Goal: Task Accomplishment & Management: Use online tool/utility

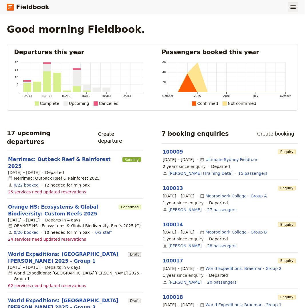
click at [297, 8] on button "​" at bounding box center [294, 7] width 10 height 10
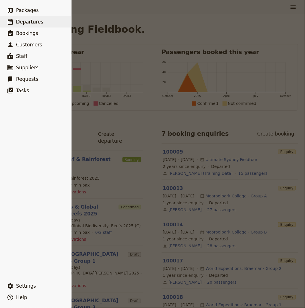
click at [34, 25] on link "​ Departures" at bounding box center [35, 21] width 71 height 11
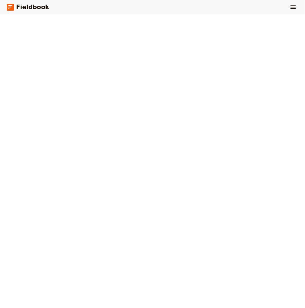
select select "CREATED_AT"
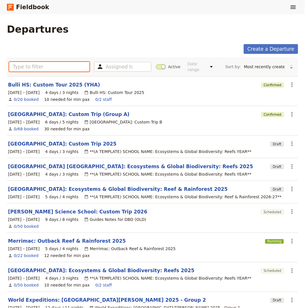
click at [45, 69] on input "text" at bounding box center [49, 67] width 80 height 10
paste input "lbert Park College: Custom Trip 2025 (Bailey)"
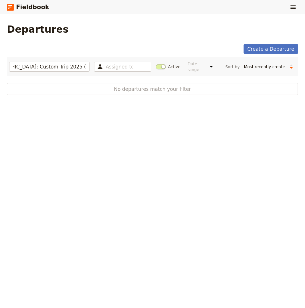
click at [160, 67] on span at bounding box center [161, 66] width 10 height 5
click at [156, 64] on input "Active" at bounding box center [156, 64] width 0 height 0
click at [40, 69] on input "lbert Park College: Custom Trip 2025 (Bailey)" at bounding box center [49, 67] width 80 height 10
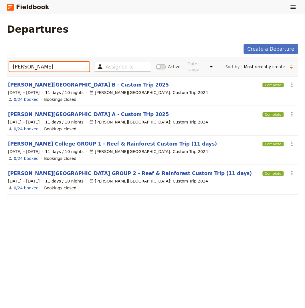
type input "alber"
click at [124, 32] on div "Departures" at bounding box center [153, 28] width 292 height 11
click at [156, 120] on div "Albert Park College: Custom Trip 2024" at bounding box center [148, 122] width 119 height 6
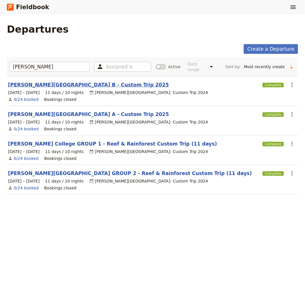
click at [82, 83] on link "Albert Park College B - Custom Trip 2025" at bounding box center [88, 84] width 161 height 7
click at [55, 116] on link "[PERSON_NAME][GEOGRAPHIC_DATA] A - Custom Trip 2025" at bounding box center [88, 114] width 161 height 7
click at [53, 86] on link "Albert Park College B - Custom Trip 2025" at bounding box center [88, 84] width 161 height 7
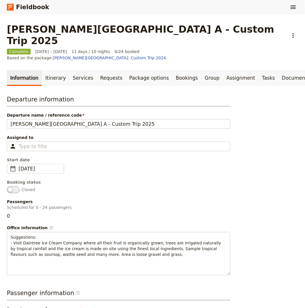
click at [48, 70] on link "Itinerary" at bounding box center [55, 78] width 27 height 16
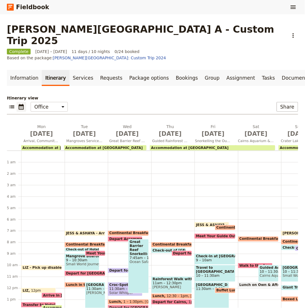
scroll to position [66, 0]
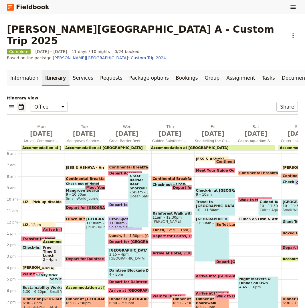
click at [78, 31] on h1 "[PERSON_NAME][GEOGRAPHIC_DATA] A - Custom Trip 2025" at bounding box center [146, 34] width 278 height 23
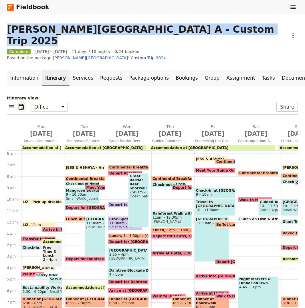
click at [78, 31] on h1 "[PERSON_NAME][GEOGRAPHIC_DATA] A - Custom Trip 2025" at bounding box center [146, 34] width 278 height 23
click at [16, 70] on link "Information" at bounding box center [24, 78] width 35 height 16
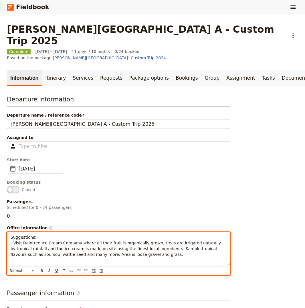
click at [96, 247] on div "Suggestions: - Visit Daintree Ice Cream Company where all their fruit is organi…" at bounding box center [118, 248] width 223 height 33
click at [88, 236] on span "Suggestions: - Visit Daintree Ice Cream Company where all their fruit is organi…" at bounding box center [117, 246] width 212 height 22
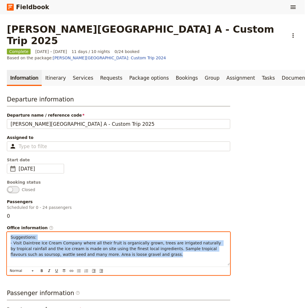
copy span "Suggestions: - Visit Daintree Ice Cream Company where all their fruit is organi…"
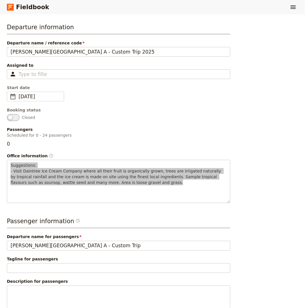
scroll to position [132, 0]
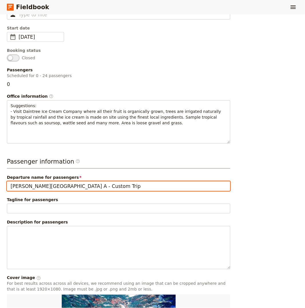
click at [70, 181] on input "[PERSON_NAME][GEOGRAPHIC_DATA] A - Custom Trip" at bounding box center [119, 186] width 224 height 10
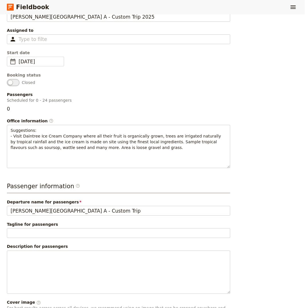
scroll to position [0, 0]
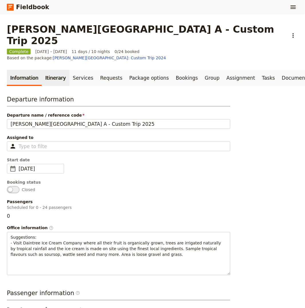
click at [53, 70] on link "Itinerary" at bounding box center [55, 78] width 27 height 16
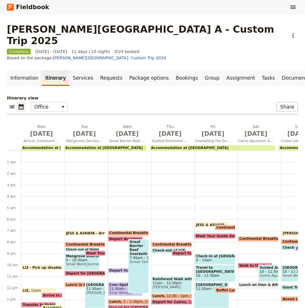
scroll to position [66, 0]
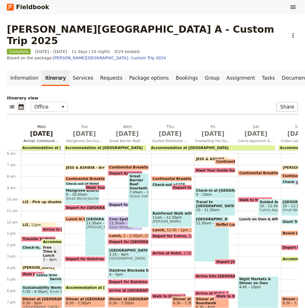
click at [40, 129] on span "Sep 8" at bounding box center [41, 133] width 36 height 9
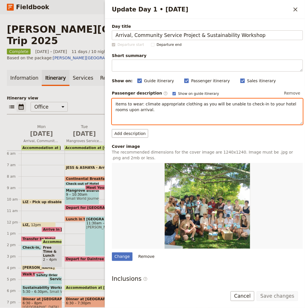
click at [137, 108] on span "Items to wear: climate appropriate clothing as you will be unable to check-in t…" at bounding box center [207, 107] width 182 height 10
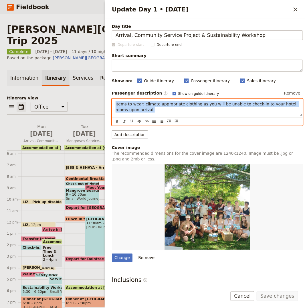
copy span "Items to wear: climate appropriate clothing as you will be unable to check-in t…"
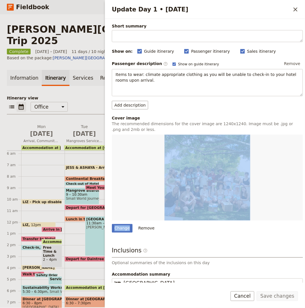
scroll to position [72, 0]
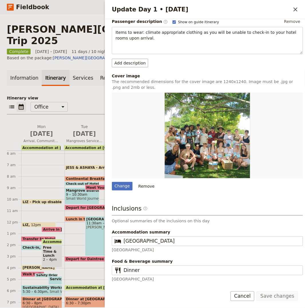
click at [151, 246] on div "Accommodation summary ​ Coral Tree Inn Coral Tree Inn" at bounding box center [207, 240] width 191 height 23
click at [150, 246] on div "Accommodation summary ​ Coral Tree Inn Coral Tree Inn" at bounding box center [207, 240] width 191 height 23
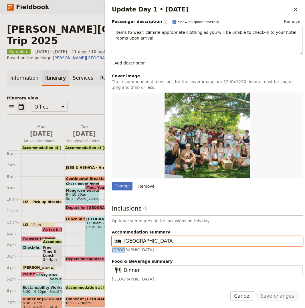
click at [150, 243] on input "Coral Tree Inn" at bounding box center [212, 241] width 176 height 7
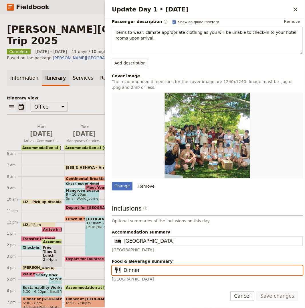
click at [151, 270] on input "Dinner" at bounding box center [212, 270] width 176 height 7
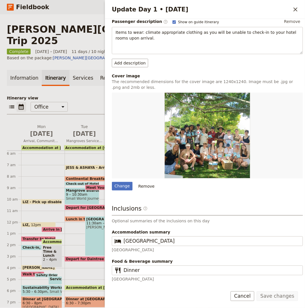
click at [275, 9] on icon "Close drawer" at bounding box center [295, 9] width 7 height 7
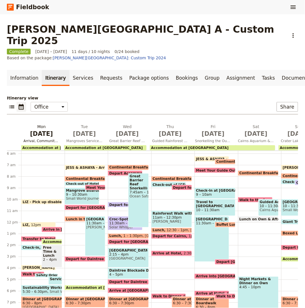
click at [43, 146] on span "Accommodation at Coral Tree Inn" at bounding box center [61, 148] width 78 height 4
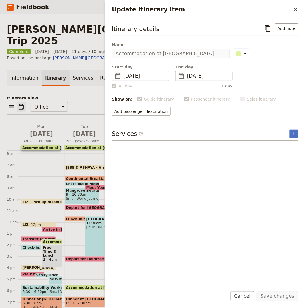
click at [268, 26] on icon "Copy itinerary item" at bounding box center [268, 28] width 7 height 7
click at [275, 9] on icon "Close drawer" at bounding box center [296, 9] width 4 height 4
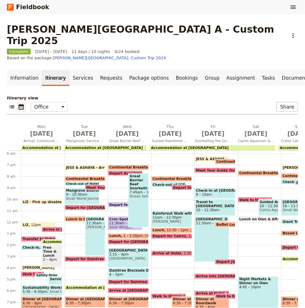
click at [87, 146] on span "Accommodation at Cape Trib Beach House" at bounding box center [104, 148] width 78 height 4
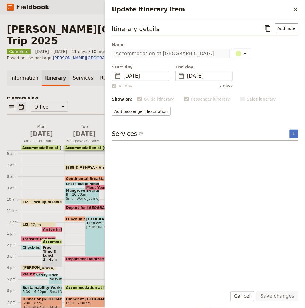
click at [34, 187] on div "LIZ - Pick up disabled Hiace 10am LIZ 12pm Arrive in Cairns 12:25pm Transfer to…" at bounding box center [43, 222] width 44 height 275
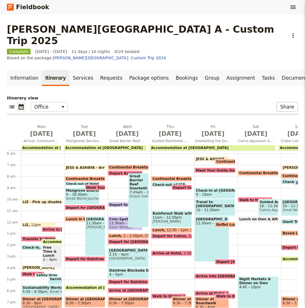
click at [34, 202] on span at bounding box center [41, 203] width 40 height 2
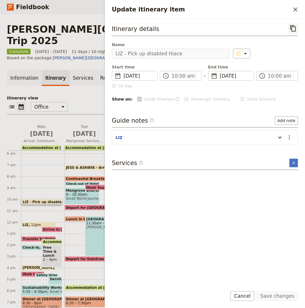
click at [275, 29] on icon "Copy itinerary item" at bounding box center [293, 28] width 5 height 6
click at [275, 7] on icon "Close drawer" at bounding box center [295, 9] width 7 height 7
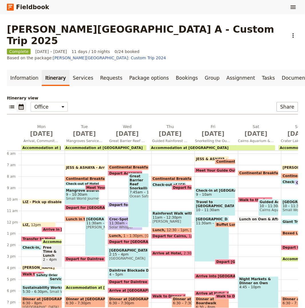
click at [32, 225] on span at bounding box center [38, 226] width 34 height 2
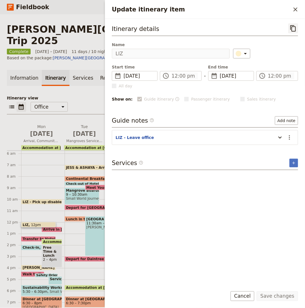
click at [275, 29] on icon "Copy itinerary item" at bounding box center [293, 28] width 7 height 7
click at [275, 9] on icon "Close drawer" at bounding box center [295, 9] width 7 height 7
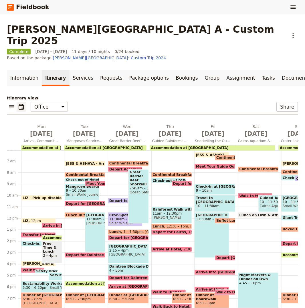
scroll to position [76, 0]
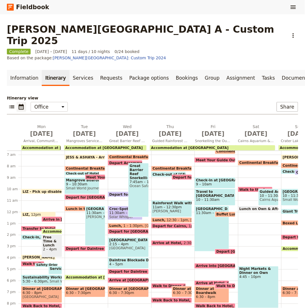
click at [47, 217] on span "Arrive in Cairns" at bounding box center [73, 219] width 61 height 4
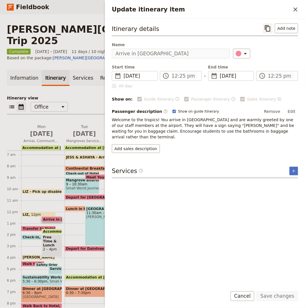
click at [269, 29] on icon "Copy itinerary item" at bounding box center [268, 28] width 7 height 7
click at [275, 9] on icon "Close drawer" at bounding box center [295, 9] width 7 height 7
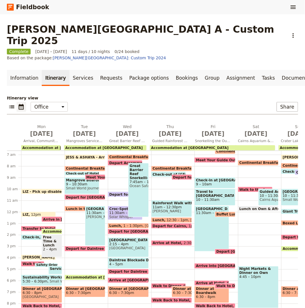
click at [34, 229] on span at bounding box center [38, 230] width 34 height 2
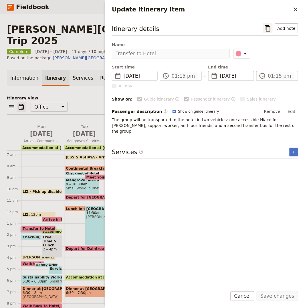
click at [272, 28] on icon "Copy itinerary item" at bounding box center [268, 28] width 7 height 7
click at [275, 10] on icon "Close drawer" at bounding box center [295, 9] width 7 height 7
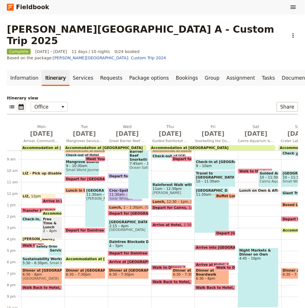
scroll to position [104, 0]
click at [52, 211] on span "Accommodation at Coral Tree Inn" at bounding box center [83, 213] width 80 height 4
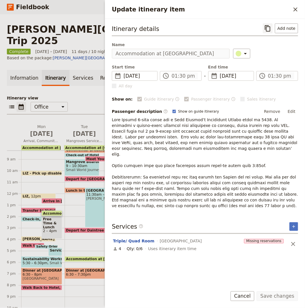
click at [270, 27] on icon "Copy itinerary item" at bounding box center [268, 28] width 7 height 7
click at [275, 10] on icon "Close drawer" at bounding box center [295, 9] width 7 height 7
drag, startPoint x: 293, startPoint y: 10, endPoint x: 233, endPoint y: 37, distance: 66.2
click at [275, 10] on div "Update itinerary item ​" at bounding box center [205, 9] width 200 height 19
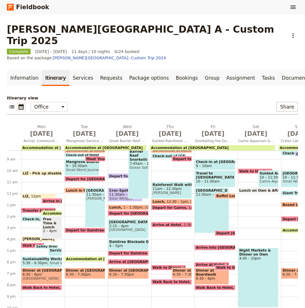
click at [32, 219] on span at bounding box center [38, 220] width 34 height 2
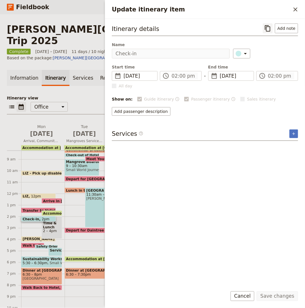
click at [268, 29] on icon "Copy itinerary item" at bounding box center [268, 28] width 7 height 7
click at [275, 9] on icon "Close drawer" at bounding box center [296, 9] width 4 height 4
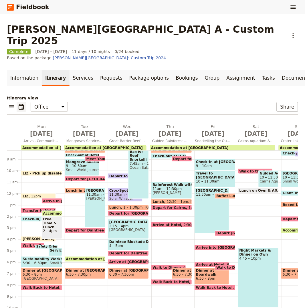
click at [50, 229] on span "2 – 4pm" at bounding box center [51, 231] width 17 height 4
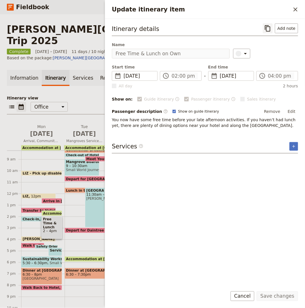
click at [271, 31] on icon "Copy itinerary item" at bounding box center [267, 28] width 5 height 6
drag, startPoint x: 293, startPoint y: 8, endPoint x: 248, endPoint y: 27, distance: 49.1
click at [275, 8] on icon "Close drawer" at bounding box center [295, 9] width 7 height 7
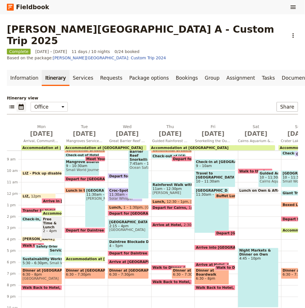
click at [36, 239] on span at bounding box center [38, 240] width 34 height 2
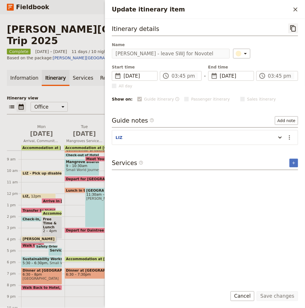
click at [275, 27] on button "​" at bounding box center [294, 28] width 10 height 10
click at [275, 8] on icon "Close drawer" at bounding box center [296, 9] width 4 height 4
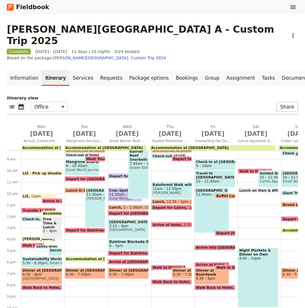
click at [24, 244] on span "Walk to Novotel for Activities & Dinner" at bounding box center [61, 246] width 77 height 4
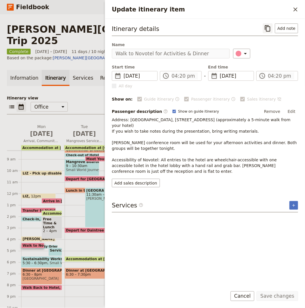
click at [270, 28] on icon "Copy itinerary item" at bounding box center [268, 28] width 7 height 7
click at [275, 9] on icon "Close drawer" at bounding box center [295, 9] width 7 height 7
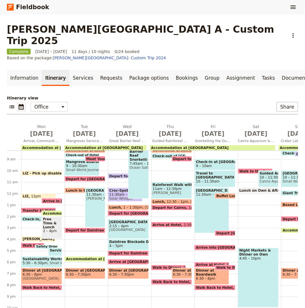
click at [46, 245] on span "Safety Orientation" at bounding box center [53, 246] width 35 height 3
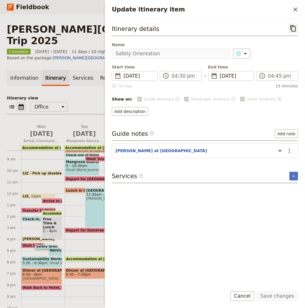
click at [275, 27] on icon "Copy itinerary item" at bounding box center [293, 28] width 7 height 7
click at [51, 254] on span at bounding box center [55, 255] width 13 height 2
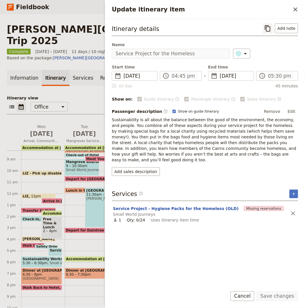
click at [273, 25] on button "​" at bounding box center [268, 28] width 10 height 10
drag, startPoint x: 296, startPoint y: 10, endPoint x: 231, endPoint y: 40, distance: 71.5
click at [275, 10] on icon "Close drawer" at bounding box center [295, 9] width 7 height 7
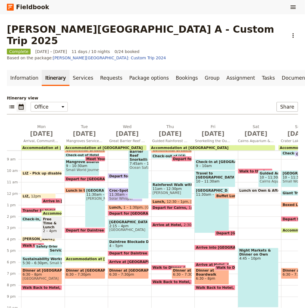
click at [36, 257] on span "Sustainability Workshop" at bounding box center [42, 259] width 38 height 4
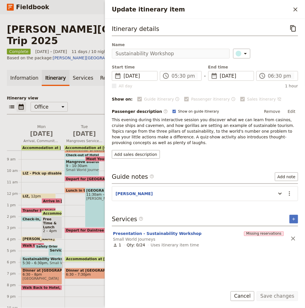
click at [275, 29] on div "​" at bounding box center [294, 28] width 10 height 10
click at [275, 28] on icon "Copy itinerary item" at bounding box center [293, 28] width 5 height 6
click at [275, 8] on icon "Close drawer" at bounding box center [295, 9] width 7 height 7
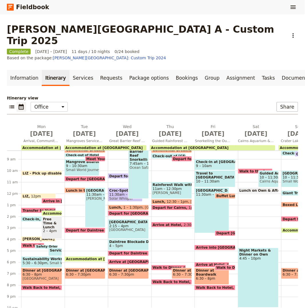
click at [28, 273] on span "6:30 – 8pm" at bounding box center [42, 275] width 38 height 4
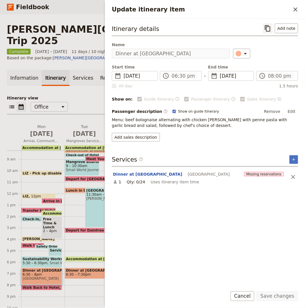
click at [267, 29] on icon "Copy itinerary item" at bounding box center [267, 28] width 5 height 6
click at [275, 12] on icon "Close drawer" at bounding box center [295, 9] width 7 height 7
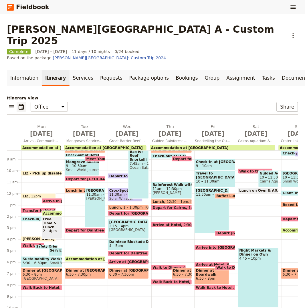
click at [42, 277] on span at bounding box center [41, 289] width 40 height 2
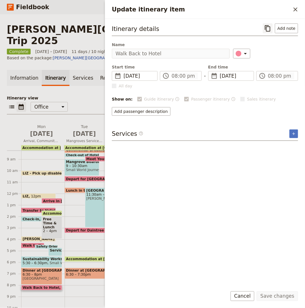
click at [271, 29] on icon "Copy itinerary item" at bounding box center [268, 28] width 7 height 7
click at [275, 10] on icon "Close drawer" at bounding box center [296, 9] width 4 height 4
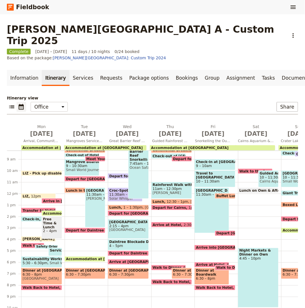
click at [111, 146] on span "Accommodation at Cape Trib Beach House" at bounding box center [104, 148] width 78 height 4
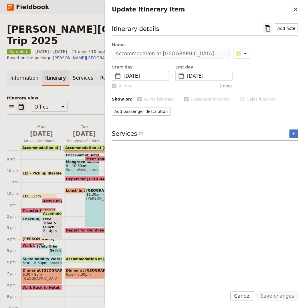
click at [266, 26] on icon "Copy itinerary item" at bounding box center [268, 28] width 7 height 7
click at [275, 10] on icon "Close drawer" at bounding box center [296, 9] width 4 height 4
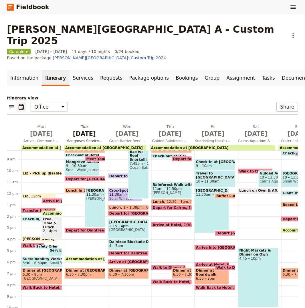
click at [78, 129] on span "Sep 9" at bounding box center [84, 133] width 36 height 9
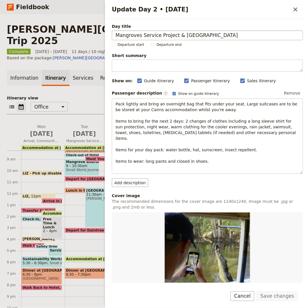
click at [193, 36] on input "Mangroves Service Project & Crocodile Farm and Wildlife Park" at bounding box center [207, 35] width 191 height 10
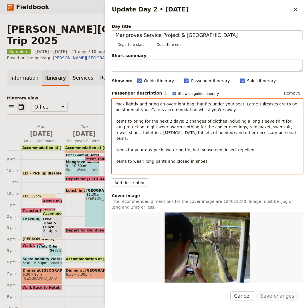
click at [147, 118] on p "Pack lightly and bring an overnight bag that fits under your seat. Large suitca…" at bounding box center [208, 132] width 184 height 63
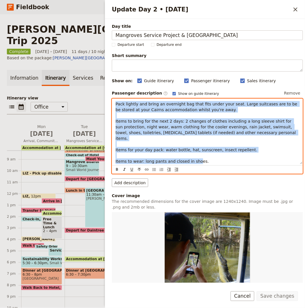
copy span "Pack lightly and bring an overnight bag that fits under your seat. Large suitca…"
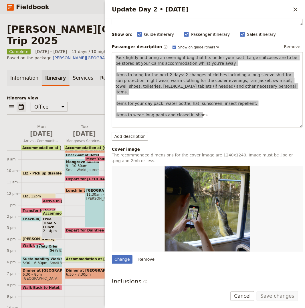
scroll to position [114, 0]
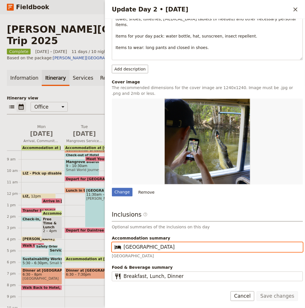
click at [150, 244] on input "Cape Trib Beach House" at bounding box center [212, 247] width 176 height 7
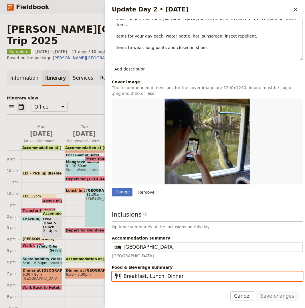
click at [156, 273] on input "Breakfast, Lunch, Dinner" at bounding box center [212, 276] width 176 height 7
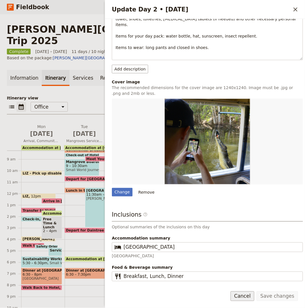
click at [244, 277] on button "Cancel" at bounding box center [243, 296] width 24 height 10
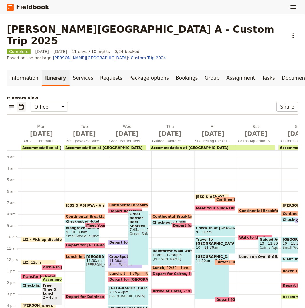
scroll to position [65, 0]
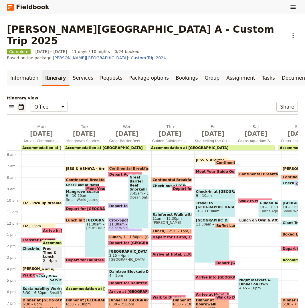
click at [85, 167] on span "JESS & ASHAYA - Arrive to office" at bounding box center [98, 169] width 64 height 4
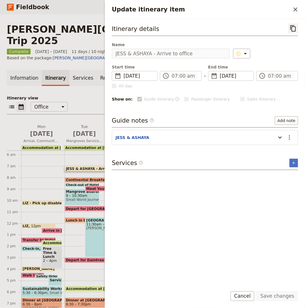
click at [275, 28] on icon "Copy itinerary item" at bounding box center [293, 28] width 7 height 7
click at [275, 11] on h2 "Update itinerary item" at bounding box center [201, 9] width 179 height 9
drag, startPoint x: 292, startPoint y: 10, endPoint x: 268, endPoint y: 14, distance: 24.3
click at [275, 10] on icon "Close drawer" at bounding box center [295, 9] width 7 height 7
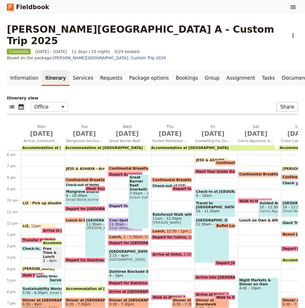
click at [76, 178] on span "Continental Breakfast at Hotel" at bounding box center [97, 180] width 62 height 4
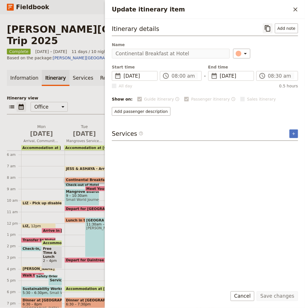
click at [264, 30] on button "​" at bounding box center [268, 28] width 10 height 10
click at [275, 10] on icon "Close drawer" at bounding box center [295, 9] width 7 height 7
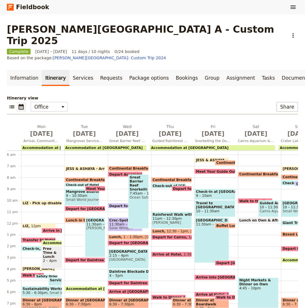
click at [73, 184] on span at bounding box center [82, 185] width 34 height 2
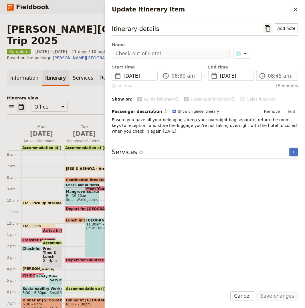
click at [265, 29] on button "​" at bounding box center [268, 28] width 10 height 10
click at [275, 11] on icon "Close drawer" at bounding box center [295, 9] width 7 height 7
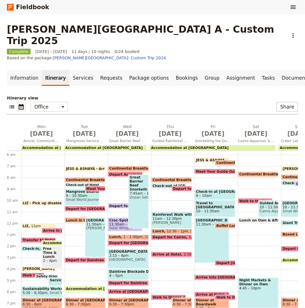
click at [99, 187] on span "Meet Your Guide Outside Reception & Depart" at bounding box center [132, 189] width 90 height 4
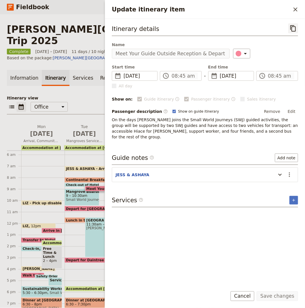
click at [275, 28] on icon "Copy itinerary item" at bounding box center [293, 28] width 7 height 7
click at [275, 9] on icon "Close drawer" at bounding box center [295, 9] width 7 height 7
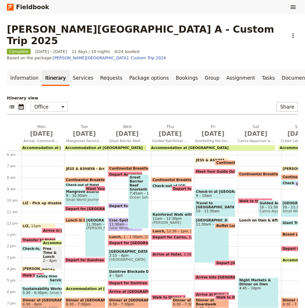
click at [83, 194] on span "9 – 10:30am" at bounding box center [82, 196] width 32 height 4
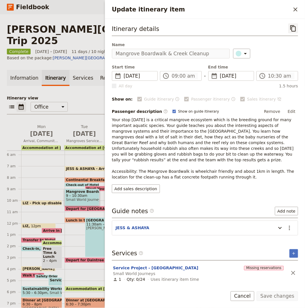
click at [275, 28] on icon "Copy itinerary item" at bounding box center [293, 28] width 7 height 7
click at [275, 11] on icon "Close drawer" at bounding box center [295, 9] width 7 height 7
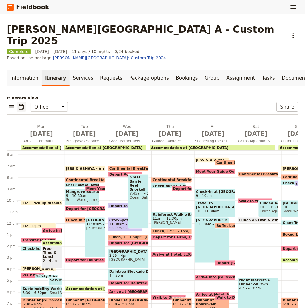
click at [88, 209] on span at bounding box center [85, 210] width 40 height 2
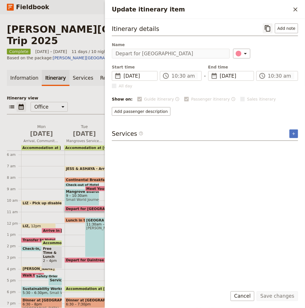
click at [266, 26] on icon "Copy itinerary item" at bounding box center [268, 28] width 7 height 7
click at [275, 10] on icon "Close drawer" at bounding box center [295, 9] width 7 height 7
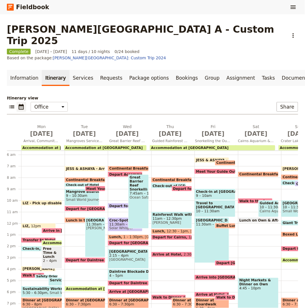
click at [98, 218] on span "Crocodile & Wildlife Park" at bounding box center [95, 220] width 17 height 4
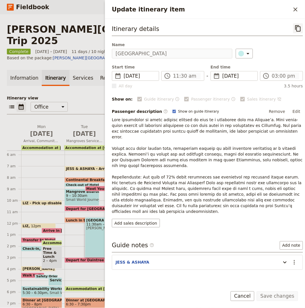
click at [275, 26] on icon "Copy itinerary item" at bounding box center [298, 28] width 7 height 7
click at [275, 10] on icon "Close drawer" at bounding box center [296, 9] width 4 height 4
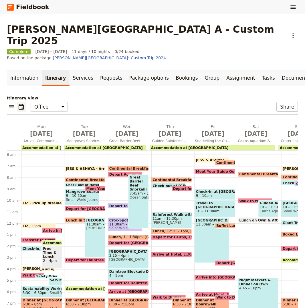
click at [77, 220] on span at bounding box center [82, 221] width 34 height 2
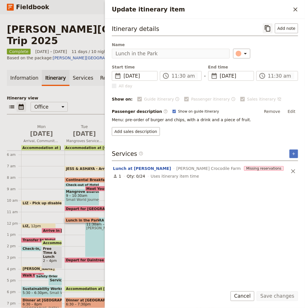
click at [267, 30] on icon "Copy itinerary item" at bounding box center [268, 28] width 7 height 7
click at [275, 11] on icon "Close drawer" at bounding box center [295, 9] width 7 height 7
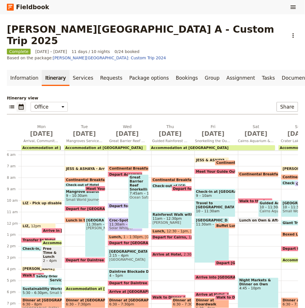
click at [73, 258] on span "Depart for Daintree Rainforest" at bounding box center [97, 260] width 62 height 4
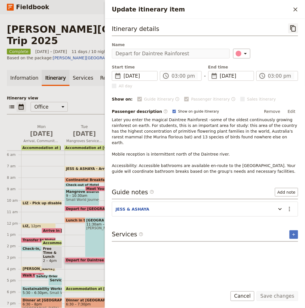
click at [275, 27] on button "​" at bounding box center [294, 28] width 10 height 10
click at [275, 9] on icon "Close drawer" at bounding box center [296, 9] width 4 height 4
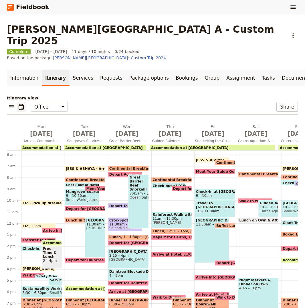
click at [68, 277] on div "Accommodation at Cape Trib Beach House 5:30pm Cape Trib Beach House" at bounding box center [85, 288] width 41 height 5
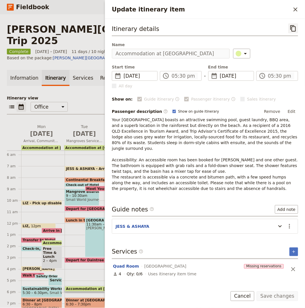
click at [275, 27] on button "​" at bounding box center [294, 28] width 10 height 10
click at [275, 15] on div "Update itinerary item ​" at bounding box center [205, 9] width 200 height 19
click at [275, 9] on icon "Close drawer" at bounding box center [296, 9] width 4 height 4
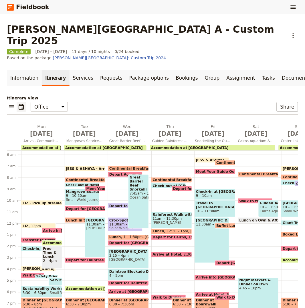
click at [77, 277] on span "6:30 – 7:30pm" at bounding box center [78, 304] width 25 height 4
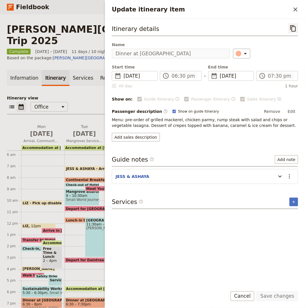
click at [275, 29] on icon "Copy itinerary item" at bounding box center [293, 28] width 7 height 7
click at [275, 9] on icon "Close drawer" at bounding box center [295, 9] width 7 height 7
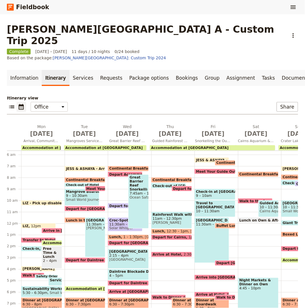
click at [115, 166] on span "Continental Breakfast at Hotel" at bounding box center [140, 168] width 62 height 4
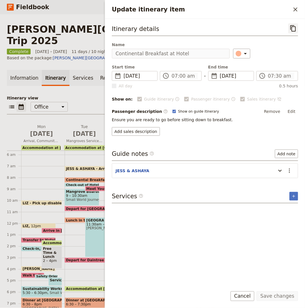
click at [275, 29] on button "​" at bounding box center [294, 28] width 10 height 10
click at [275, 10] on icon "Close drawer" at bounding box center [296, 9] width 4 height 4
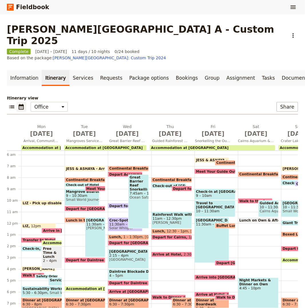
click at [122, 174] on span at bounding box center [125, 175] width 34 height 2
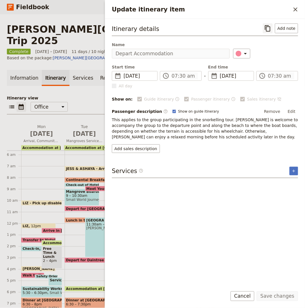
click at [270, 31] on icon "Copy itinerary item" at bounding box center [267, 28] width 5 height 6
click at [275, 10] on icon "Close drawer" at bounding box center [295, 9] width 7 height 7
click at [275, 10] on div "Update itinerary item ​" at bounding box center [205, 9] width 200 height 19
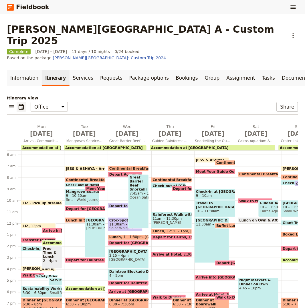
click at [138, 175] on span "Great Barrier Reef Snorkelling" at bounding box center [138, 183] width 17 height 16
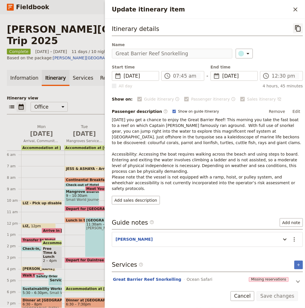
click at [275, 29] on icon "Copy itinerary item" at bounding box center [298, 28] width 7 height 7
click at [275, 11] on icon "Close drawer" at bounding box center [296, 9] width 4 height 4
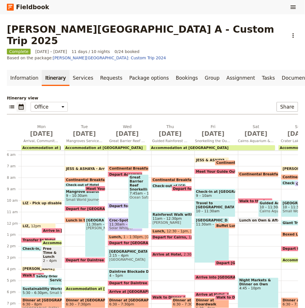
click at [120, 206] on span at bounding box center [125, 207] width 34 height 2
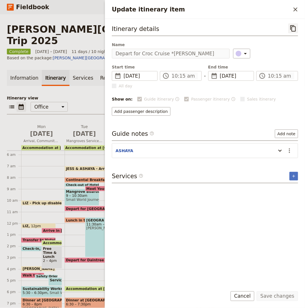
click at [275, 30] on icon "Copy itinerary item" at bounding box center [293, 28] width 7 height 7
click at [275, 9] on icon "Close drawer" at bounding box center [295, 9] width 7 height 7
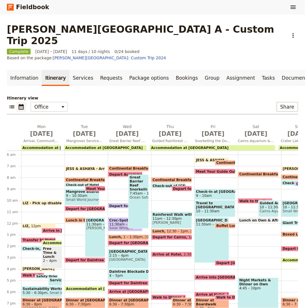
click at [119, 222] on span "11:30am – 12:45pm" at bounding box center [125, 224] width 32 height 4
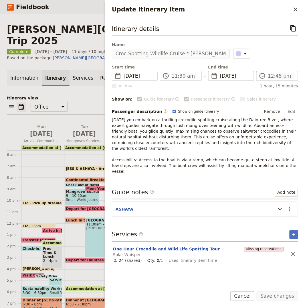
click at [275, 29] on icon "Copy itinerary item" at bounding box center [293, 28] width 7 height 7
click at [275, 9] on icon "Close drawer" at bounding box center [295, 9] width 7 height 7
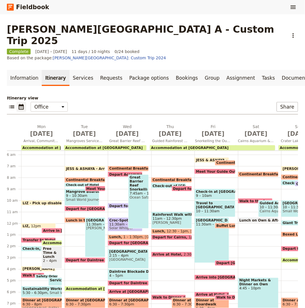
click at [136, 235] on span "1 – 1:30pm" at bounding box center [132, 237] width 19 height 4
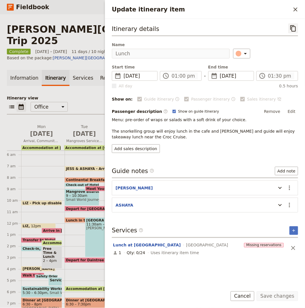
click at [275, 25] on icon "Copy itinerary item" at bounding box center [293, 28] width 7 height 7
click at [275, 12] on button "​" at bounding box center [296, 10] width 10 height 10
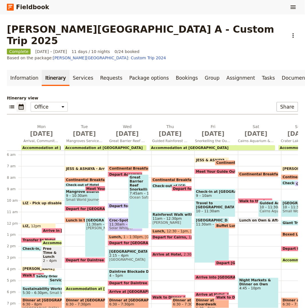
click at [131, 241] on span "Depart for Discovery Centre" at bounding box center [141, 243] width 64 height 4
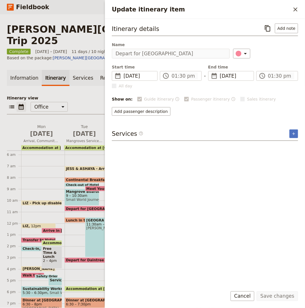
drag, startPoint x: 268, startPoint y: 27, endPoint x: 219, endPoint y: 40, distance: 51.0
click at [268, 27] on icon "Copy itinerary item" at bounding box center [268, 28] width 7 height 7
click at [275, 11] on icon "Close drawer" at bounding box center [295, 9] width 7 height 7
click at [275, 10] on div "Update itinerary item ​" at bounding box center [205, 9] width 200 height 19
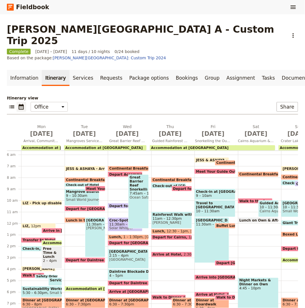
click at [136, 254] on span "2:15 – 4pm" at bounding box center [128, 256] width 38 height 4
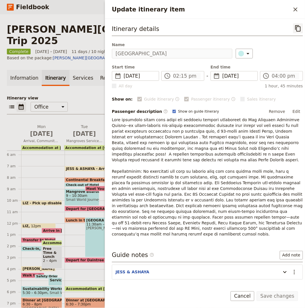
click at [275, 27] on button "​" at bounding box center [299, 28] width 10 height 10
click at [275, 10] on icon "Close drawer" at bounding box center [296, 9] width 4 height 4
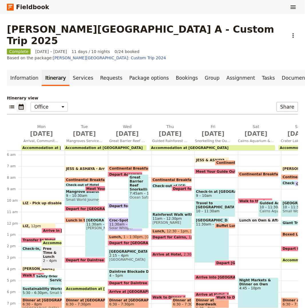
click at [129, 274] on span "4 – 5pm" at bounding box center [128, 276] width 38 height 4
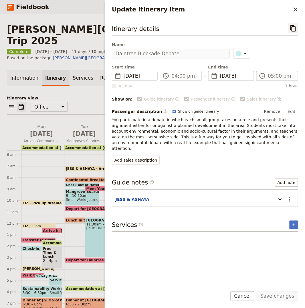
click at [275, 28] on icon "Copy itinerary item" at bounding box center [293, 28] width 7 height 7
click at [275, 11] on icon "Close drawer" at bounding box center [296, 9] width 4 height 4
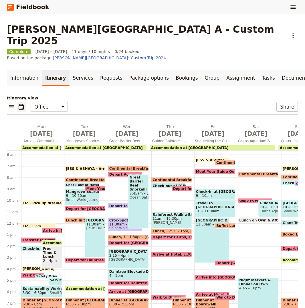
click at [129, 277] on span "Depart for Daintree Accommodation" at bounding box center [145, 283] width 73 height 4
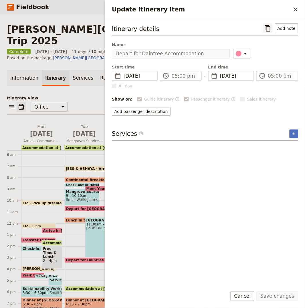
click at [271, 29] on icon "Copy itinerary item" at bounding box center [268, 28] width 7 height 7
click at [275, 10] on icon "Close drawer" at bounding box center [296, 9] width 4 height 4
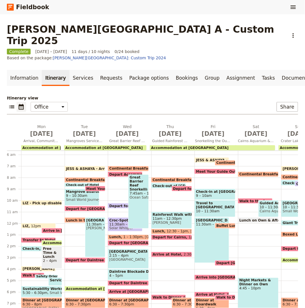
click at [123, 277] on span at bounding box center [128, 293] width 40 height 2
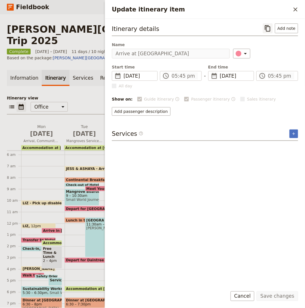
click at [268, 27] on icon "Copy itinerary item" at bounding box center [267, 28] width 5 height 6
click at [275, 9] on icon "Close drawer" at bounding box center [296, 9] width 4 height 4
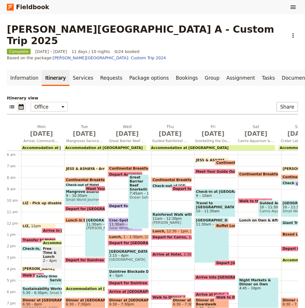
click at [124, 277] on span "6:30 – 7:30pm" at bounding box center [121, 304] width 25 height 4
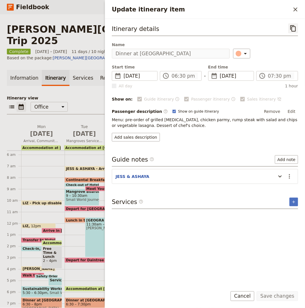
click at [275, 28] on button "​" at bounding box center [294, 28] width 10 height 10
click at [275, 10] on icon "Close drawer" at bounding box center [296, 9] width 4 height 4
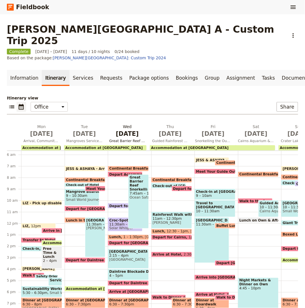
click at [126, 129] on span "Sep 10" at bounding box center [127, 133] width 36 height 9
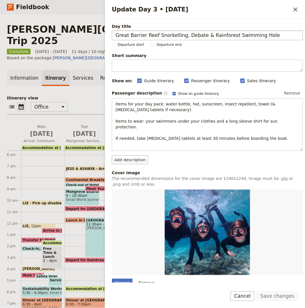
click at [209, 36] on input "Great Barrier Reef Snorkelling, Debate & Rainforest Swimming Hole" at bounding box center [207, 35] width 191 height 10
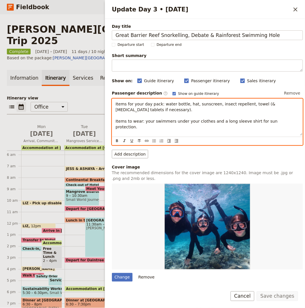
click at [154, 115] on p "Items for your day pack: water bottle, hat, sunscreen, insect repellent, towel …" at bounding box center [208, 121] width 184 height 40
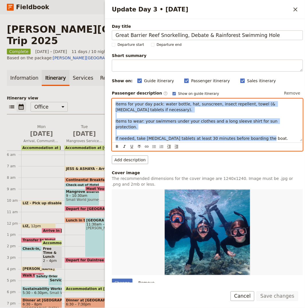
copy span "Items for your day pack: water bottle, hat, sunscreen, insect repellent, towel …"
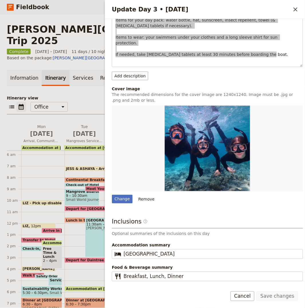
scroll to position [84, 0]
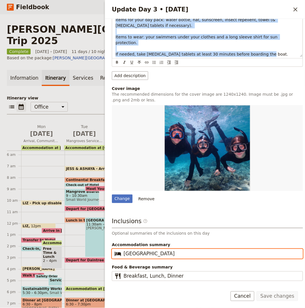
click at [158, 251] on input "Cape Trib Beach House" at bounding box center [212, 253] width 176 height 7
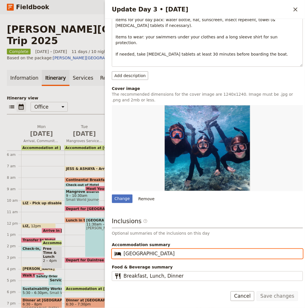
click at [158, 250] on input "Cape Trib Beach House" at bounding box center [212, 253] width 176 height 7
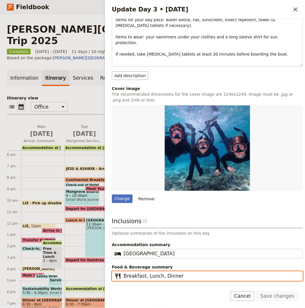
click at [139, 273] on input "Breakfast, Lunch, Dinner" at bounding box center [212, 276] width 176 height 7
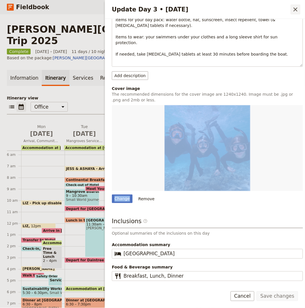
click at [275, 9] on button "​" at bounding box center [296, 10] width 10 height 10
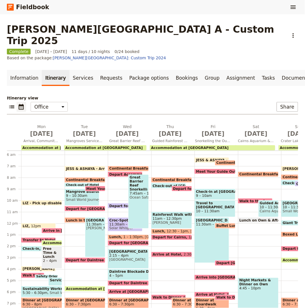
click at [158, 146] on span "Accommodation at Coral Tree Inn" at bounding box center [190, 148] width 78 height 4
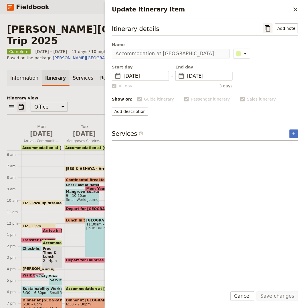
click at [268, 26] on icon "Copy itinerary item" at bounding box center [267, 28] width 5 height 6
click at [275, 4] on div "Update itinerary item ​" at bounding box center [205, 9] width 200 height 19
click at [275, 7] on icon "Close drawer" at bounding box center [295, 9] width 7 height 7
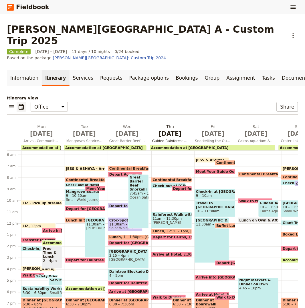
click at [171, 129] on span "Sep 11" at bounding box center [170, 133] width 36 height 9
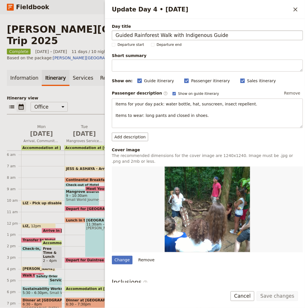
click at [208, 34] on input "Guided Rainforest Walk with Indigenous Guide" at bounding box center [207, 35] width 191 height 10
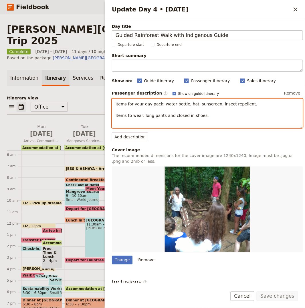
click at [140, 107] on p "Items for your day pack: water bottle, hat, sunscreen, insect repellent. Items …" at bounding box center [208, 109] width 184 height 17
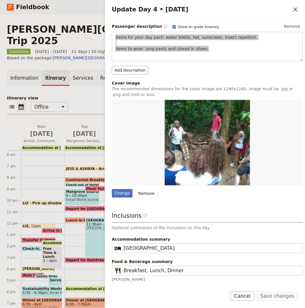
scroll to position [67, 0]
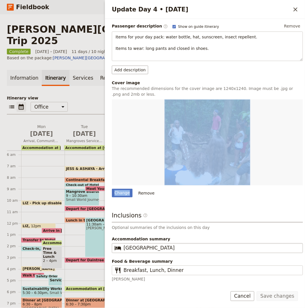
drag, startPoint x: 145, startPoint y: 256, endPoint x: 149, endPoint y: 251, distance: 6.1
click at [145, 255] on div "Inclusions ​ Optional summaries of the inclusions on this day Accommodation sum…" at bounding box center [207, 246] width 191 height 71
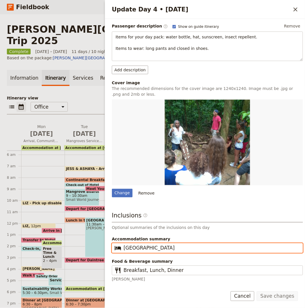
click at [152, 249] on input "Coral Tree Inn" at bounding box center [212, 248] width 176 height 7
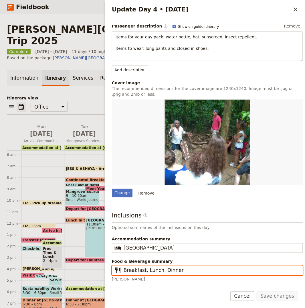
click at [140, 271] on input "Breakfast, Lunch, Dinner" at bounding box center [212, 270] width 176 height 7
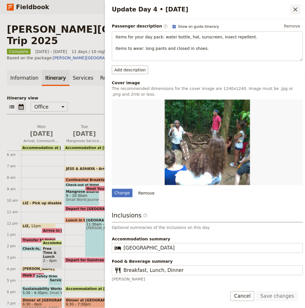
click at [275, 11] on icon "Close drawer" at bounding box center [295, 9] width 7 height 7
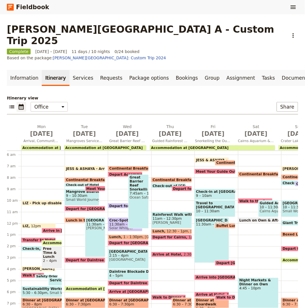
click at [161, 180] on span at bounding box center [172, 181] width 40 height 2
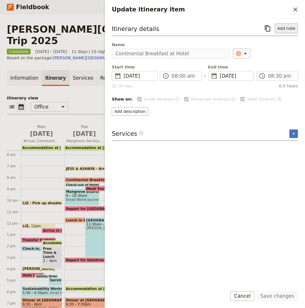
click at [275, 26] on button "Add note" at bounding box center [286, 28] width 23 height 10
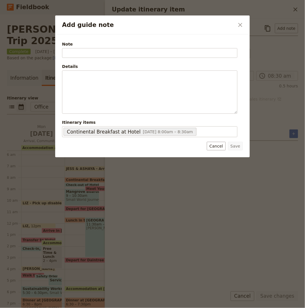
click at [235, 24] on div "Add guide note ​" at bounding box center [152, 24] width 195 height 19
click at [243, 23] on icon "Close dialog" at bounding box center [240, 24] width 7 height 7
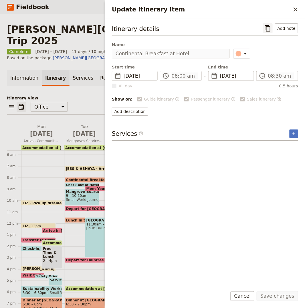
click at [268, 30] on icon "Copy itinerary item" at bounding box center [268, 28] width 7 height 7
click at [275, 10] on button "​" at bounding box center [296, 10] width 10 height 10
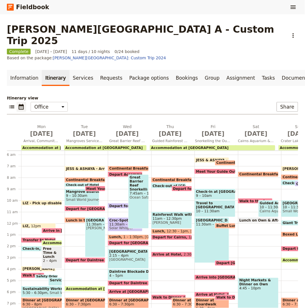
click at [157, 186] on span at bounding box center [169, 187] width 34 height 2
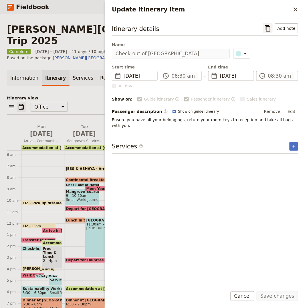
click at [268, 29] on icon "Copy itinerary item" at bounding box center [268, 28] width 7 height 7
click at [275, 10] on icon "Close drawer" at bounding box center [295, 9] width 7 height 7
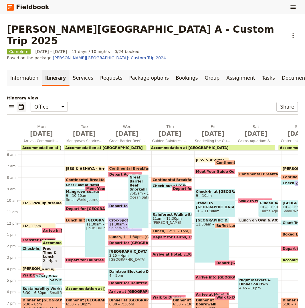
click at [185, 187] on span "Depart for Mossman" at bounding box center [201, 189] width 56 height 4
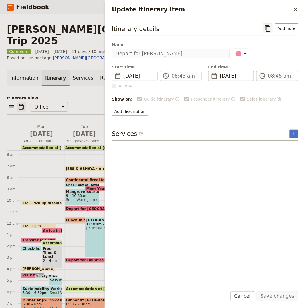
click at [273, 27] on button "​" at bounding box center [268, 28] width 10 height 10
click at [275, 11] on icon "Close drawer" at bounding box center [296, 9] width 4 height 4
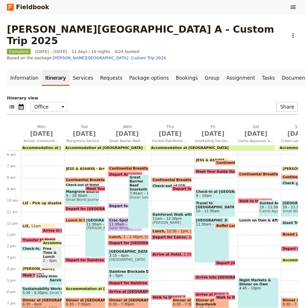
click at [177, 217] on span "11am – 12:30pm" at bounding box center [172, 219] width 38 height 4
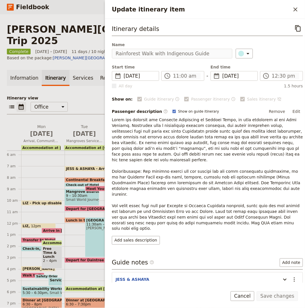
drag, startPoint x: 295, startPoint y: 29, endPoint x: 304, endPoint y: 11, distance: 20.0
click at [275, 29] on icon "Copy itinerary item" at bounding box center [298, 28] width 7 height 7
click at [275, 7] on icon "Close drawer" at bounding box center [295, 9] width 7 height 7
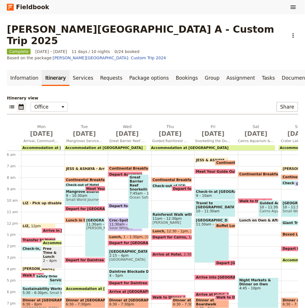
click at [171, 232] on span at bounding box center [172, 233] width 40 height 2
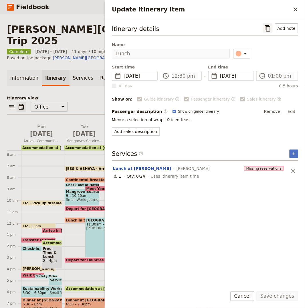
click at [266, 28] on icon "Copy itinerary item" at bounding box center [267, 28] width 5 height 6
click at [275, 9] on icon "Close drawer" at bounding box center [296, 9] width 4 height 4
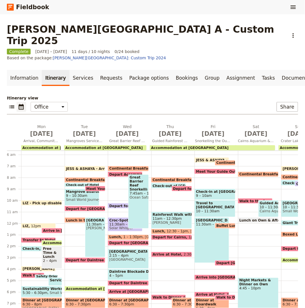
click at [164, 235] on span "Depart for Cairns" at bounding box center [171, 237] width 36 height 4
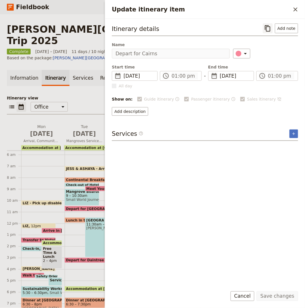
click at [269, 30] on icon "Copy itinerary item" at bounding box center [268, 28] width 7 height 7
click at [275, 14] on button "​" at bounding box center [296, 10] width 10 height 10
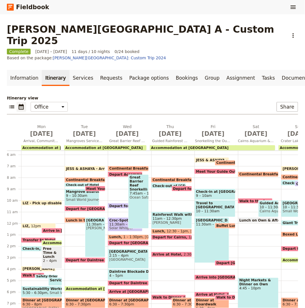
click at [170, 253] on span "Arrive at Hotel" at bounding box center [168, 255] width 31 height 4
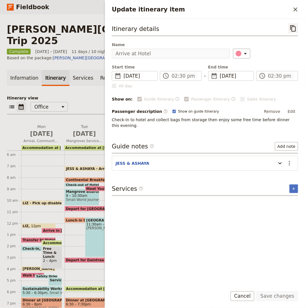
click at [275, 27] on button "​" at bounding box center [294, 28] width 10 height 10
click at [275, 7] on icon "Close drawer" at bounding box center [295, 9] width 7 height 7
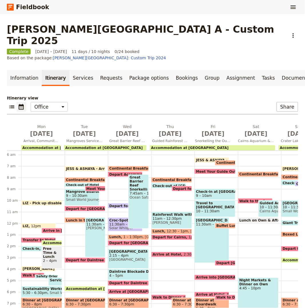
click at [162, 277] on span "Walk to Dinner" at bounding box center [168, 298] width 31 height 4
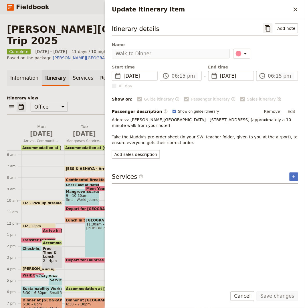
click at [268, 25] on icon "Copy itinerary item" at bounding box center [267, 28] width 5 height 6
drag, startPoint x: 294, startPoint y: 10, endPoint x: 290, endPoint y: 22, distance: 12.8
click at [275, 10] on icon "Close drawer" at bounding box center [295, 9] width 7 height 7
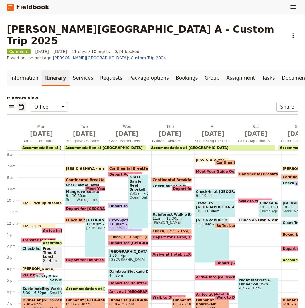
click at [180, 277] on span "Dinner at Muddy's Cafe" at bounding box center [181, 300] width 17 height 4
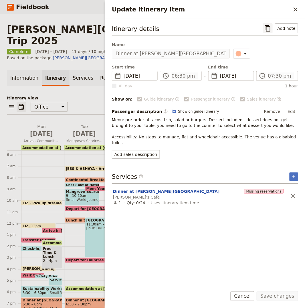
click at [269, 31] on icon "Copy itinerary item" at bounding box center [268, 28] width 7 height 7
click at [275, 9] on icon "Close drawer" at bounding box center [295, 9] width 7 height 7
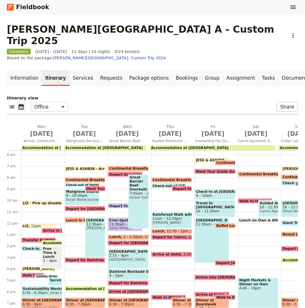
click at [162, 277] on span "Walk Back to Hotel" at bounding box center [172, 312] width 39 height 4
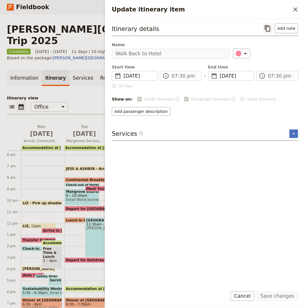
click at [268, 29] on icon "Copy itinerary item" at bounding box center [267, 28] width 5 height 6
click at [275, 9] on h2 "Update itinerary item" at bounding box center [201, 9] width 179 height 9
click at [275, 7] on icon "Close drawer" at bounding box center [295, 9] width 7 height 7
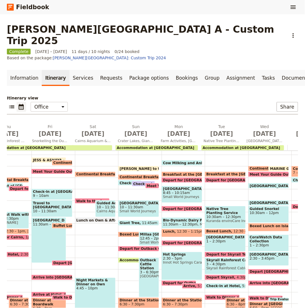
scroll to position [0, 152]
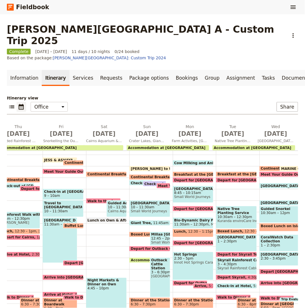
click at [43, 157] on div "JESS & ASHAYA - Arrive to office 6:15am" at bounding box center [60, 159] width 35 height 5
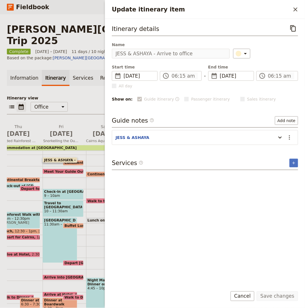
click at [78, 102] on div "​ ​ Office Guide Passenger Sales Share" at bounding box center [153, 108] width 292 height 13
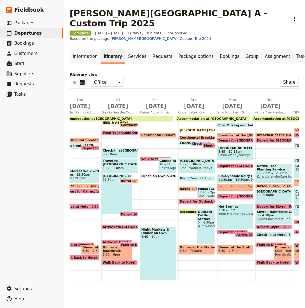
scroll to position [72, 0]
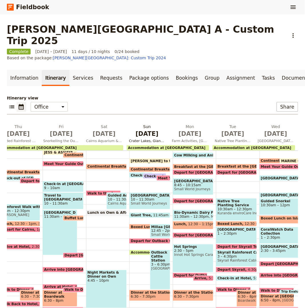
click at [150, 129] on span "Sep 14" at bounding box center [147, 133] width 36 height 9
click at [159, 95] on p "Itinerary view" at bounding box center [153, 98] width 292 height 6
click at [148, 129] on span "Sep 14" at bounding box center [147, 133] width 36 height 9
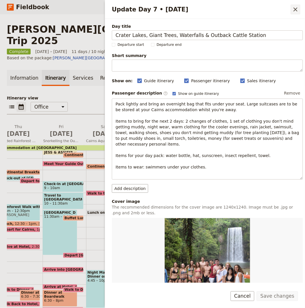
click at [275, 11] on icon "Close drawer" at bounding box center [295, 9] width 7 height 7
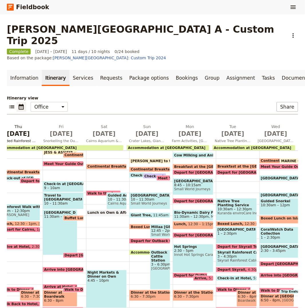
click at [26, 129] on span "Sep 11" at bounding box center [18, 133] width 36 height 9
click at [55, 129] on span "Sep 12" at bounding box center [61, 133] width 36 height 9
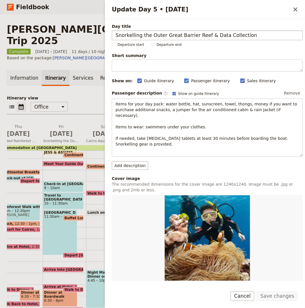
click at [178, 37] on input "Snorkelling the Outer Great Barrier Reef & Data Collection" at bounding box center [207, 35] width 191 height 10
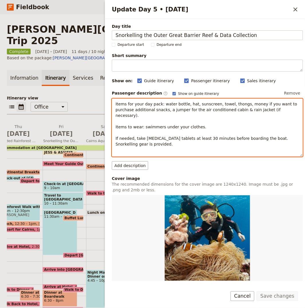
click at [145, 120] on span "Items for your day pack: water bottle, hat, sunscreen, towel, thongs, money if …" at bounding box center [207, 124] width 183 height 45
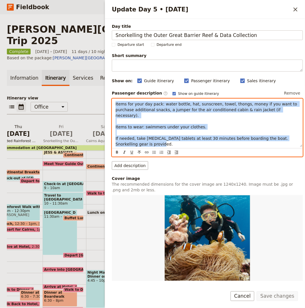
copy span "Items for your day pack: water bottle, hat, sunscreen, towel, thongs, money if …"
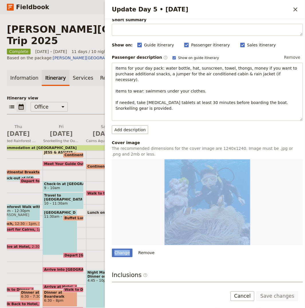
scroll to position [83, 0]
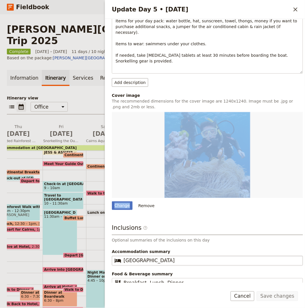
click at [156, 249] on span "Accommodation summary" at bounding box center [207, 252] width 191 height 6
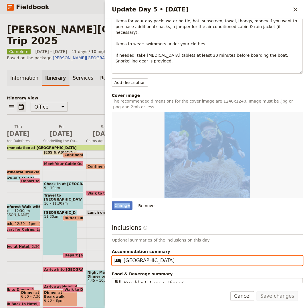
click at [156, 257] on input "Coral Tree Inn" at bounding box center [212, 260] width 176 height 7
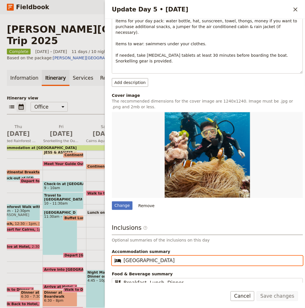
click at [150, 257] on input "Coral Tree Inn" at bounding box center [212, 260] width 176 height 7
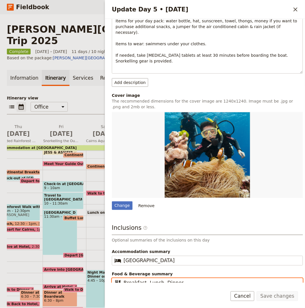
click at [172, 277] on input "Breakfast, Lunch, Dinner" at bounding box center [212, 283] width 176 height 7
click at [99, 95] on p "Itinerary view" at bounding box center [153, 98] width 292 height 6
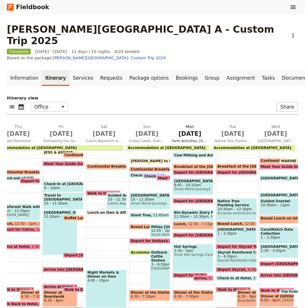
click at [189, 129] on span "Sep 15" at bounding box center [190, 133] width 36 height 9
click at [22, 129] on span "Sep 11" at bounding box center [18, 133] width 36 height 9
click at [50, 129] on span "Sep 12" at bounding box center [61, 133] width 36 height 9
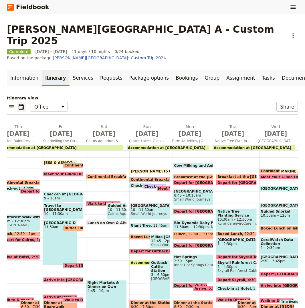
scroll to position [64, 0]
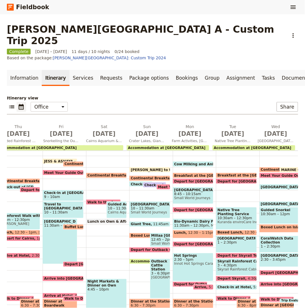
click at [50, 159] on span "JESS & ASHAYA - Arrive to office" at bounding box center [76, 161] width 64 height 4
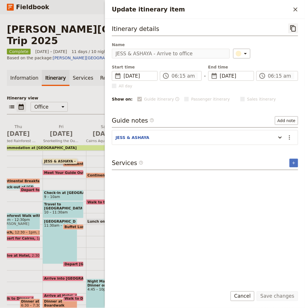
click at [275, 27] on icon "Copy itinerary item" at bounding box center [293, 28] width 7 height 7
click at [275, 7] on icon "Close drawer" at bounding box center [295, 9] width 7 height 7
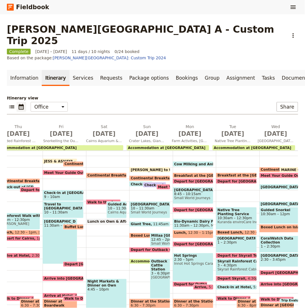
click at [73, 162] on span "Continental Breakfast at Hotel" at bounding box center [95, 164] width 62 height 4
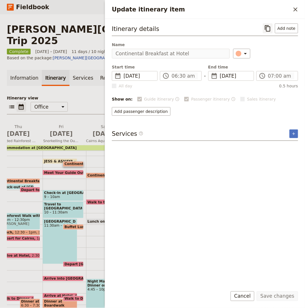
click at [270, 28] on icon "Copy itinerary item" at bounding box center [268, 28] width 7 height 7
click at [275, 9] on icon "Close drawer" at bounding box center [295, 9] width 7 height 7
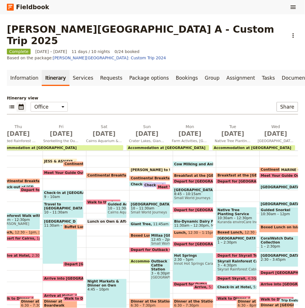
click at [60, 173] on span at bounding box center [63, 174] width 40 height 2
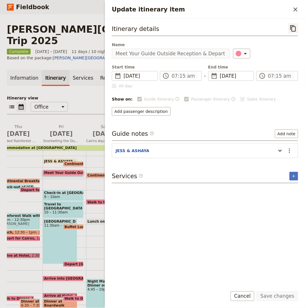
click at [275, 27] on icon "Copy itinerary item" at bounding box center [293, 28] width 7 height 7
click at [275, 11] on icon "Close drawer" at bounding box center [295, 9] width 7 height 7
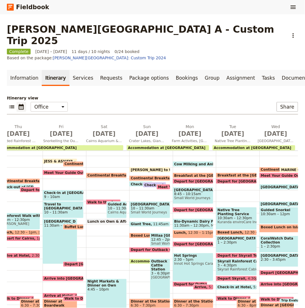
click at [55, 191] on span "Check-in at Port Douglas Marina & Board Vessel" at bounding box center [63, 193] width 38 height 4
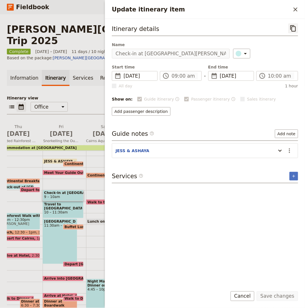
drag, startPoint x: 294, startPoint y: 28, endPoint x: 296, endPoint y: 23, distance: 5.6
click at [275, 28] on icon "Copy itinerary item" at bounding box center [293, 28] width 7 height 7
click at [275, 9] on icon "Close drawer" at bounding box center [295, 9] width 7 height 7
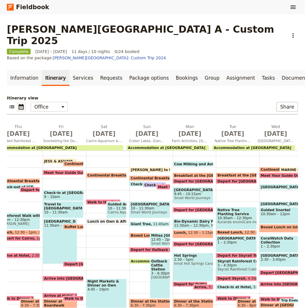
click at [58, 202] on span "Travel to Agincourt Reef" at bounding box center [63, 206] width 38 height 8
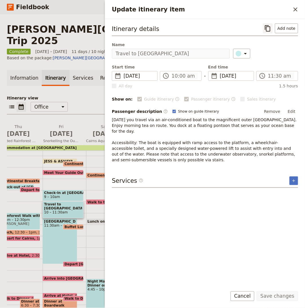
click at [265, 28] on button "​" at bounding box center [268, 28] width 10 height 10
click at [275, 9] on icon "Close drawer" at bounding box center [296, 9] width 4 height 4
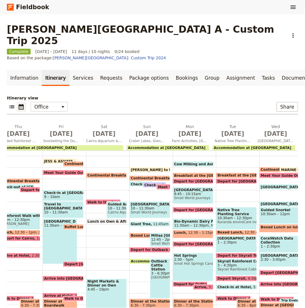
click at [57, 219] on div "Outer Barrier Reef 11:30am – 3:30pm" at bounding box center [60, 242] width 35 height 46
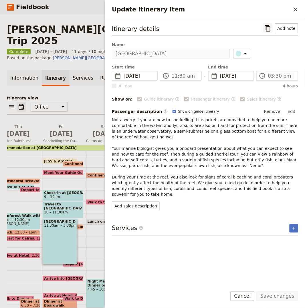
click at [271, 30] on icon "Copy itinerary item" at bounding box center [267, 28] width 5 height 6
click at [275, 8] on icon "Close drawer" at bounding box center [295, 9] width 7 height 7
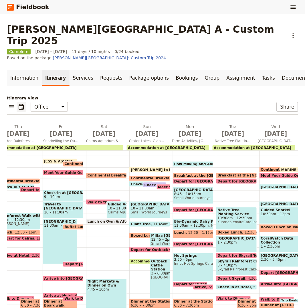
click at [76, 225] on span "Buffet Lunch on the Boat" at bounding box center [89, 227] width 51 height 4
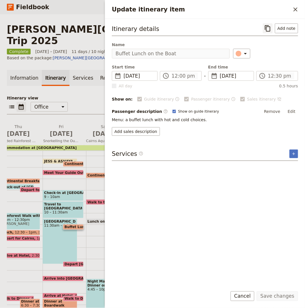
click at [270, 25] on icon "Copy itinerary item" at bounding box center [268, 28] width 7 height 7
click at [275, 9] on icon "Close drawer" at bounding box center [296, 9] width 4 height 4
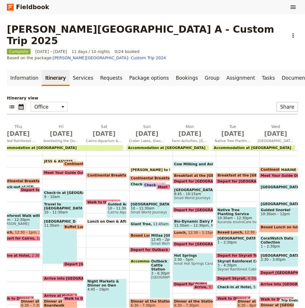
click at [68, 262] on span "Depart Agincourt Reef & Pontoon" at bounding box center [103, 264] width 79 height 4
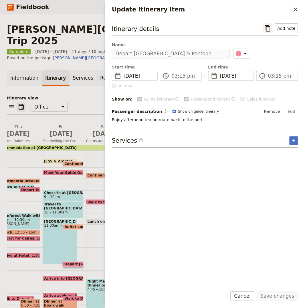
click at [270, 31] on icon "Copy itinerary item" at bounding box center [267, 28] width 5 height 6
click at [275, 9] on icon "Close drawer" at bounding box center [296, 9] width 4 height 4
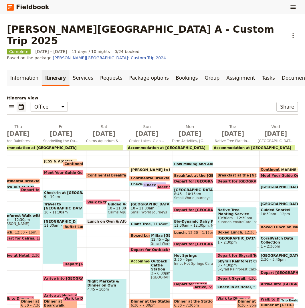
click at [69, 277] on span "Arrive into Port Douglas" at bounding box center [92, 279] width 97 height 4
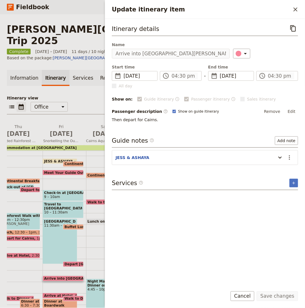
click at [275, 26] on icon "Copy itinerary item" at bounding box center [293, 28] width 5 height 6
click at [275, 11] on button "​" at bounding box center [296, 10] width 10 height 10
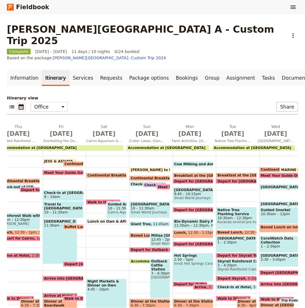
click at [52, 277] on div "Arrive at Hotel 6pm" at bounding box center [60, 295] width 35 height 5
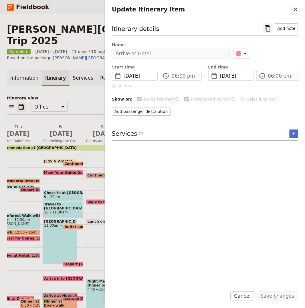
click at [272, 32] on icon "Copy itinerary item" at bounding box center [268, 28] width 7 height 7
click at [275, 9] on icon "Close drawer" at bounding box center [296, 9] width 4 height 4
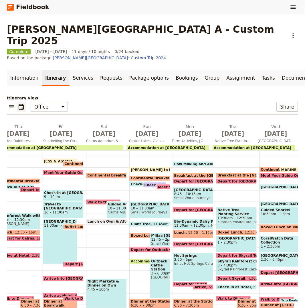
click at [76, 277] on span "Walk to Dinner" at bounding box center [79, 299] width 31 height 4
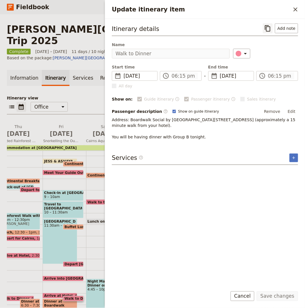
click at [272, 28] on icon "Copy itinerary item" at bounding box center [268, 28] width 7 height 7
click at [275, 9] on button "​" at bounding box center [296, 10] width 10 height 10
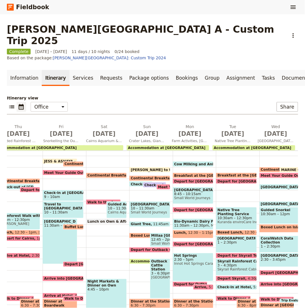
click at [48, 277] on span "Dinner at Boardwalk Social by Crystalbrook" at bounding box center [60, 304] width 32 height 8
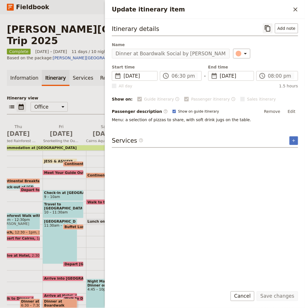
click at [265, 30] on button "​" at bounding box center [268, 28] width 10 height 10
drag, startPoint x: 296, startPoint y: 9, endPoint x: 294, endPoint y: 11, distance: 3.0
click at [275, 9] on icon "Close drawer" at bounding box center [295, 9] width 7 height 7
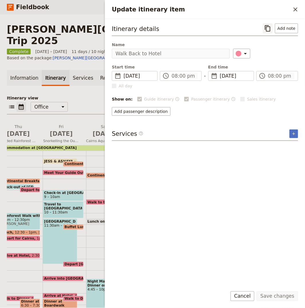
click at [270, 27] on icon "Copy itinerary item" at bounding box center [267, 28] width 5 height 6
click at [275, 10] on button "​" at bounding box center [296, 10] width 10 height 10
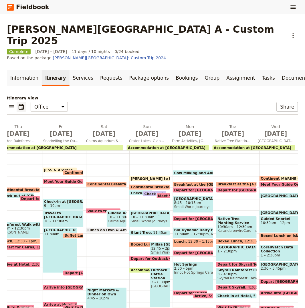
scroll to position [54, 0]
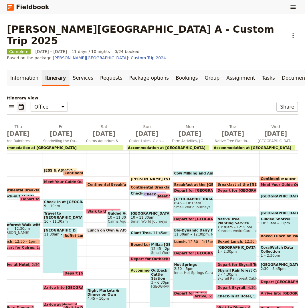
click at [97, 182] on span "Continental Breakfast at Hotel" at bounding box center [119, 184] width 62 height 4
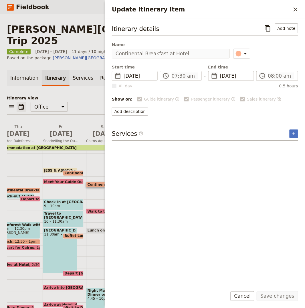
drag, startPoint x: 267, startPoint y: 27, endPoint x: 257, endPoint y: 36, distance: 13.0
click at [267, 27] on icon "Copy itinerary item" at bounding box center [267, 28] width 5 height 6
click at [275, 9] on icon "Close drawer" at bounding box center [296, 9] width 4 height 4
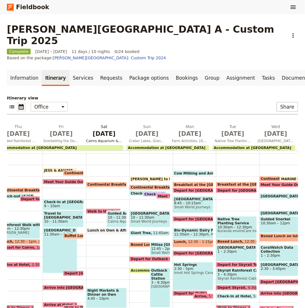
click at [106, 129] on span "Sep 13" at bounding box center [104, 133] width 36 height 9
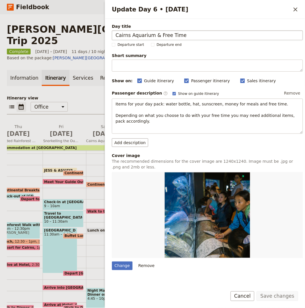
click at [193, 32] on input "Cairns Aquarium & Free Time" at bounding box center [207, 35] width 191 height 10
click at [184, 37] on input "Cairns Aquarium & Free Time" at bounding box center [207, 35] width 191 height 10
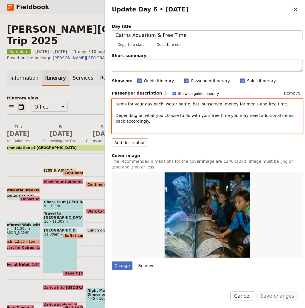
click at [154, 110] on p "Items for your day pack: water bottle, hat, sunscreen, money for meals and free…" at bounding box center [208, 112] width 184 height 23
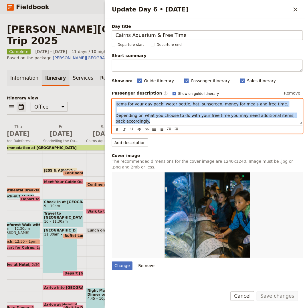
copy span "Items for your day pack: water bottle, hat, sunscreen, money for meals and free…"
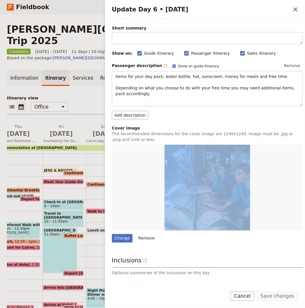
scroll to position [66, 0]
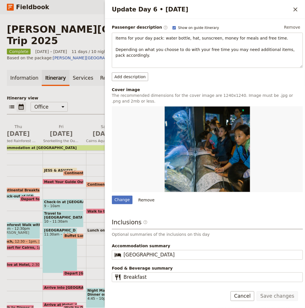
click at [154, 240] on div "Inclusions ​ Optional summaries of the inclusions on this day Accommodation sum…" at bounding box center [207, 250] width 191 height 64
click at [147, 251] on fieldset "​ Coral Tree Inn" at bounding box center [207, 255] width 191 height 10
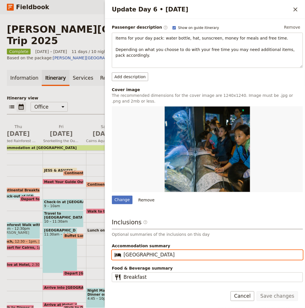
click at [147, 252] on input "Coral Tree Inn" at bounding box center [212, 255] width 176 height 7
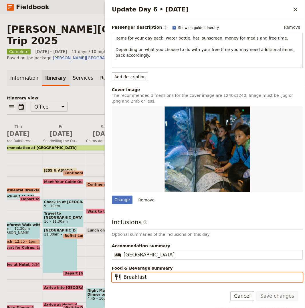
click at [149, 277] on input "Breakfast" at bounding box center [212, 277] width 176 height 7
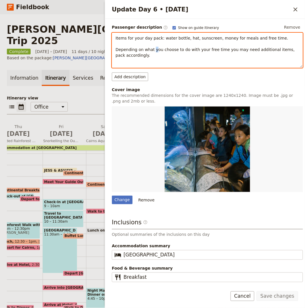
click at [154, 49] on span "Items for your day pack: water bottle, hat, sunscreen, money for meals and free…" at bounding box center [206, 47] width 181 height 22
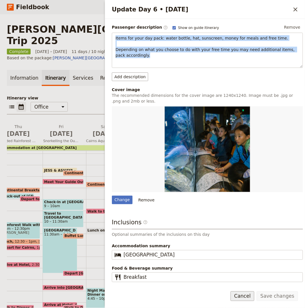
click at [247, 277] on button "Cancel" at bounding box center [243, 296] width 24 height 10
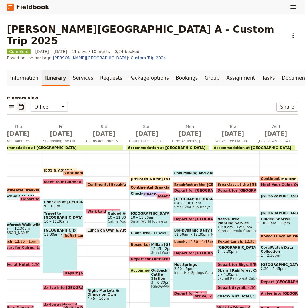
click at [95, 209] on span "Walk to the Aquarium" at bounding box center [110, 211] width 45 height 4
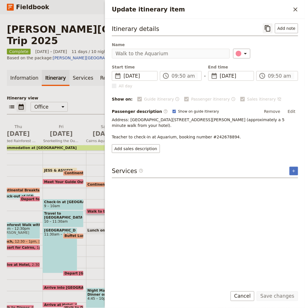
click at [268, 29] on icon "Copy itinerary item" at bounding box center [267, 28] width 5 height 6
click at [275, 12] on icon "Close drawer" at bounding box center [295, 9] width 7 height 7
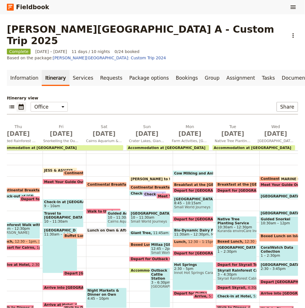
click at [113, 215] on span "10 – 11:30am" at bounding box center [116, 217] width 17 height 4
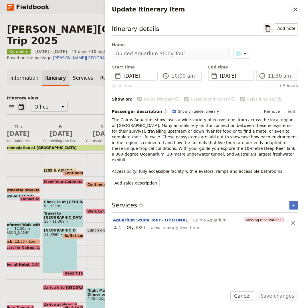
click at [266, 27] on icon "Copy itinerary item" at bounding box center [267, 28] width 5 height 6
click at [275, 8] on icon "Close drawer" at bounding box center [295, 9] width 7 height 7
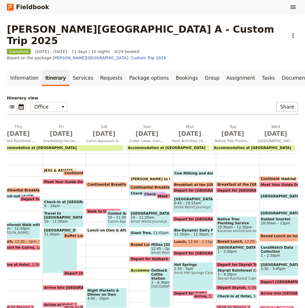
click at [104, 231] on span at bounding box center [107, 232] width 40 height 2
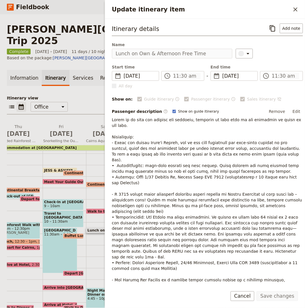
click at [268, 29] on button "​" at bounding box center [273, 28] width 10 height 10
click at [275, 8] on icon "Close drawer" at bounding box center [296, 9] width 4 height 4
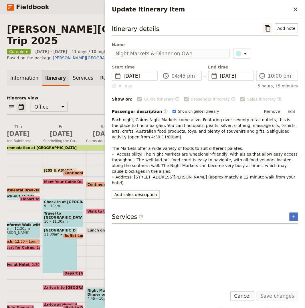
click at [267, 27] on icon "Copy itinerary item" at bounding box center [267, 28] width 5 height 6
click at [275, 10] on icon "Close drawer" at bounding box center [295, 9] width 7 height 7
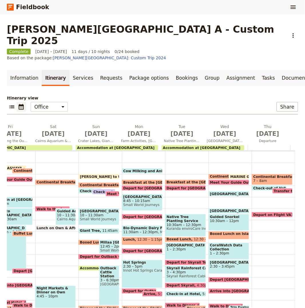
scroll to position [0, 207]
click at [85, 129] on span "Sep 14" at bounding box center [96, 133] width 36 height 9
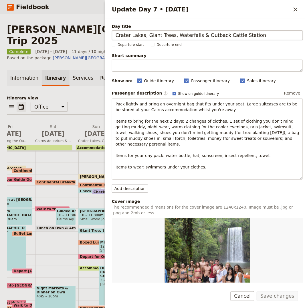
click at [198, 36] on input "Crater Lakes, Giant Trees, Waterfalls & Outback Cattle Station" at bounding box center [207, 35] width 191 height 10
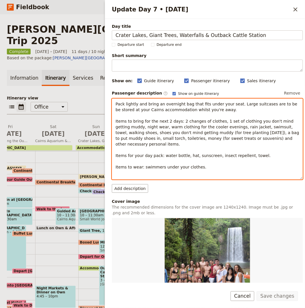
click at [148, 126] on span "Pack lightly and bring an overnight bag that fits under your seat. Large suitca…" at bounding box center [208, 136] width 185 height 68
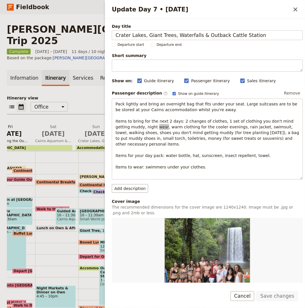
scroll to position [125, 0]
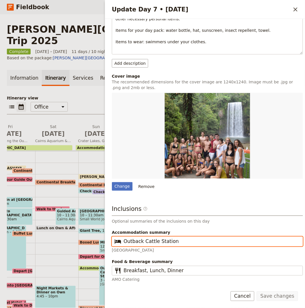
click at [133, 239] on input "Outback Cattle Station" at bounding box center [212, 241] width 176 height 7
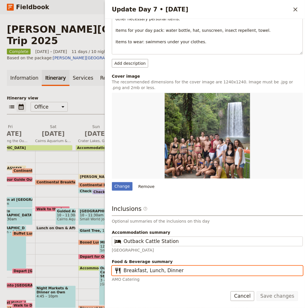
click at [160, 273] on input "Breakfast, Lunch, Dinner" at bounding box center [212, 270] width 176 height 7
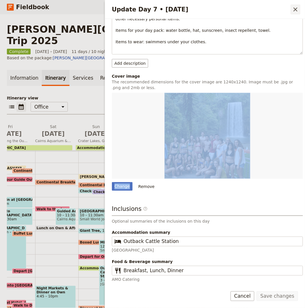
click at [275, 13] on button "​" at bounding box center [296, 10] width 10 height 10
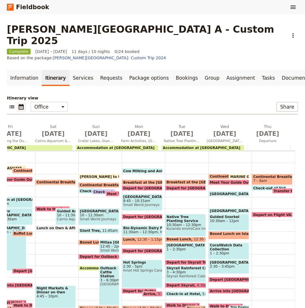
click at [100, 146] on span "Accommodation at Outback Cattle Station" at bounding box center [116, 148] width 78 height 4
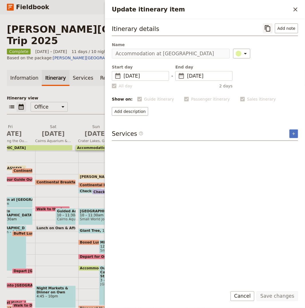
click at [269, 26] on icon "Copy itinerary item" at bounding box center [268, 28] width 7 height 7
click at [275, 8] on icon "Close drawer" at bounding box center [296, 9] width 4 height 4
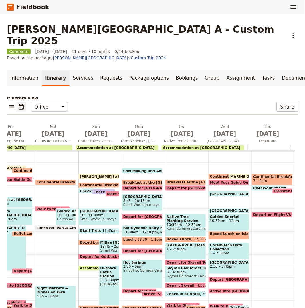
click at [94, 177] on span at bounding box center [99, 178] width 40 height 2
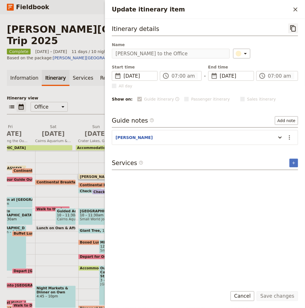
click at [275, 25] on icon "Copy itinerary item" at bounding box center [293, 28] width 7 height 7
click at [275, 11] on icon "Close drawer" at bounding box center [296, 9] width 4 height 4
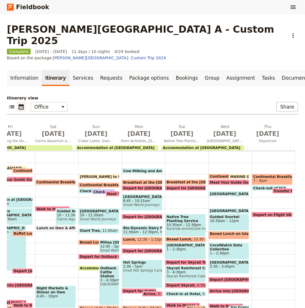
click at [91, 183] on span "Continental Breakfast at Hotel" at bounding box center [111, 185] width 62 height 4
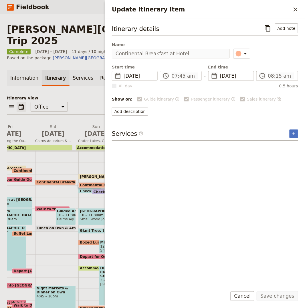
click at [272, 28] on icon "Copy itinerary item" at bounding box center [268, 28] width 7 height 7
click at [275, 11] on icon "Close drawer" at bounding box center [295, 9] width 7 height 7
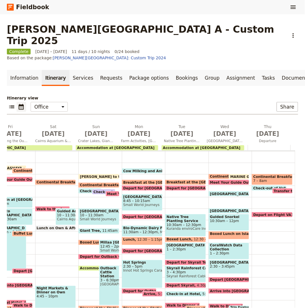
click at [80, 189] on span "Check-out of Hotel" at bounding box center [99, 191] width 39 height 4
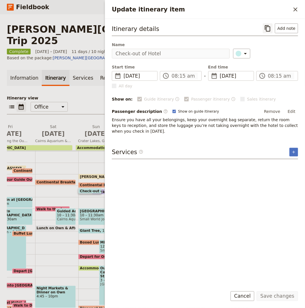
click at [265, 29] on button "​" at bounding box center [268, 28] width 10 height 10
drag, startPoint x: 292, startPoint y: 10, endPoint x: 278, endPoint y: 23, distance: 19.5
click at [275, 10] on button "​" at bounding box center [296, 10] width 10 height 10
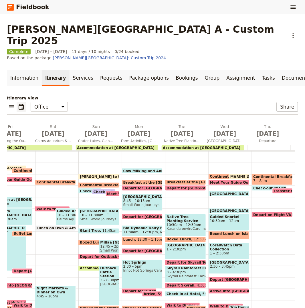
click at [94, 190] on span "Check-out of Hotel *BAILEY" at bounding box center [131, 192] width 74 height 4
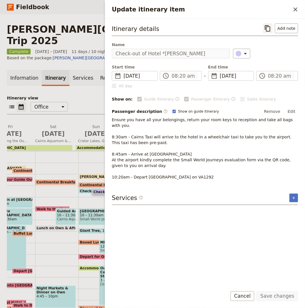
click at [271, 31] on icon "Copy itinerary item" at bounding box center [267, 28] width 5 height 6
click at [275, 10] on icon "Close drawer" at bounding box center [296, 9] width 4 height 4
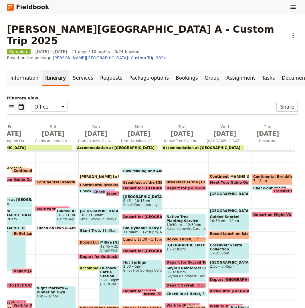
click at [107, 192] on span "Meet Your Guide Outside Reception & Depart" at bounding box center [152, 194] width 90 height 4
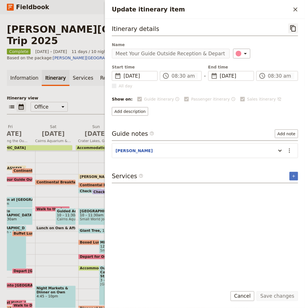
click at [275, 28] on icon "Copy itinerary item" at bounding box center [293, 28] width 7 height 7
click at [275, 10] on icon "Close drawer" at bounding box center [295, 9] width 7 height 7
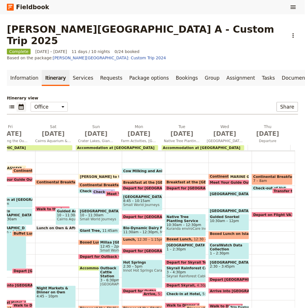
click at [92, 208] on div "Crater Lakes National Park 10 – 11:30am Small World Journeys" at bounding box center [98, 216] width 41 height 17
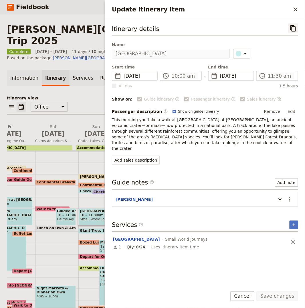
click at [275, 29] on icon "Copy itinerary item" at bounding box center [293, 28] width 7 height 7
click at [275, 10] on div "Update itinerary item ​" at bounding box center [205, 9] width 200 height 19
click at [275, 9] on button "​" at bounding box center [296, 10] width 10 height 10
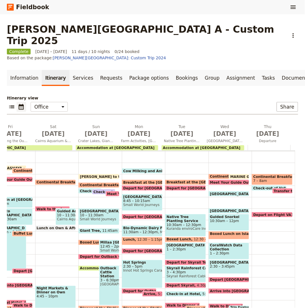
click at [103, 229] on span "11:45am – 12:15pm" at bounding box center [120, 231] width 35 height 4
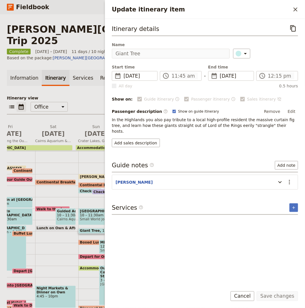
click at [275, 27] on div "Itinerary details ​" at bounding box center [205, 29] width 186 height 13
click at [275, 27] on button "​" at bounding box center [294, 28] width 10 height 10
click at [275, 9] on icon "Close drawer" at bounding box center [295, 9] width 7 height 7
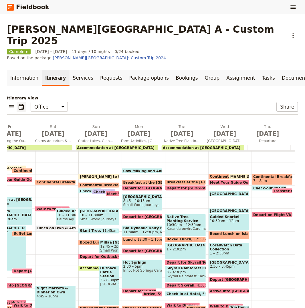
click at [79, 243] on span at bounding box center [96, 244] width 34 height 2
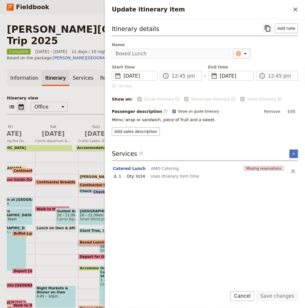
click at [270, 31] on icon "Copy itinerary item" at bounding box center [267, 28] width 5 height 6
click at [275, 10] on icon "Close drawer" at bounding box center [296, 9] width 4 height 4
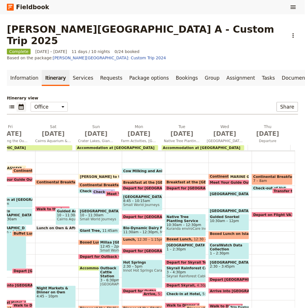
click at [101, 241] on span "Millaa Millaa Falls" at bounding box center [109, 243] width 17 height 4
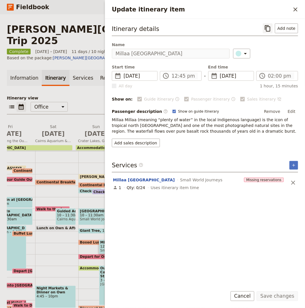
click at [270, 30] on icon "Copy itinerary item" at bounding box center [268, 28] width 7 height 7
drag, startPoint x: 291, startPoint y: 11, endPoint x: 273, endPoint y: 37, distance: 32.3
click at [275, 11] on button "​" at bounding box center [296, 10] width 10 height 10
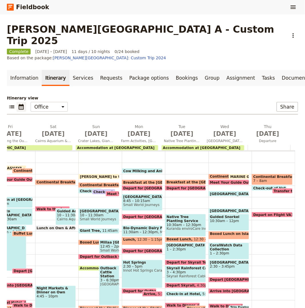
click at [91, 232] on div "JESS - Arrive to the Office 7am Continental Breakfast at Hotel 7:45 – 8:15am Ch…" at bounding box center [100, 231] width 44 height 275
click at [84, 255] on span "Depart for Outback Cattle Station" at bounding box center [114, 257] width 68 height 4
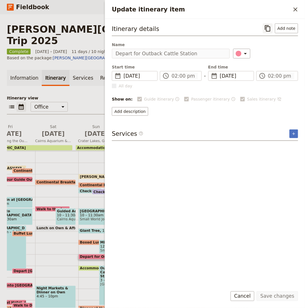
click at [265, 31] on button "​" at bounding box center [268, 28] width 10 height 10
click at [275, 9] on icon "Close drawer" at bounding box center [295, 9] width 7 height 7
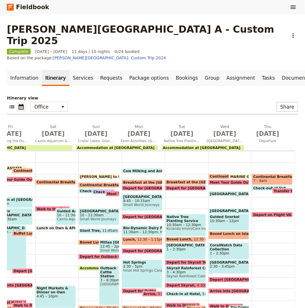
click at [88, 266] on span "Accommodation at Outback Cattle Station" at bounding box center [120, 268] width 80 height 4
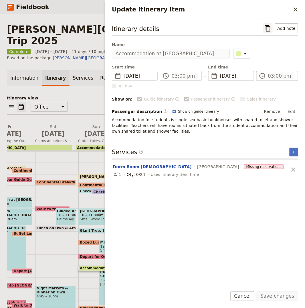
click at [267, 28] on icon "Copy itinerary item" at bounding box center [268, 28] width 7 height 7
click at [275, 10] on button "​" at bounding box center [296, 10] width 10 height 10
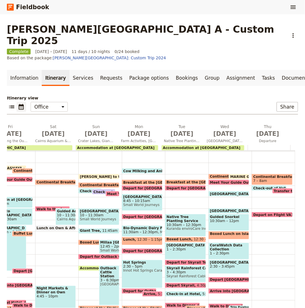
click at [103, 277] on span "3 – 6:30pm" at bounding box center [109, 280] width 17 height 4
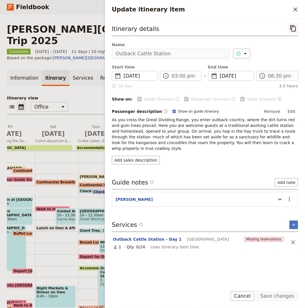
click at [275, 28] on icon "Copy itinerary item" at bounding box center [293, 28] width 7 height 7
click at [275, 8] on icon "Close drawer" at bounding box center [295, 9] width 7 height 7
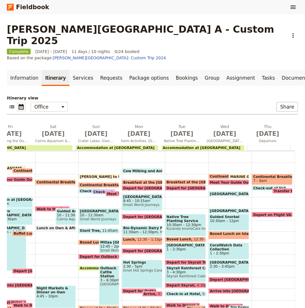
click at [96, 277] on span "6:30 – 7:30pm" at bounding box center [92, 313] width 25 height 4
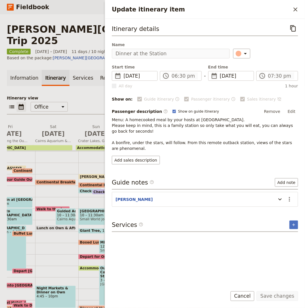
drag, startPoint x: 297, startPoint y: 28, endPoint x: 299, endPoint y: 23, distance: 5.7
click at [275, 28] on button "​" at bounding box center [294, 28] width 10 height 10
click at [275, 11] on icon "Close drawer" at bounding box center [296, 9] width 4 height 4
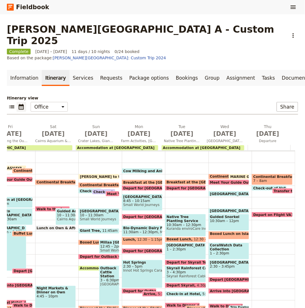
click at [138, 171] on span at bounding box center [142, 172] width 40 height 2
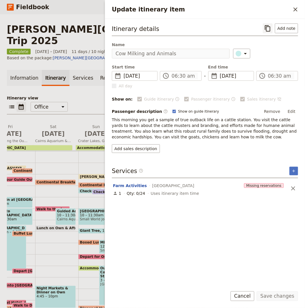
click at [272, 31] on icon "Copy itinerary item" at bounding box center [268, 28] width 7 height 7
click at [275, 11] on icon "Close drawer" at bounding box center [295, 9] width 7 height 7
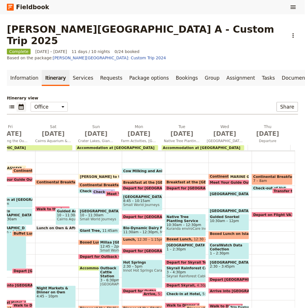
click at [129, 182] on span at bounding box center [142, 183] width 40 height 2
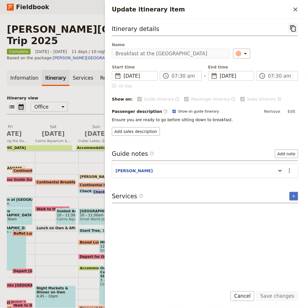
click at [275, 31] on button "​" at bounding box center [294, 28] width 10 height 10
click at [275, 12] on icon "Close drawer" at bounding box center [295, 9] width 7 height 7
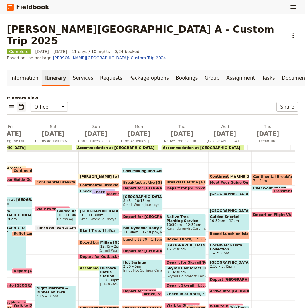
click at [130, 188] on span at bounding box center [142, 189] width 40 height 2
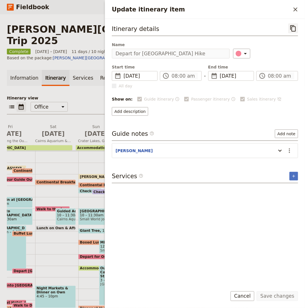
click at [275, 30] on icon "Copy itinerary item" at bounding box center [293, 28] width 7 height 7
click at [275, 11] on icon "Close drawer" at bounding box center [295, 9] width 7 height 7
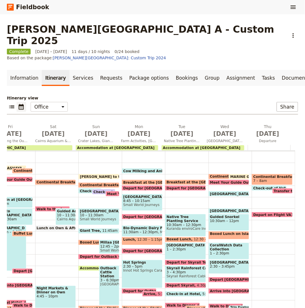
click at [123, 199] on span "8:45 – 10:15am" at bounding box center [142, 201] width 38 height 4
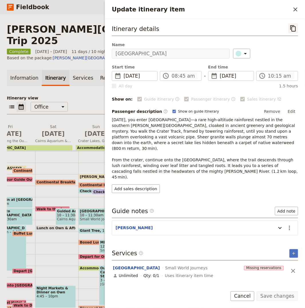
click at [275, 26] on icon "Copy itinerary item" at bounding box center [293, 28] width 7 height 7
click at [275, 9] on icon "Close drawer" at bounding box center [295, 9] width 7 height 7
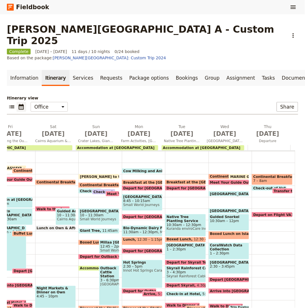
click at [131, 215] on span "Depart for Dairy Farm" at bounding box center [155, 217] width 64 height 4
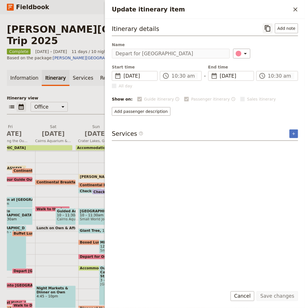
click at [270, 24] on button "​" at bounding box center [268, 28] width 10 height 10
click at [275, 9] on icon "Close drawer" at bounding box center [296, 9] width 4 height 4
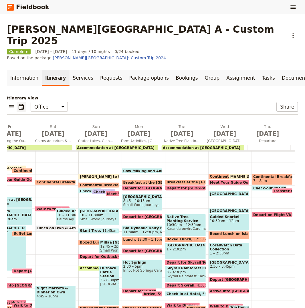
click at [128, 226] on span "Bio-Dynamic Dairy Farm" at bounding box center [142, 228] width 38 height 4
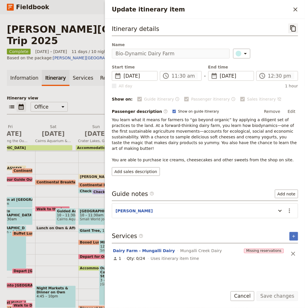
click at [275, 26] on icon "Copy itinerary item" at bounding box center [293, 28] width 5 height 6
click at [275, 7] on button "​" at bounding box center [296, 10] width 10 height 10
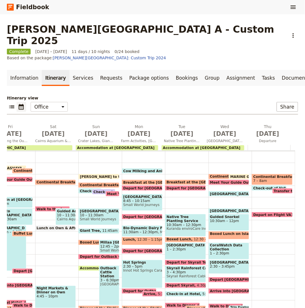
click at [137, 238] on span "12:30 – 1:15pm" at bounding box center [150, 241] width 27 height 7
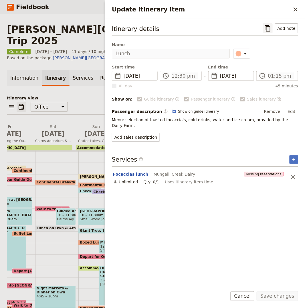
click at [273, 27] on button "​" at bounding box center [268, 28] width 10 height 10
click at [275, 11] on icon "Close drawer" at bounding box center [295, 9] width 7 height 7
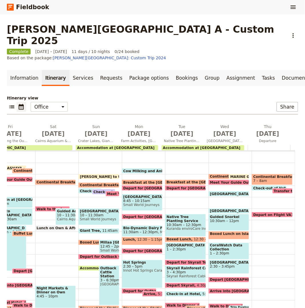
click at [135, 251] on span at bounding box center [142, 252] width 40 height 2
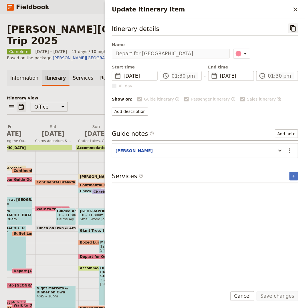
click at [275, 25] on button "​" at bounding box center [294, 28] width 10 height 10
click at [275, 9] on icon "Close drawer" at bounding box center [295, 9] width 7 height 7
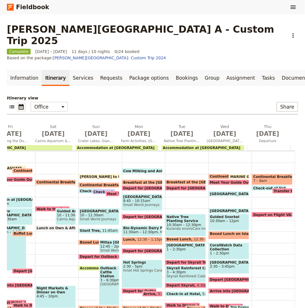
click at [123, 269] on span "Innot Hot Springs Caravan & Leisure Park" at bounding box center [142, 271] width 38 height 4
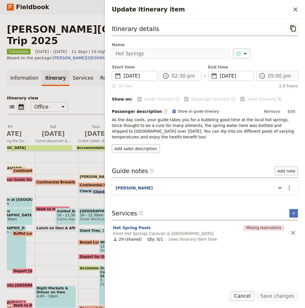
click at [275, 24] on button "​" at bounding box center [294, 28] width 10 height 10
click at [275, 10] on icon "Close drawer" at bounding box center [295, 9] width 7 height 7
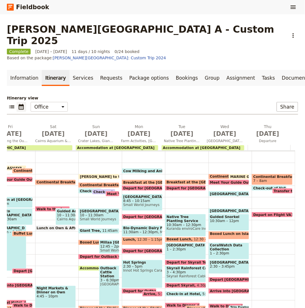
click at [128, 277] on span "Depart for Outback Station" at bounding box center [150, 291] width 55 height 4
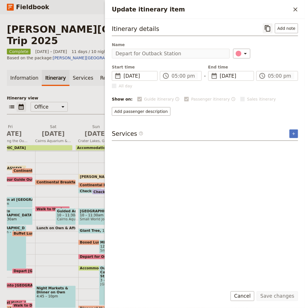
click at [266, 28] on icon "Copy itinerary item" at bounding box center [268, 28] width 7 height 7
click at [275, 10] on icon "Close drawer" at bounding box center [296, 9] width 4 height 4
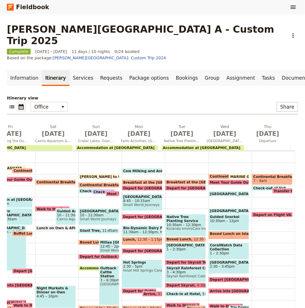
click at [147, 277] on span "Arrive" at bounding box center [151, 294] width 14 height 4
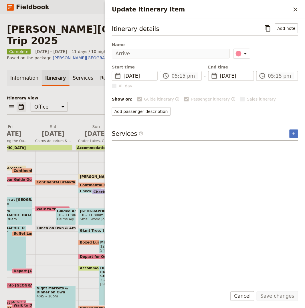
click at [261, 25] on div "Itinerary details ​ Add note" at bounding box center [205, 29] width 186 height 13
click at [270, 26] on icon "Copy itinerary item" at bounding box center [268, 28] width 7 height 7
click at [275, 8] on h2 "Update itinerary item" at bounding box center [201, 9] width 179 height 9
drag, startPoint x: 293, startPoint y: 10, endPoint x: 222, endPoint y: 30, distance: 73.5
click at [275, 9] on icon "Close drawer" at bounding box center [295, 9] width 7 height 7
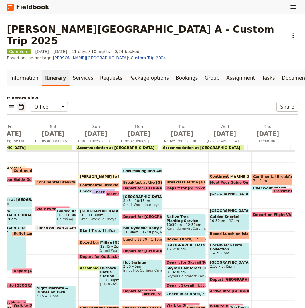
click at [124, 277] on span "Dinner at the Station" at bounding box center [142, 308] width 38 height 4
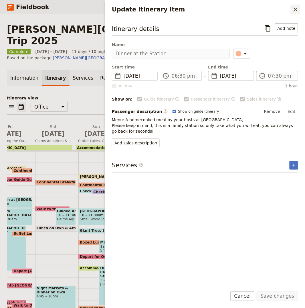
drag, startPoint x: 267, startPoint y: 30, endPoint x: 294, endPoint y: 12, distance: 32.3
click at [267, 30] on icon "Copy itinerary item" at bounding box center [268, 28] width 7 height 7
click at [275, 9] on icon "Close drawer" at bounding box center [295, 9] width 7 height 7
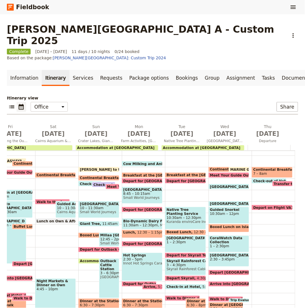
scroll to position [60, 0]
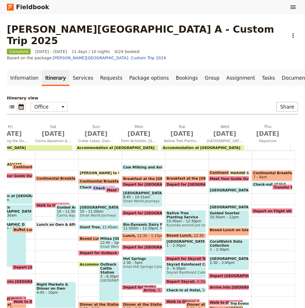
click at [180, 146] on span "Accommodation at Coral Tree Inn" at bounding box center [202, 148] width 78 height 4
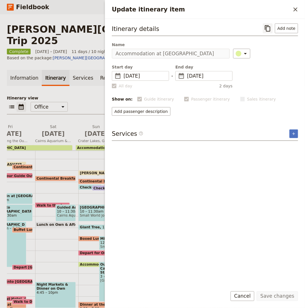
click at [270, 27] on icon "Copy itinerary item" at bounding box center [267, 28] width 5 height 6
click at [275, 11] on icon "Close drawer" at bounding box center [295, 9] width 7 height 7
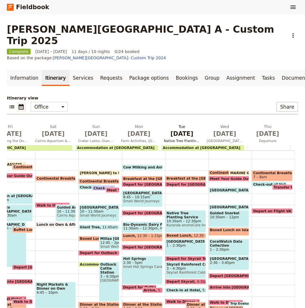
click at [176, 129] on span "Sep 16" at bounding box center [182, 133] width 36 height 9
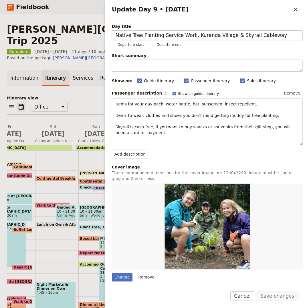
click at [229, 37] on input "Native Tree Planting Service Work, Kuranda Village & Skyrail Cableway" at bounding box center [207, 35] width 191 height 10
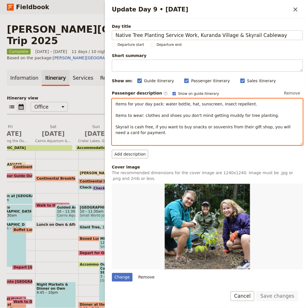
click at [147, 116] on span "Items for your day pack: water bottle, hat, sunscreen, insect repellent. Items …" at bounding box center [204, 118] width 176 height 33
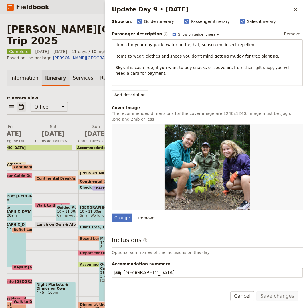
scroll to position [84, 0]
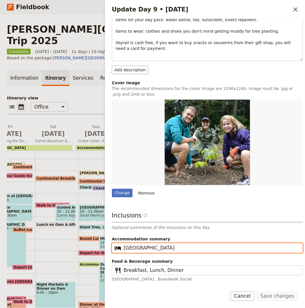
click at [138, 247] on input "Coral Tree Inn" at bounding box center [212, 248] width 176 height 7
click at [139, 248] on input "Coral Tree Inn" at bounding box center [212, 248] width 176 height 7
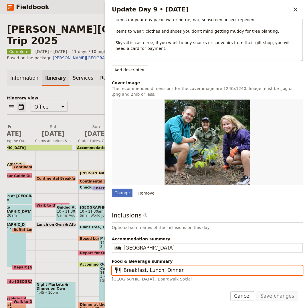
click at [158, 272] on input "Breakfast, Lunch, Dinner" at bounding box center [212, 270] width 176 height 7
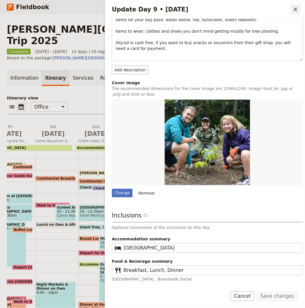
click at [275, 8] on icon "Close drawer" at bounding box center [295, 9] width 7 height 7
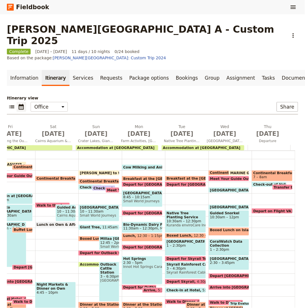
click at [180, 146] on span "Accommodation at Coral Tree Inn" at bounding box center [202, 148] width 78 height 4
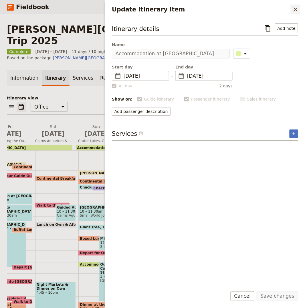
click at [275, 8] on icon "Close drawer" at bounding box center [295, 9] width 7 height 7
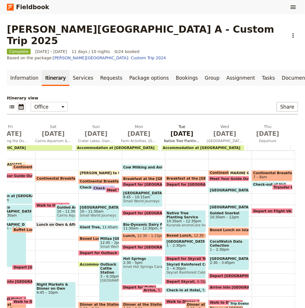
click at [177, 129] on span "Sep 16" at bounding box center [182, 133] width 36 height 9
click at [175, 176] on span "Breakfast at the Cattle Station" at bounding box center [205, 178] width 76 height 4
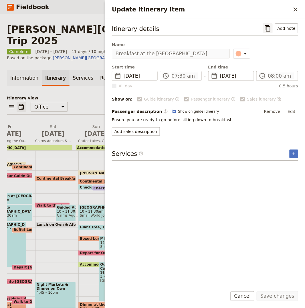
click at [271, 28] on icon "Copy itinerary item" at bounding box center [268, 28] width 7 height 7
click at [275, 10] on icon "Close drawer" at bounding box center [295, 9] width 7 height 7
click at [275, 10] on div "Update itinerary item ​" at bounding box center [205, 9] width 200 height 19
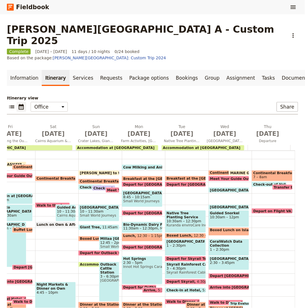
click at [170, 184] on span at bounding box center [186, 185] width 40 height 2
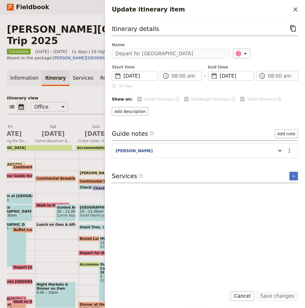
click at [275, 27] on icon "Copy itinerary item" at bounding box center [293, 28] width 7 height 7
click at [275, 10] on icon "Close drawer" at bounding box center [296, 9] width 4 height 4
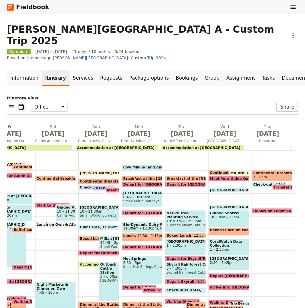
click at [166, 210] on div "Native Tree Planting Service Work 10:30am – 12:30pm Kuranda enviroCare Inc" at bounding box center [185, 221] width 41 height 23
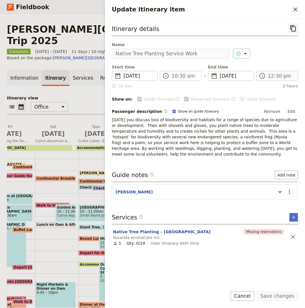
click at [275, 28] on button "​" at bounding box center [294, 28] width 10 height 10
click at [275, 3] on div "Update itinerary item ​" at bounding box center [205, 9] width 200 height 19
click at [275, 8] on icon "Close drawer" at bounding box center [295, 9] width 7 height 7
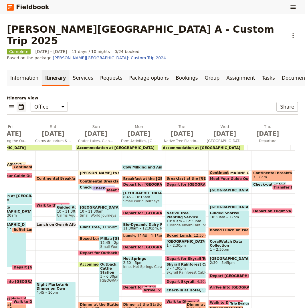
click at [194, 234] on span "12:30 – 1pm" at bounding box center [204, 236] width 21 height 4
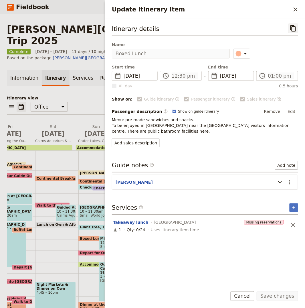
click at [275, 29] on icon "Copy itinerary item" at bounding box center [293, 28] width 7 height 7
click at [275, 8] on icon "Close drawer" at bounding box center [296, 9] width 4 height 4
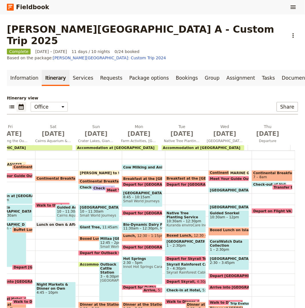
click at [167, 240] on span "Kuranda Mountain Village" at bounding box center [186, 242] width 38 height 4
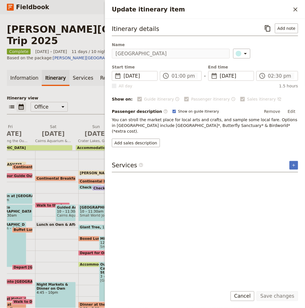
click at [262, 29] on div "Itinerary details ​ Add note" at bounding box center [205, 29] width 186 height 13
click at [270, 25] on button "​" at bounding box center [268, 28] width 10 height 10
click at [275, 8] on icon "Close drawer" at bounding box center [295, 9] width 7 height 7
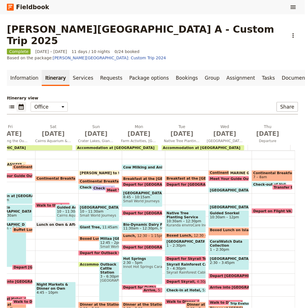
click at [177, 259] on span at bounding box center [186, 260] width 40 height 2
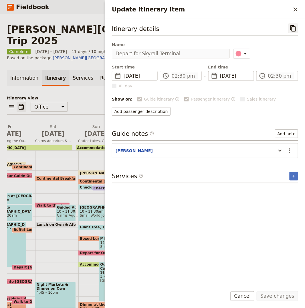
click at [275, 29] on icon "Copy itinerary item" at bounding box center [293, 28] width 7 height 7
click at [275, 13] on icon "Close drawer" at bounding box center [295, 9] width 7 height 7
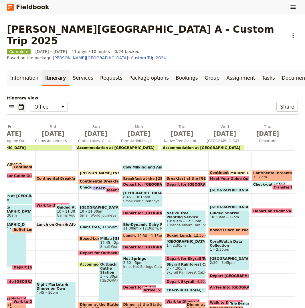
click at [184, 271] on span "Skyrail Rainforest Cableway" at bounding box center [186, 273] width 38 height 4
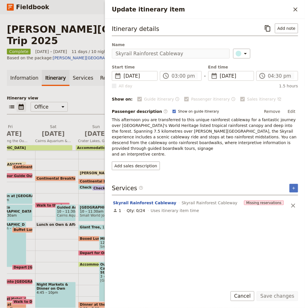
click at [269, 30] on icon "Copy itinerary item" at bounding box center [268, 28] width 7 height 7
click at [275, 11] on icon "Close drawer" at bounding box center [295, 9] width 7 height 7
click at [275, 11] on div "Update itinerary item ​" at bounding box center [205, 9] width 200 height 19
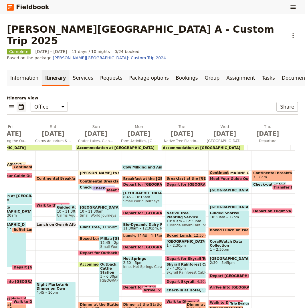
click at [176, 277] on span "Depart Skyrail" at bounding box center [182, 282] width 30 height 4
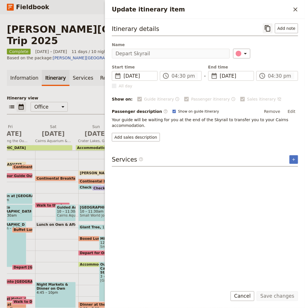
click at [270, 29] on icon "Copy itinerary item" at bounding box center [268, 28] width 7 height 7
click at [275, 11] on icon "Close drawer" at bounding box center [296, 9] width 4 height 4
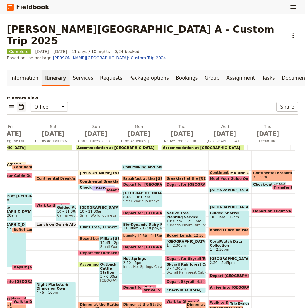
click at [167, 277] on span "Check-in at Hotel" at bounding box center [185, 290] width 36 height 4
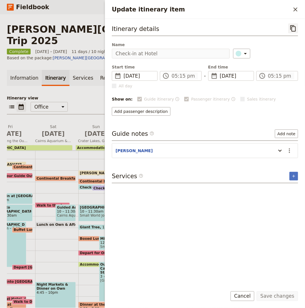
click at [275, 28] on icon "Copy itinerary item" at bounding box center [293, 28] width 5 height 6
click at [275, 3] on div "Update itinerary item ​" at bounding box center [205, 9] width 200 height 19
click at [275, 5] on button "​" at bounding box center [296, 10] width 10 height 10
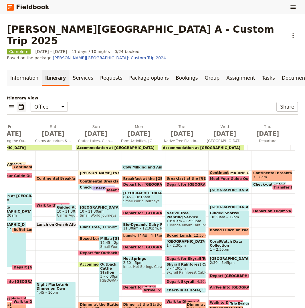
click at [166, 277] on span at bounding box center [183, 303] width 34 height 2
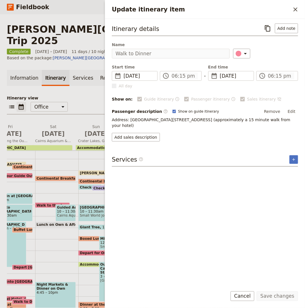
click at [261, 26] on div "Itinerary details ​ Add note" at bounding box center [205, 29] width 186 height 13
click at [275, 29] on button "Add note" at bounding box center [286, 28] width 23 height 10
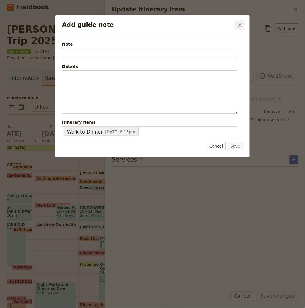
click at [238, 23] on icon "Close dialog" at bounding box center [240, 24] width 7 height 7
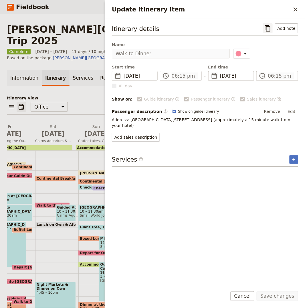
click at [265, 27] on button "​" at bounding box center [268, 28] width 10 height 10
click at [275, 10] on h2 "Update itinerary item" at bounding box center [201, 9] width 179 height 9
click at [275, 9] on button "​" at bounding box center [296, 10] width 10 height 10
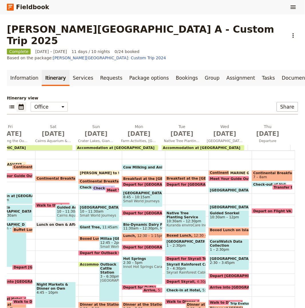
click at [190, 277] on span "6:30 – 8pm" at bounding box center [195, 309] width 17 height 4
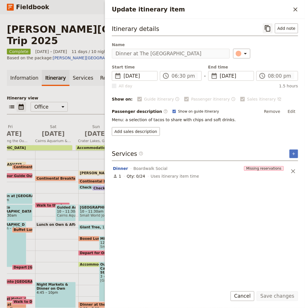
click at [271, 27] on icon "Copy itinerary item" at bounding box center [267, 28] width 5 height 6
click at [275, 7] on icon "Close drawer" at bounding box center [295, 9] width 7 height 7
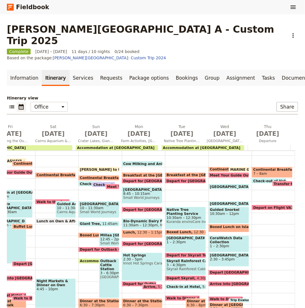
scroll to position [68, 0]
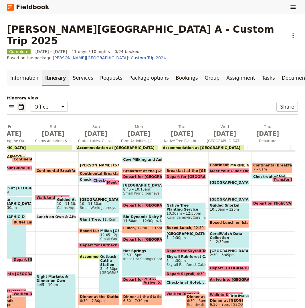
click at [167, 277] on span "Walk Back to Hotel" at bounding box center [186, 314] width 39 height 4
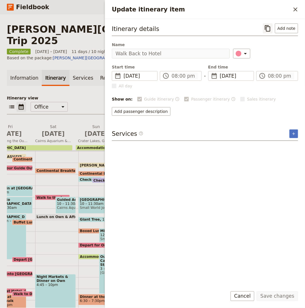
click at [269, 27] on icon "Copy itinerary item" at bounding box center [267, 28] width 5 height 6
click at [275, 7] on icon "Close drawer" at bounding box center [295, 9] width 7 height 7
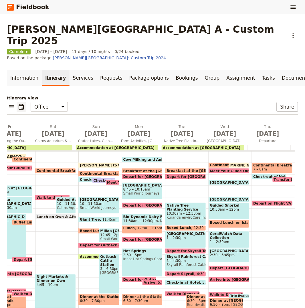
click at [214, 163] on span "Continental Breakfast at Hotel" at bounding box center [241, 165] width 62 height 4
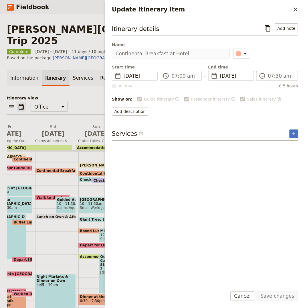
drag, startPoint x: 272, startPoint y: 29, endPoint x: 289, endPoint y: 8, distance: 27.1
click at [272, 29] on icon "Copy itinerary item" at bounding box center [268, 28] width 7 height 7
click at [275, 6] on icon "Close drawer" at bounding box center [295, 9] width 7 height 7
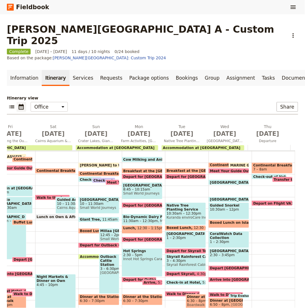
click at [231, 163] on span "MARINE GUIDES - Arrive at Office" at bounding box center [264, 165] width 67 height 4
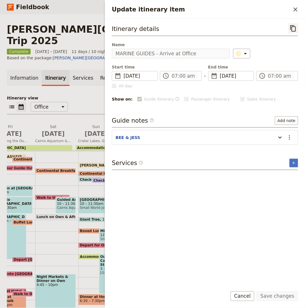
click at [275, 31] on icon "Copy itinerary item" at bounding box center [293, 28] width 7 height 7
drag, startPoint x: 292, startPoint y: 10, endPoint x: 289, endPoint y: 12, distance: 3.2
click at [275, 10] on button "​" at bounding box center [296, 10] width 10 height 10
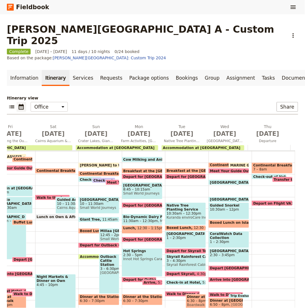
click at [210, 169] on span "Meet Your Guide Outside Reception & Depart" at bounding box center [255, 171] width 90 height 4
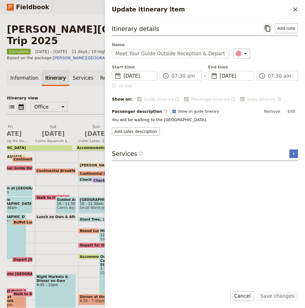
click at [270, 28] on icon "Copy itinerary item" at bounding box center [268, 28] width 7 height 7
click at [275, 6] on icon "Close drawer" at bounding box center [295, 9] width 7 height 7
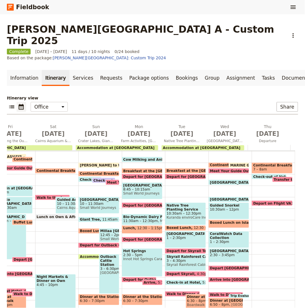
click at [222, 182] on span at bounding box center [229, 183] width 40 height 2
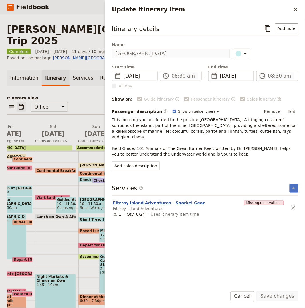
click at [272, 33] on div "Itinerary details ​ Add note" at bounding box center [205, 29] width 186 height 13
click at [264, 30] on button "​" at bounding box center [268, 28] width 10 height 10
drag, startPoint x: 297, startPoint y: 11, endPoint x: 269, endPoint y: 17, distance: 28.9
click at [275, 11] on icon "Close drawer" at bounding box center [295, 9] width 7 height 7
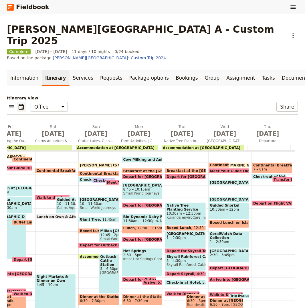
click at [223, 200] on span at bounding box center [229, 201] width 40 height 2
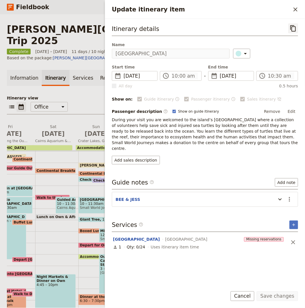
click at [275, 31] on button "​" at bounding box center [294, 28] width 10 height 10
click at [275, 14] on button "​" at bounding box center [296, 10] width 10 height 10
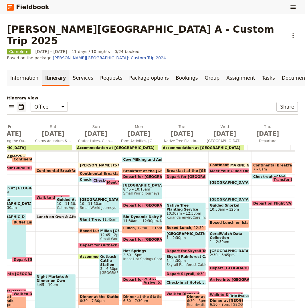
click at [212, 207] on span "10:30am – 12pm" at bounding box center [229, 209] width 38 height 4
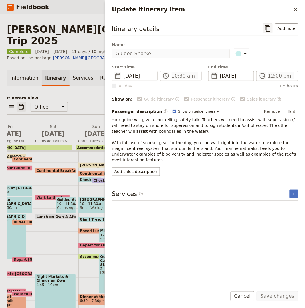
click at [270, 29] on icon "Copy itinerary item" at bounding box center [268, 28] width 7 height 7
click at [275, 9] on icon "Close drawer" at bounding box center [295, 9] width 7 height 7
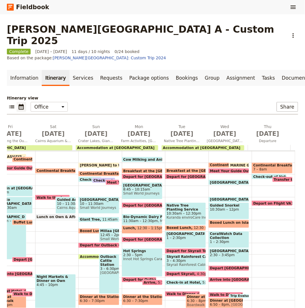
click at [219, 221] on span "Boxed Lunch on Island" at bounding box center [233, 223] width 46 height 4
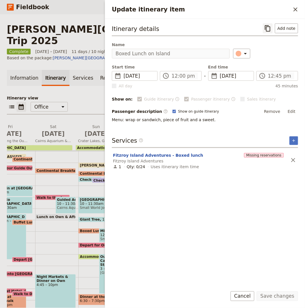
click at [266, 24] on button "​" at bounding box center [268, 28] width 10 height 10
click at [275, 10] on icon "Close drawer" at bounding box center [296, 9] width 4 height 4
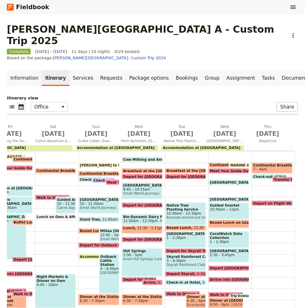
click at [217, 221] on span "Boxed Lunch on Island" at bounding box center [233, 223] width 46 height 4
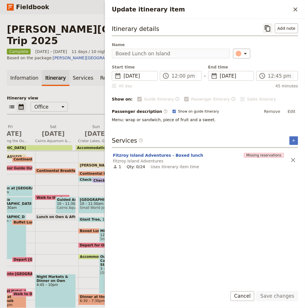
click at [269, 30] on icon "Copy itinerary item" at bounding box center [268, 28] width 7 height 7
click at [275, 8] on icon "Close drawer" at bounding box center [295, 9] width 7 height 7
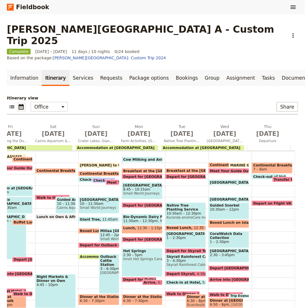
click at [210, 240] on span "1 – 2:30pm" at bounding box center [229, 242] width 38 height 4
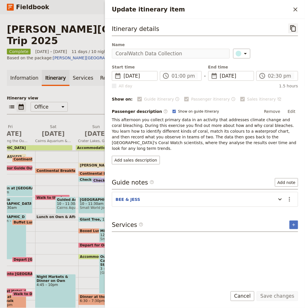
click at [275, 27] on button "​" at bounding box center [294, 28] width 10 height 10
click at [275, 7] on icon "Close drawer" at bounding box center [296, 9] width 4 height 4
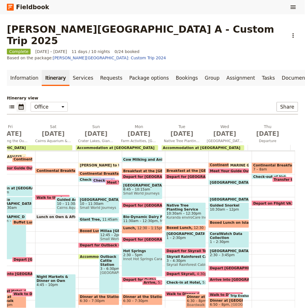
click at [214, 248] on div "Nudey Beach Walk 2:30 – 3:45pm" at bounding box center [229, 255] width 41 height 14
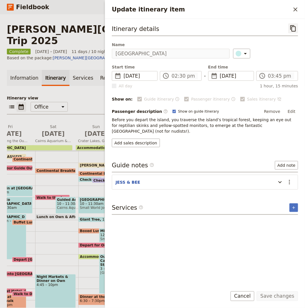
click at [275, 26] on icon "Copy itinerary item" at bounding box center [293, 28] width 5 height 6
click at [275, 14] on button "​" at bounding box center [296, 10] width 10 height 10
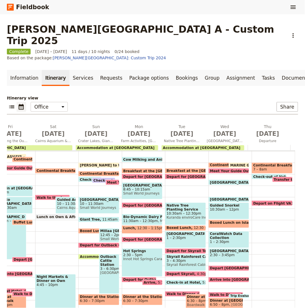
click at [217, 268] on span at bounding box center [229, 269] width 40 height 2
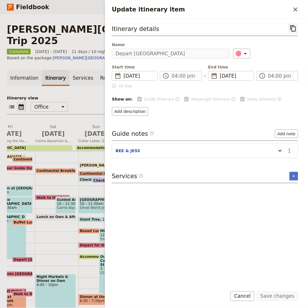
click at [275, 31] on icon "Copy itinerary item" at bounding box center [293, 28] width 5 height 6
click at [275, 9] on button "​" at bounding box center [296, 10] width 10 height 10
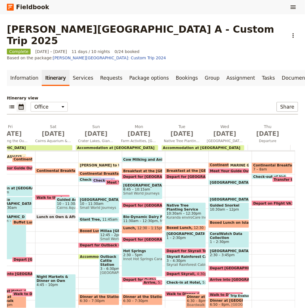
click at [211, 277] on span at bounding box center [229, 281] width 40 height 2
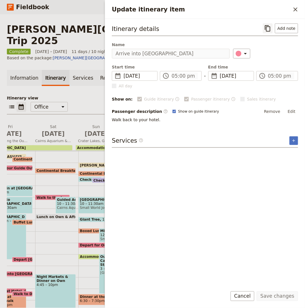
click at [267, 31] on icon "Copy itinerary item" at bounding box center [268, 28] width 7 height 7
click at [275, 12] on button "​" at bounding box center [296, 10] width 10 height 10
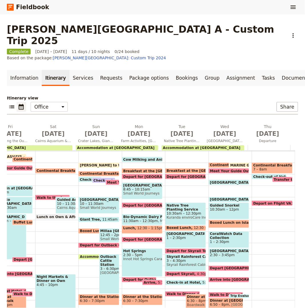
click at [213, 277] on span at bounding box center [226, 296] width 34 height 2
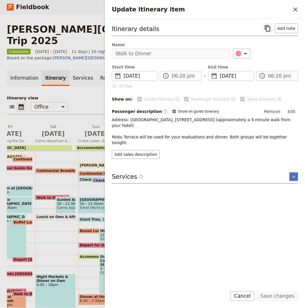
click at [270, 28] on icon "Copy itinerary item" at bounding box center [268, 28] width 7 height 7
click at [275, 9] on icon "Close drawer" at bounding box center [296, 9] width 4 height 4
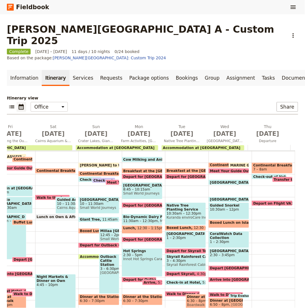
click at [236, 277] on span at bounding box center [239, 297] width 20 height 2
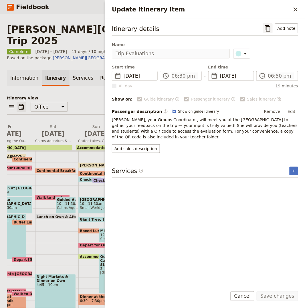
click at [267, 32] on icon "Copy itinerary item" at bounding box center [268, 28] width 7 height 7
click at [275, 12] on icon "Close drawer" at bounding box center [295, 9] width 7 height 7
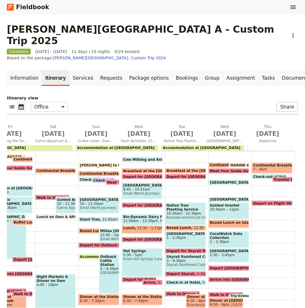
click at [212, 277] on span "6:50 – 8pm" at bounding box center [219, 305] width 19 height 4
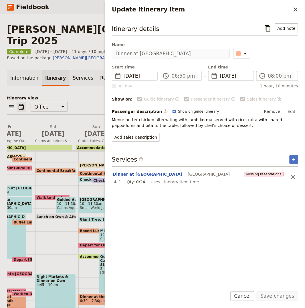
click at [274, 24] on div "​ Add note" at bounding box center [280, 28] width 35 height 10
click at [272, 26] on icon "Copy itinerary item" at bounding box center [268, 28] width 7 height 7
click at [275, 9] on button "​" at bounding box center [296, 10] width 10 height 10
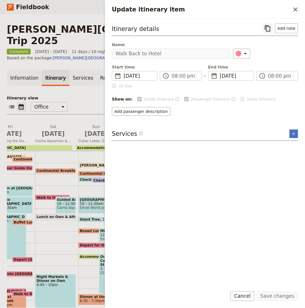
click at [264, 30] on button "​" at bounding box center [268, 28] width 10 height 10
click at [275, 8] on button "​" at bounding box center [296, 10] width 10 height 10
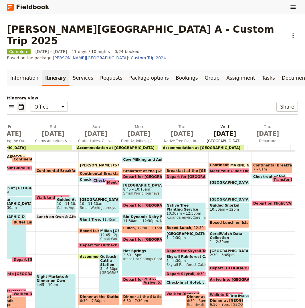
click at [218, 129] on span "Sep 17" at bounding box center [225, 133] width 36 height 9
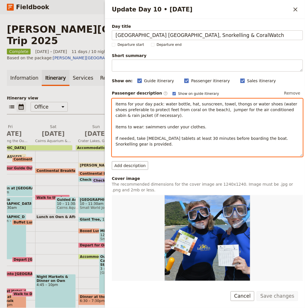
click at [157, 115] on p "Items for your day pack: water bottle, hat, sunscreen, towel, thongs or water s…" at bounding box center [208, 124] width 184 height 46
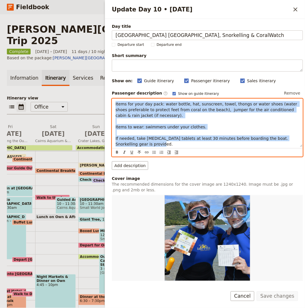
copy span "Items for your day pack: water bottle, hat, sunscreen, towel, thongs or water s…"
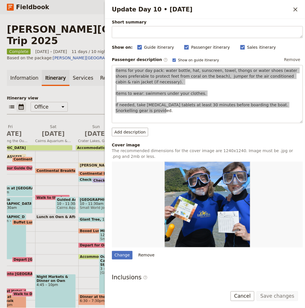
scroll to position [102, 0]
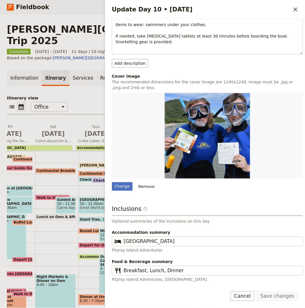
click at [157, 248] on p "Fitzroy Island Adventures" at bounding box center [207, 250] width 191 height 6
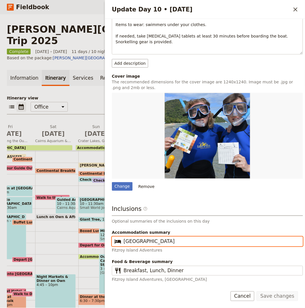
click at [155, 238] on input "Coral Tree Inn" at bounding box center [212, 241] width 176 height 7
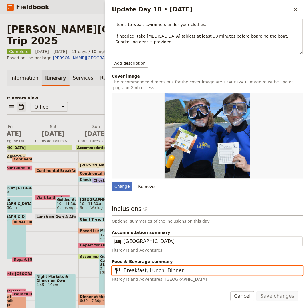
click at [183, 268] on input "Breakfast, Lunch, Dinner" at bounding box center [212, 270] width 176 height 7
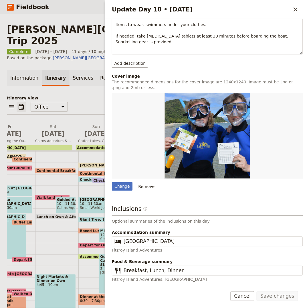
scroll to position [0, 0]
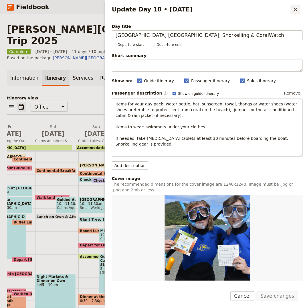
click at [275, 9] on icon "Close drawer" at bounding box center [296, 9] width 4 height 4
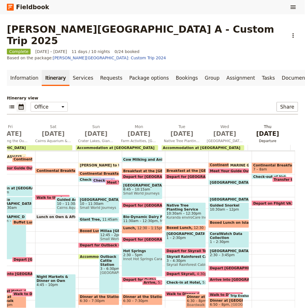
click at [263, 129] on span "Sep 18" at bounding box center [268, 133] width 36 height 9
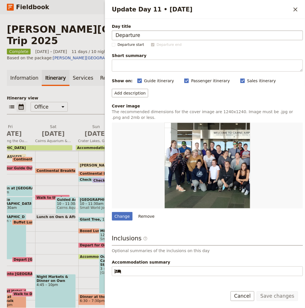
click at [150, 37] on input "Departure" at bounding box center [207, 35] width 191 height 10
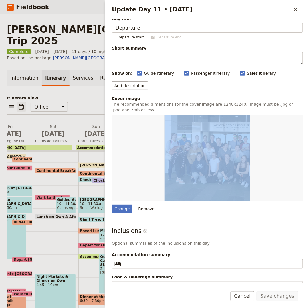
scroll to position [16, 0]
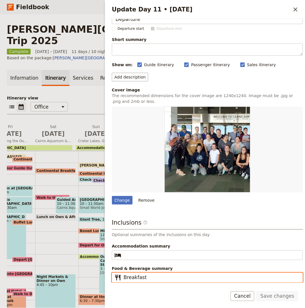
drag, startPoint x: 162, startPoint y: 274, endPoint x: 139, endPoint y: 279, distance: 23.0
click at [161, 274] on input "Breakfast" at bounding box center [212, 277] width 176 height 7
click at [139, 277] on input "Breakfast" at bounding box center [212, 277] width 176 height 7
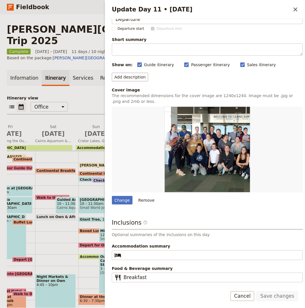
drag, startPoint x: 293, startPoint y: 10, endPoint x: 274, endPoint y: 18, distance: 20.5
click at [275, 10] on icon "Close drawer" at bounding box center [295, 9] width 7 height 7
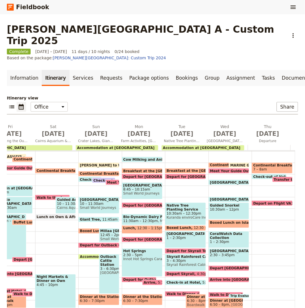
click at [271, 163] on span "Continental Breakfast at Hotel" at bounding box center [273, 165] width 38 height 4
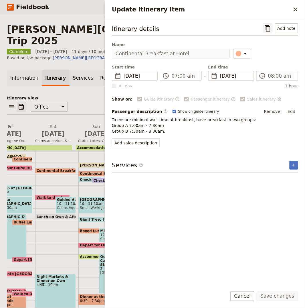
click at [270, 27] on icon "Copy itinerary item" at bounding box center [268, 28] width 7 height 7
click at [275, 10] on icon "Close drawer" at bounding box center [296, 9] width 4 height 4
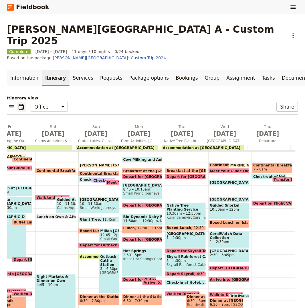
click at [254, 175] on span "Check-out of Hotel" at bounding box center [273, 177] width 39 height 4
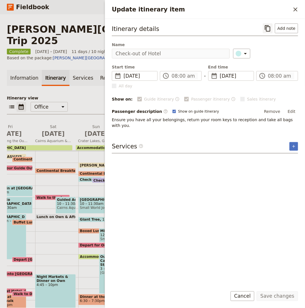
click at [267, 30] on icon "Copy itinerary item" at bounding box center [268, 28] width 7 height 7
click at [275, 11] on h2 "Update itinerary item" at bounding box center [201, 9] width 179 height 9
click at [275, 7] on icon "Close drawer" at bounding box center [295, 9] width 7 height 7
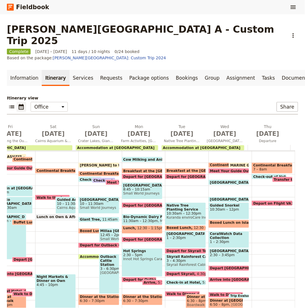
click at [275, 178] on span "Transfer to Airport" at bounding box center [293, 180] width 39 height 4
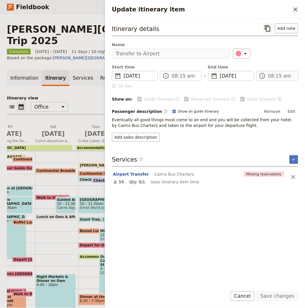
click at [266, 26] on icon "Copy itinerary item" at bounding box center [267, 28] width 5 height 6
click at [275, 9] on div "Update itinerary item ​" at bounding box center [205, 9] width 200 height 19
click at [275, 10] on icon "Close drawer" at bounding box center [295, 9] width 7 height 7
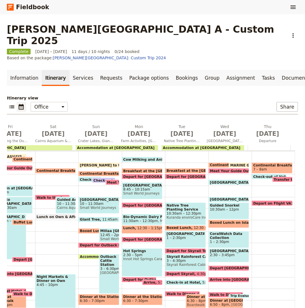
click at [264, 203] on span at bounding box center [272, 204] width 40 height 2
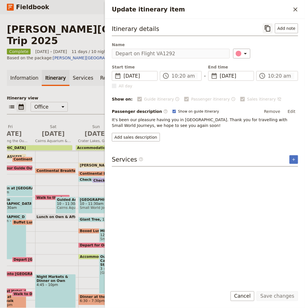
click at [268, 32] on button "​" at bounding box center [268, 28] width 10 height 10
click at [275, 12] on icon "Close drawer" at bounding box center [295, 9] width 7 height 7
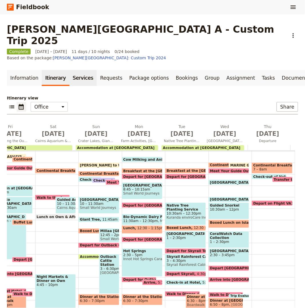
click at [82, 70] on link "Services" at bounding box center [83, 78] width 27 height 16
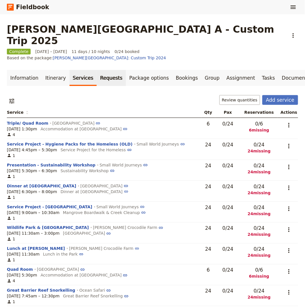
click at [111, 70] on link "Requests" at bounding box center [111, 78] width 29 height 16
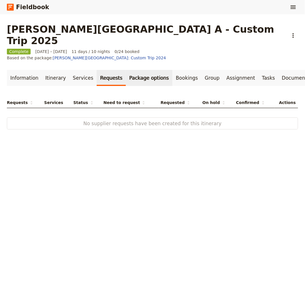
click at [126, 70] on link "Package options" at bounding box center [149, 78] width 46 height 16
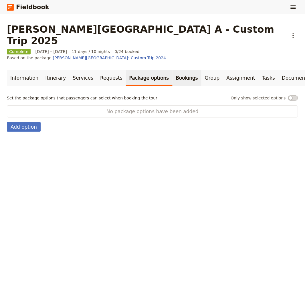
click at [177, 70] on link "Bookings" at bounding box center [187, 78] width 29 height 16
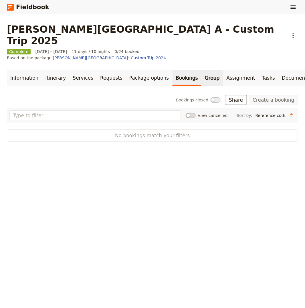
click at [202, 70] on link "Group" at bounding box center [213, 78] width 22 height 16
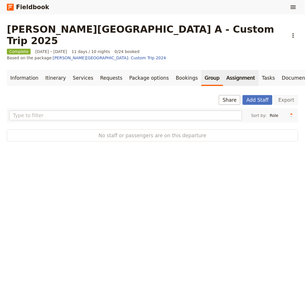
click at [223, 70] on link "Assignment" at bounding box center [241, 78] width 36 height 16
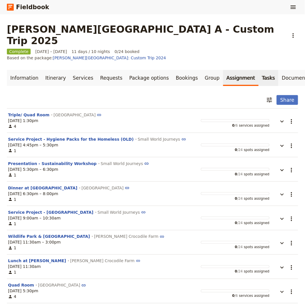
click at [259, 70] on link "Tasks" at bounding box center [269, 78] width 20 height 16
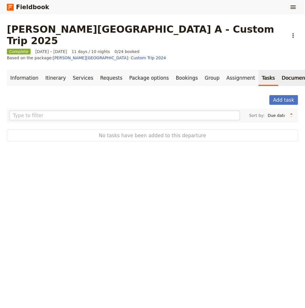
click at [275, 70] on link "Documents" at bounding box center [296, 78] width 35 height 16
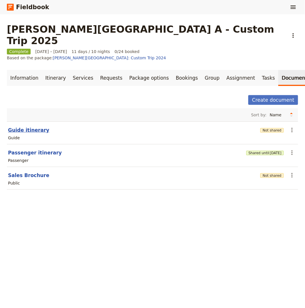
click at [14, 127] on button "Guide itinerary" at bounding box center [28, 130] width 41 height 7
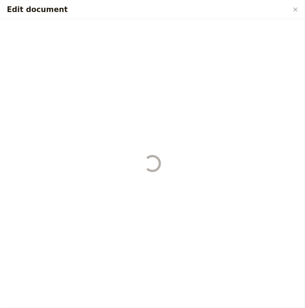
select select "STAFF"
select select "RUN_SHEET"
select select "DEFAULT"
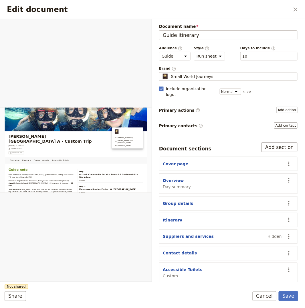
click at [190, 178] on div "Overview Day summary" at bounding box center [222, 184] width 119 height 12
click at [178, 178] on button "Overview" at bounding box center [173, 181] width 21 height 6
select select "DAY_SUMMARY"
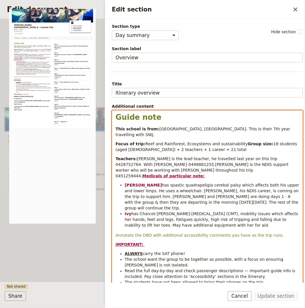
click at [174, 133] on div "Guide note This school is from: Melbourne, Victoria. This is their 7th year tra…" at bounding box center [207, 231] width 191 height 240
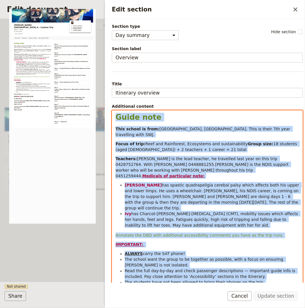
copy div "Guide note This school is from: Melbourne, Victoria. This is their 7th year tra…"
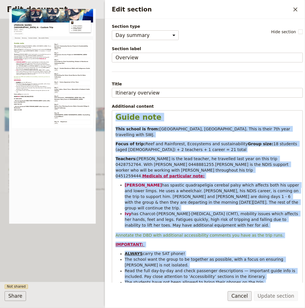
click at [239, 277] on button "Cancel" at bounding box center [240, 296] width 24 height 10
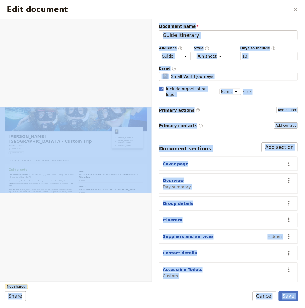
drag, startPoint x: 239, startPoint y: 295, endPoint x: 190, endPoint y: 163, distance: 141.4
click at [140, 135] on form "Overview Itinerary Contact details Accessible Toilets Web PDF ​ Document name G…" at bounding box center [152, 163] width 305 height 289
click at [237, 178] on div "Overview Day summary" at bounding box center [222, 184] width 119 height 12
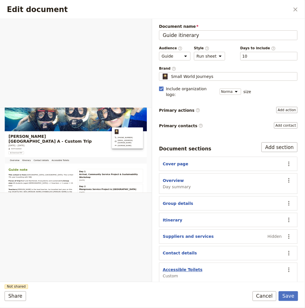
click at [185, 267] on button "Accessible Toilets" at bounding box center [183, 270] width 40 height 6
select select "CUSTOM"
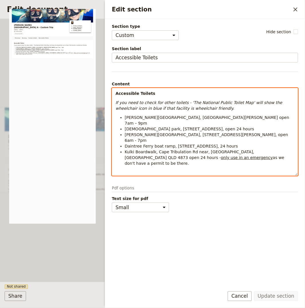
click at [187, 107] on em "If you need to check for other toilets - 'The National Public Toilet Map' will …" at bounding box center [200, 105] width 168 height 10
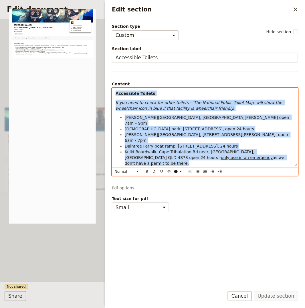
copy div "Accessible Toilets If you need to check for other toilets - 'The National Publi…"
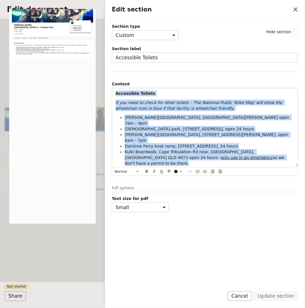
click at [275, 11] on icon "Close drawer" at bounding box center [295, 9] width 7 height 7
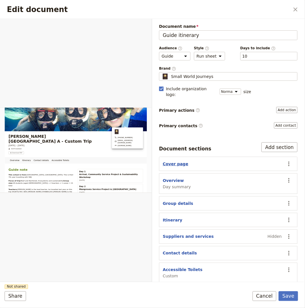
click at [174, 161] on button "Cover page" at bounding box center [175, 164] width 25 height 6
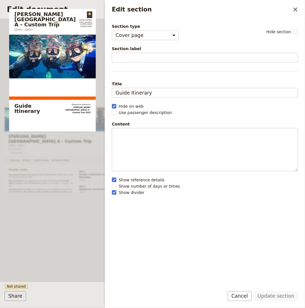
click at [275, 14] on div "Edit section ​" at bounding box center [205, 9] width 200 height 19
click at [275, 7] on button "​" at bounding box center [296, 10] width 10 height 10
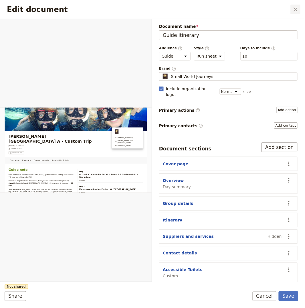
click at [275, 5] on button "​" at bounding box center [296, 10] width 10 height 10
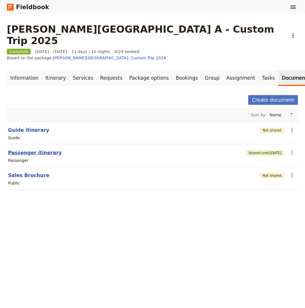
click at [29, 149] on button "Passenger itinerary" at bounding box center [35, 152] width 54 height 7
select select "PASSENGER"
select select "RUN_SHEET"
select select "DEFAULT"
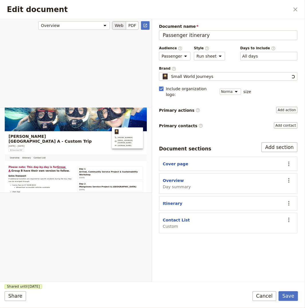
click at [29, 134] on div "Edit document" at bounding box center [76, 150] width 152 height 263
click at [171, 178] on button "Overview" at bounding box center [173, 181] width 21 height 6
select select "DAY_SUMMARY"
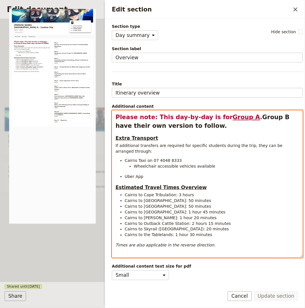
click at [161, 122] on h2 "Please note: This day-by-day is for Group A . Group B have their own version to…" at bounding box center [208, 121] width 184 height 17
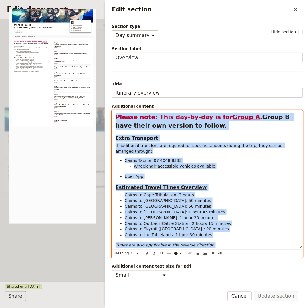
copy div "Please note: This day-by-day is for Group A . Group B have their own version to…"
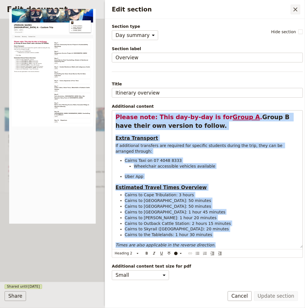
click at [275, 7] on icon "Close drawer" at bounding box center [295, 9] width 7 height 7
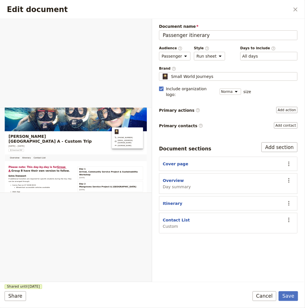
click at [201, 213] on section "Contact List Custom ​" at bounding box center [228, 223] width 139 height 21
click at [177, 217] on button "Contact List" at bounding box center [176, 220] width 27 height 6
select select "CUSTOM"
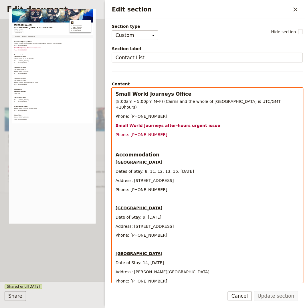
click at [193, 141] on p "Edit section" at bounding box center [208, 144] width 184 height 6
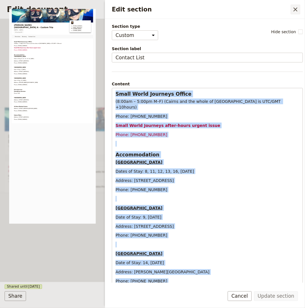
click at [275, 7] on icon "Close drawer" at bounding box center [295, 9] width 7 height 7
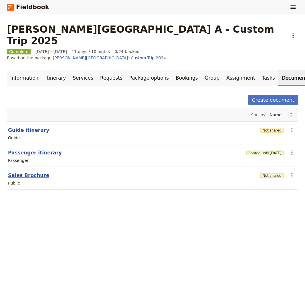
click at [37, 172] on button "Sales Brochure" at bounding box center [28, 175] width 41 height 7
select select "DEFAULT"
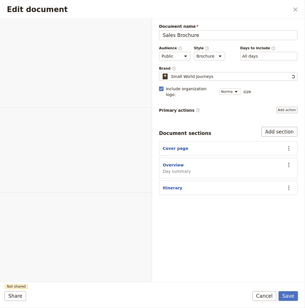
click at [32, 159] on div "Edit document" at bounding box center [76, 150] width 152 height 263
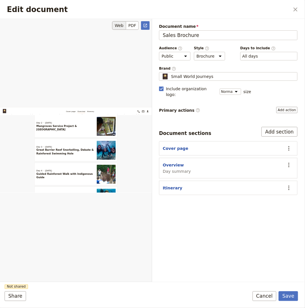
scroll to position [559, 0]
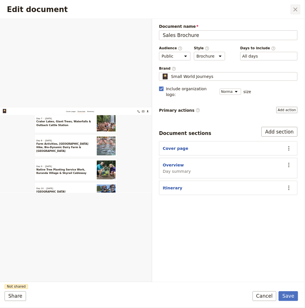
click at [275, 8] on icon "Close dialog" at bounding box center [296, 9] width 4 height 4
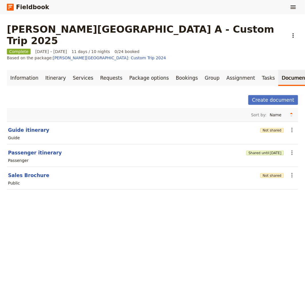
click at [198, 213] on div "Albert Park College A - Custom Trip 2025 ​ Complete 8 – 18 Sep 2025 11 days / 1…" at bounding box center [152, 161] width 305 height 294
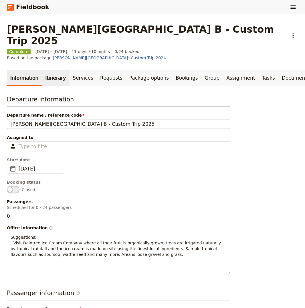
click at [51, 70] on link "Itinerary" at bounding box center [55, 78] width 27 height 16
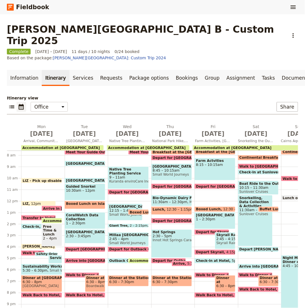
scroll to position [86, 0]
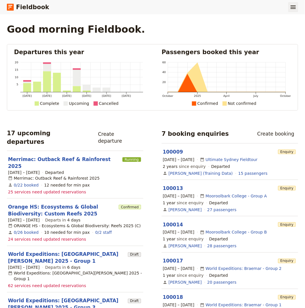
click at [290, 6] on icon "Show menu" at bounding box center [293, 7] width 7 height 7
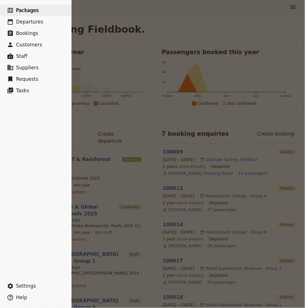
click at [37, 9] on link "​ Packages" at bounding box center [35, 10] width 71 height 11
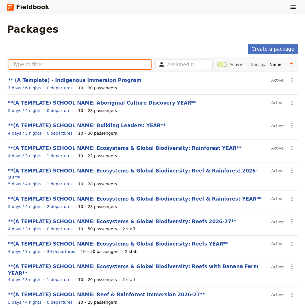
click at [89, 65] on input "text" at bounding box center [80, 65] width 142 height 10
type input "a"
click at [111, 63] on input "a" at bounding box center [80, 65] width 142 height 10
click at [156, 20] on main "Packages Create a package Assigned to Active Sort by: Name Number of departures…" at bounding box center [152, 175] width 305 height 323
click at [166, 26] on div "Packages" at bounding box center [153, 28] width 292 height 11
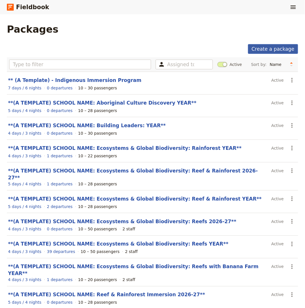
click at [274, 49] on link "Create a package" at bounding box center [273, 49] width 50 height 10
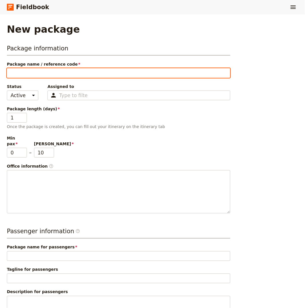
click at [82, 77] on input "Package name / reference code" at bounding box center [119, 73] width 224 height 10
click at [82, 76] on input "Package name / reference code" at bounding box center [119, 73] width 224 height 10
paste input "[PERSON_NAME][GEOGRAPHIC_DATA] A - Custom Trip 2025"
type input "[PERSON_NAME][GEOGRAPHIC_DATA] A - Custom Trip 2025"
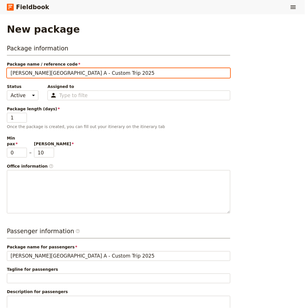
type input "[PERSON_NAME][GEOGRAPHIC_DATA] A - Custom Trip 2025"
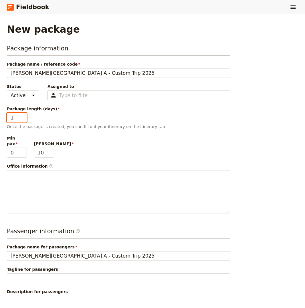
click at [17, 116] on input "1" at bounding box center [17, 118] width 20 height 10
type input "11"
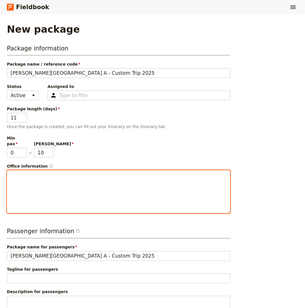
click at [119, 176] on div at bounding box center [118, 191] width 223 height 43
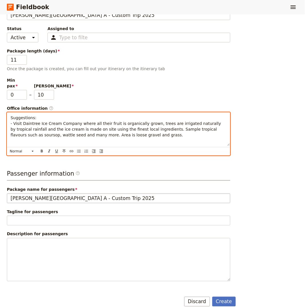
scroll to position [60, 0]
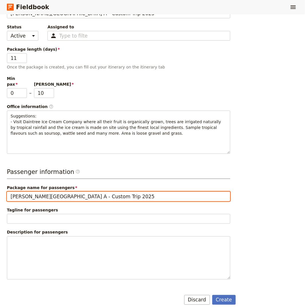
click at [70, 192] on input "[PERSON_NAME][GEOGRAPHIC_DATA] A - Custom Trip 2025" at bounding box center [119, 197] width 224 height 10
paste input "text"
type input "[PERSON_NAME][GEOGRAPHIC_DATA] A - Custom Trip"
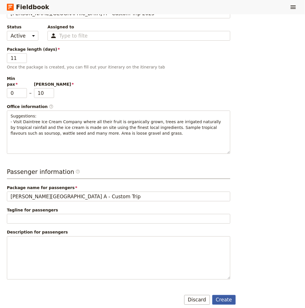
click at [224, 295] on button "Create" at bounding box center [225, 300] width 24 height 10
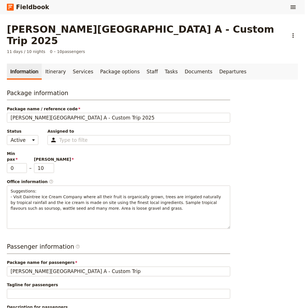
scroll to position [116, 0]
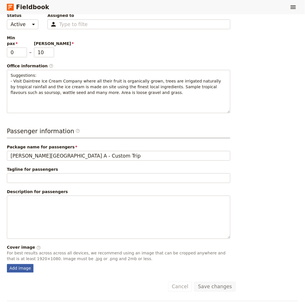
click at [21, 264] on div "Add image" at bounding box center [20, 268] width 27 height 9
click at [7, 264] on input "Add image" at bounding box center [7, 264] width 0 height 0
type input "C:\fakepath\688028f822932a7084c5ef4f.jpeg"
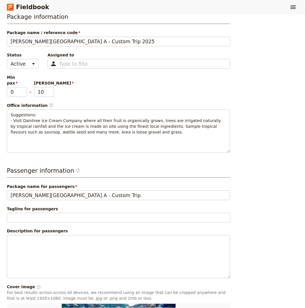
scroll to position [0, 0]
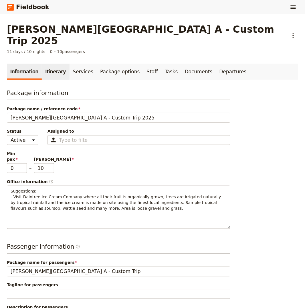
click at [50, 64] on link "Itinerary" at bounding box center [55, 72] width 27 height 16
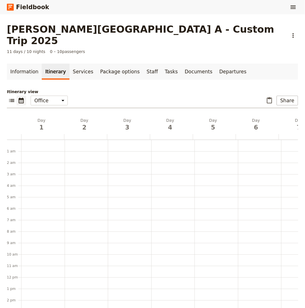
scroll to position [74, 0]
click at [41, 123] on span "1" at bounding box center [41, 127] width 36 height 9
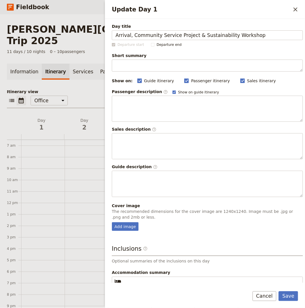
type input "Arrival, Community Service Project & Sustainability Workshop"
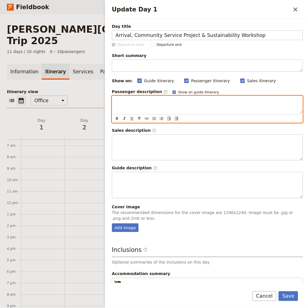
click at [203, 105] on div "Update Day 1" at bounding box center [207, 104] width 191 height 17
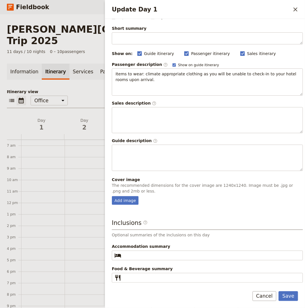
scroll to position [27, 0]
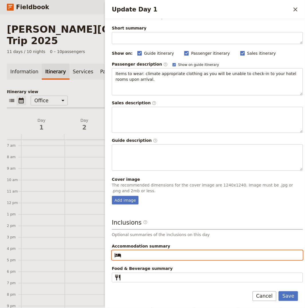
drag, startPoint x: 152, startPoint y: 256, endPoint x: 177, endPoint y: 256, distance: 25.8
click at [152, 256] on input "Accommodation summary ​" at bounding box center [212, 255] width 176 height 7
paste input "Coral Tree Inn"
type input "Coral Tree Inn"
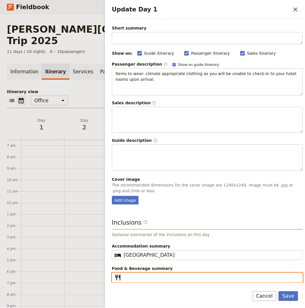
click at [187, 278] on input "Food & Beverage summary ​" at bounding box center [212, 277] width 176 height 7
paste input "Dinner"
type input "Dinner"
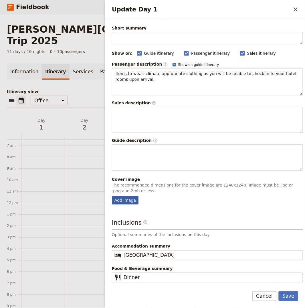
click at [118, 200] on div "Add image" at bounding box center [125, 200] width 27 height 9
click at [112, 196] on input "Add image" at bounding box center [112, 196] width 0 height 0
type input "C:\fakepath\688ace2a12d25dd30b1074bc.jpeg"
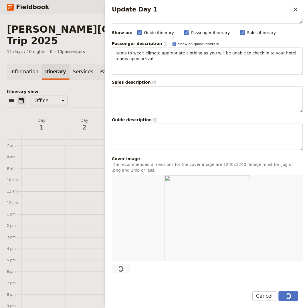
scroll to position [117, 0]
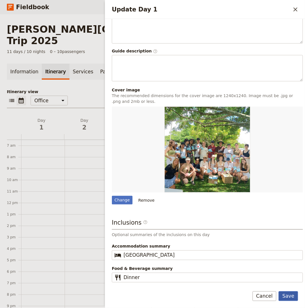
click at [289, 295] on button "Save" at bounding box center [288, 296] width 19 height 10
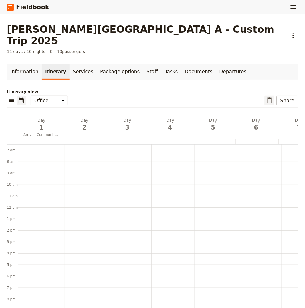
click at [265, 96] on button "​" at bounding box center [270, 101] width 10 height 10
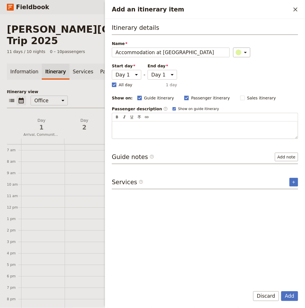
click at [282, 291] on button "Add" at bounding box center [290, 296] width 17 height 10
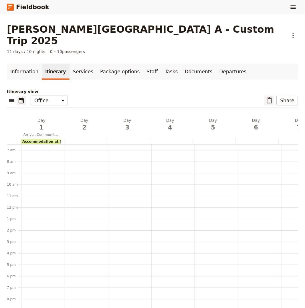
click at [267, 97] on icon "Paste itinerary item" at bounding box center [269, 100] width 5 height 6
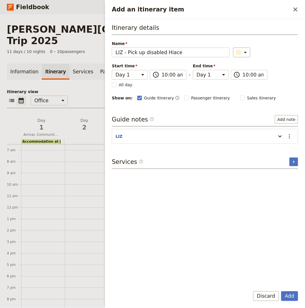
click at [282, 291] on button "Add" at bounding box center [290, 296] width 17 height 10
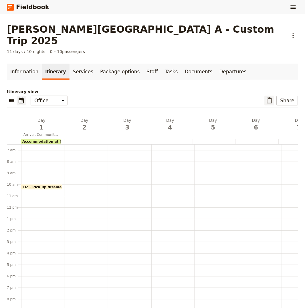
click at [270, 96] on button "​" at bounding box center [270, 101] width 10 height 10
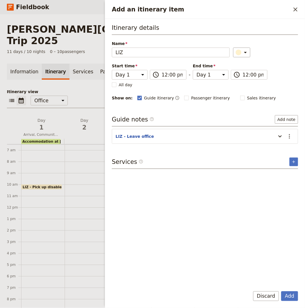
click at [282, 291] on button "Add" at bounding box center [290, 296] width 17 height 10
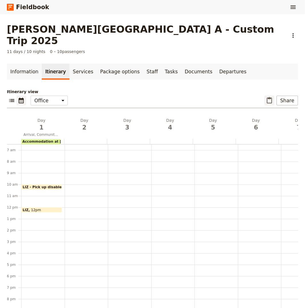
click at [266, 97] on icon "Paste itinerary item" at bounding box center [269, 100] width 7 height 7
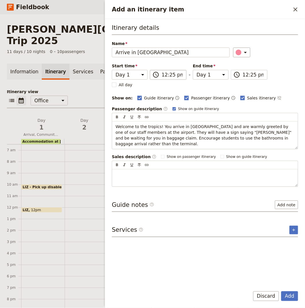
click at [282, 291] on button "Add" at bounding box center [290, 296] width 17 height 10
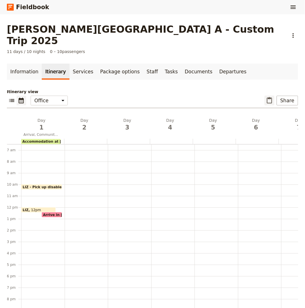
click at [267, 97] on icon "Paste itinerary item" at bounding box center [269, 100] width 5 height 6
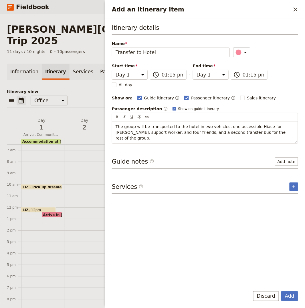
click at [282, 291] on button "Add" at bounding box center [290, 296] width 17 height 10
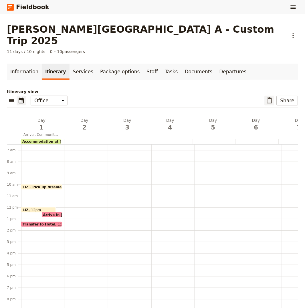
click at [266, 97] on icon "Paste itinerary item" at bounding box center [269, 100] width 7 height 7
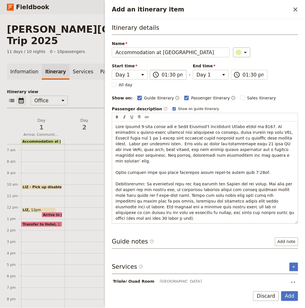
click at [282, 291] on button "Add" at bounding box center [290, 296] width 17 height 10
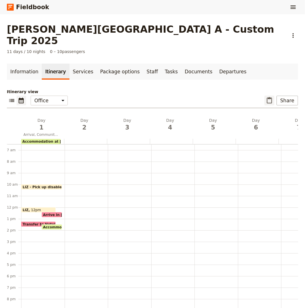
click at [269, 97] on icon "Paste itinerary item" at bounding box center [269, 100] width 7 height 7
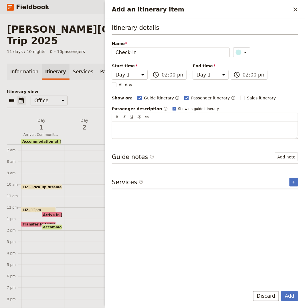
click at [282, 291] on button "Add" at bounding box center [290, 296] width 17 height 10
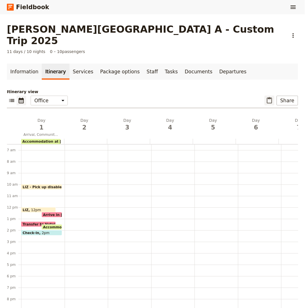
click at [266, 97] on icon "Paste itinerary item" at bounding box center [269, 100] width 7 height 7
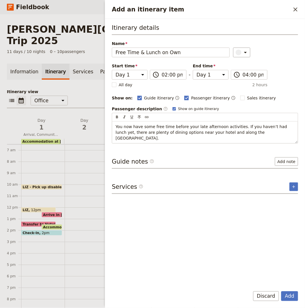
click at [282, 291] on button "Add" at bounding box center [290, 296] width 17 height 10
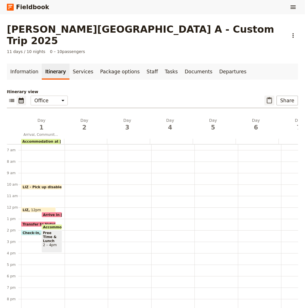
click at [268, 97] on icon "Paste itinerary item" at bounding box center [269, 100] width 7 height 7
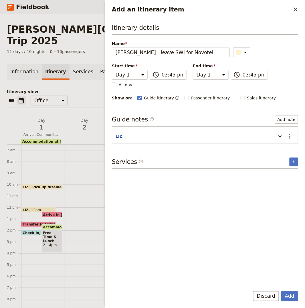
click at [282, 291] on button "Add" at bounding box center [290, 296] width 17 height 10
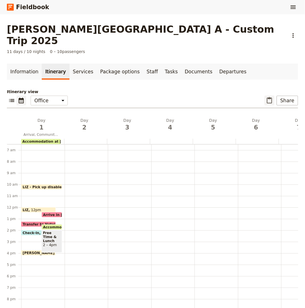
click at [270, 97] on icon "Paste itinerary item" at bounding box center [269, 100] width 7 height 7
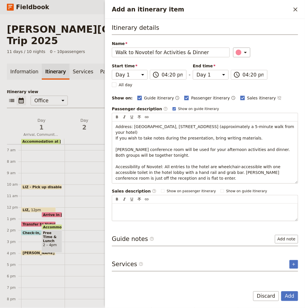
click at [282, 291] on button "Add" at bounding box center [290, 296] width 17 height 10
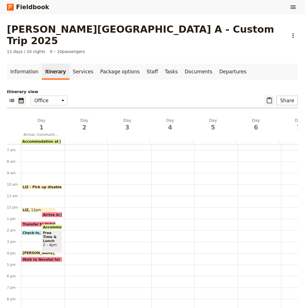
click at [266, 97] on icon "Paste itinerary item" at bounding box center [269, 100] width 7 height 7
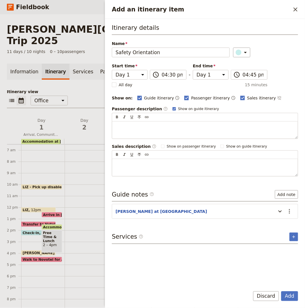
click at [282, 291] on button "Add" at bounding box center [290, 296] width 17 height 10
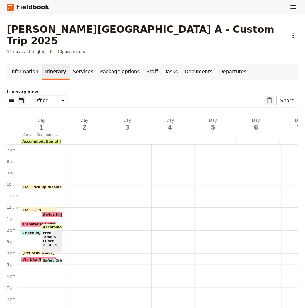
click at [268, 97] on icon "Paste itinerary item" at bounding box center [269, 100] width 7 height 7
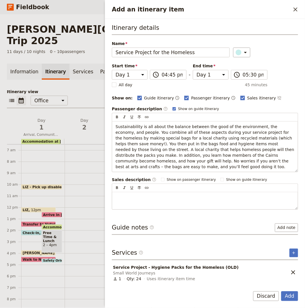
click at [282, 291] on button "Add" at bounding box center [290, 296] width 17 height 10
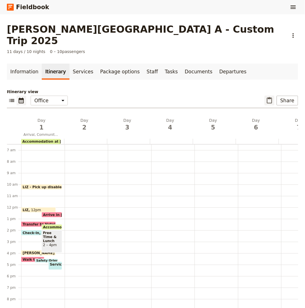
click at [267, 97] on icon "Paste itinerary item" at bounding box center [269, 100] width 7 height 7
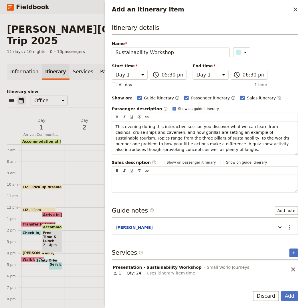
click at [282, 291] on button "Add" at bounding box center [290, 296] width 17 height 10
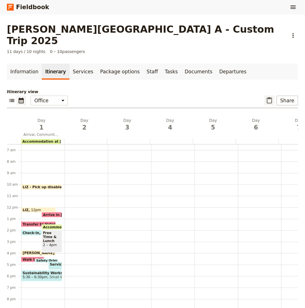
click at [268, 97] on icon "Paste itinerary item" at bounding box center [269, 100] width 7 height 7
click at [268, 89] on div "Albert Park College A - Custom Trip 2025 ​ 11 days / 10 nights 0 – 10 passenger…" at bounding box center [152, 161] width 305 height 294
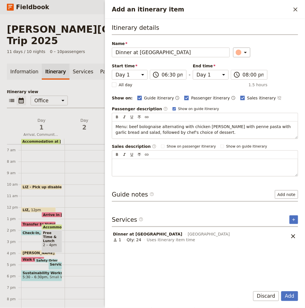
click at [282, 291] on button "Add" at bounding box center [290, 296] width 17 height 10
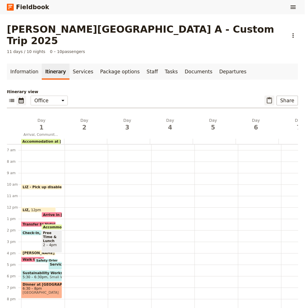
click at [268, 96] on button "​" at bounding box center [270, 101] width 10 height 10
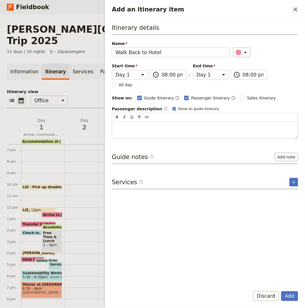
click at [282, 291] on button "Add" at bounding box center [290, 296] width 17 height 10
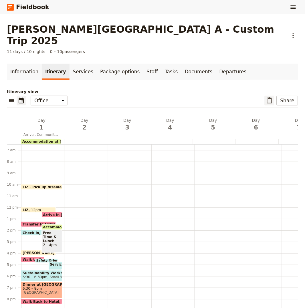
click at [266, 97] on icon "Paste itinerary item" at bounding box center [269, 100] width 7 height 7
select select "2"
select select "3"
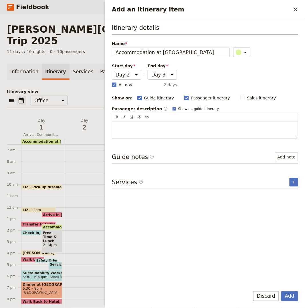
click at [282, 291] on button "Add" at bounding box center [290, 296] width 17 height 10
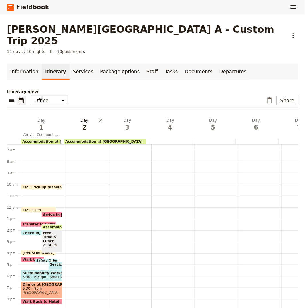
click at [86, 123] on span "2" at bounding box center [84, 127] width 36 height 9
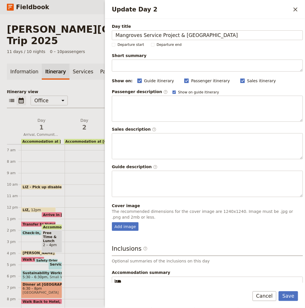
type input "Mangroves Service Project & Crocodile Farm and Wildlife Park"
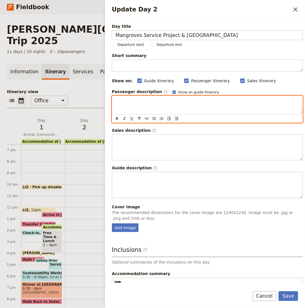
click at [158, 105] on div "Update Day 2" at bounding box center [207, 104] width 191 height 17
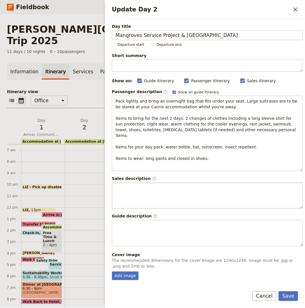
scroll to position [70, 0]
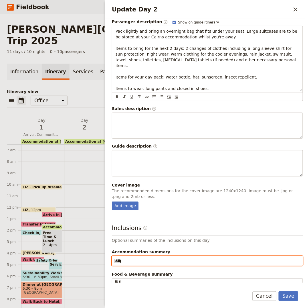
click at [144, 258] on input "Accommodation summary ​" at bounding box center [212, 261] width 176 height 7
paste input "Cape Trib Beach House"
type input "Cape Trib Beach House"
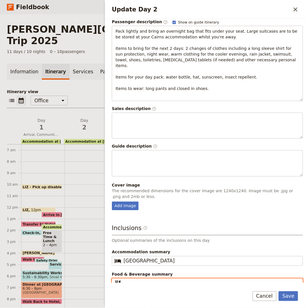
click at [174, 280] on input "Food & Beverage summary ​" at bounding box center [212, 283] width 176 height 7
paste input "Breakfast, Lunch, Dinner"
type input "Breakfast, Lunch, Dinner"
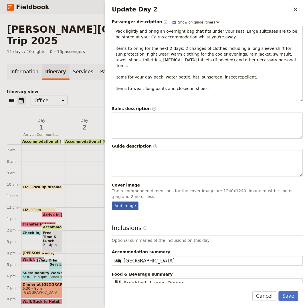
click at [130, 202] on div "Add image" at bounding box center [125, 206] width 27 height 9
click at [112, 201] on input "Add image" at bounding box center [112, 201] width 0 height 0
type input "C:\fakepath\688ace7a12d25dd30b1074be.jpeg"
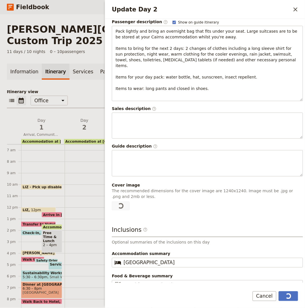
scroll to position [0, 0]
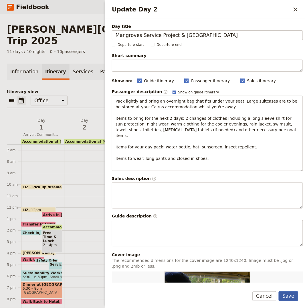
click at [288, 297] on button "Save" at bounding box center [288, 296] width 19 height 10
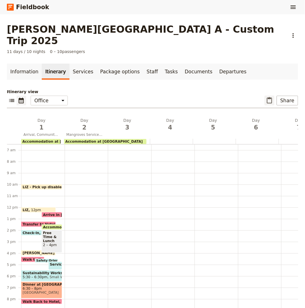
click at [266, 97] on icon "Paste itinerary item" at bounding box center [269, 100] width 7 height 7
select select "2"
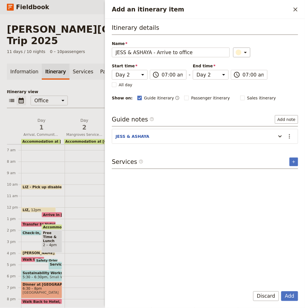
click at [282, 291] on button "Add" at bounding box center [290, 296] width 17 height 10
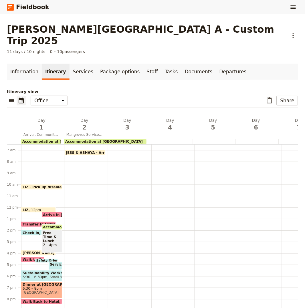
click at [260, 96] on div "​ ​ Office Guide Passenger Sales ​ Share" at bounding box center [153, 102] width 292 height 13
click at [261, 96] on div "​ ​ Office Guide Passenger Sales ​ Share" at bounding box center [153, 102] width 292 height 13
click at [267, 97] on icon "Paste itinerary item" at bounding box center [269, 100] width 5 height 6
select select "2"
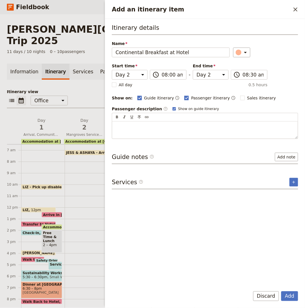
click at [282, 291] on button "Add" at bounding box center [290, 296] width 17 height 10
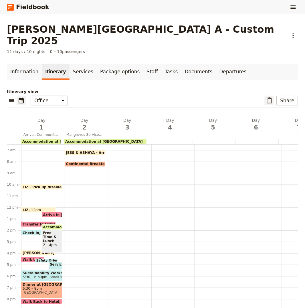
click at [267, 97] on icon "Paste itinerary item" at bounding box center [269, 100] width 7 height 7
select select "2"
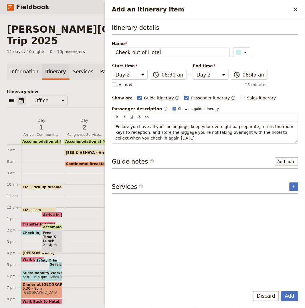
click at [282, 291] on button "Add" at bounding box center [290, 296] width 17 height 10
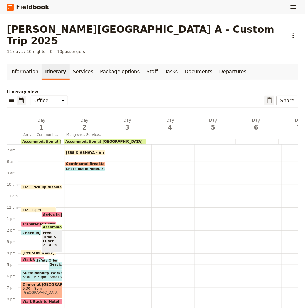
click at [265, 96] on button "​" at bounding box center [270, 101] width 10 height 10
select select "2"
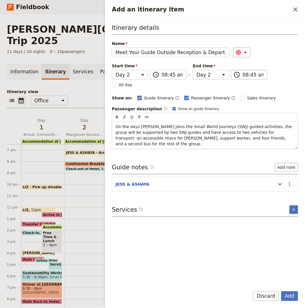
click at [282, 291] on button "Add" at bounding box center [290, 296] width 17 height 10
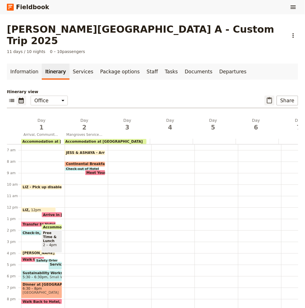
click at [268, 97] on icon "Paste itinerary item" at bounding box center [269, 100] width 7 height 7
select select "2"
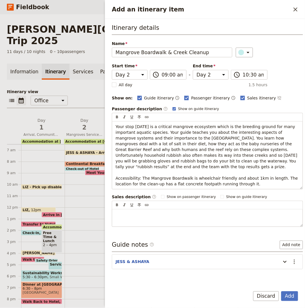
click at [282, 291] on button "Add" at bounding box center [290, 296] width 17 height 10
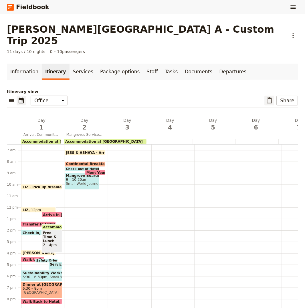
click at [271, 96] on button "​" at bounding box center [270, 101] width 10 height 10
select select "2"
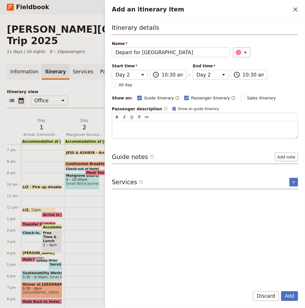
click at [282, 291] on button "Add" at bounding box center [290, 296] width 17 height 10
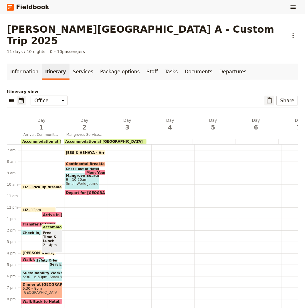
click at [266, 97] on icon "Paste itinerary item" at bounding box center [269, 100] width 7 height 7
select select "2"
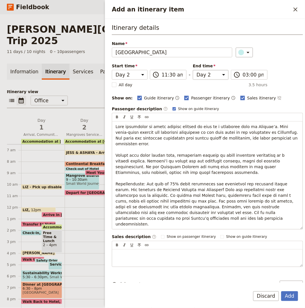
click at [282, 291] on button "Add" at bounding box center [290, 296] width 17 height 10
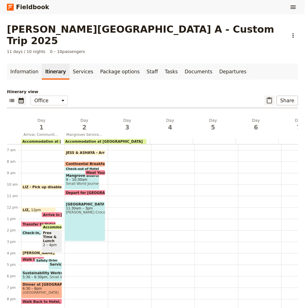
click at [266, 97] on icon "Paste itinerary item" at bounding box center [269, 100] width 7 height 7
select select "2"
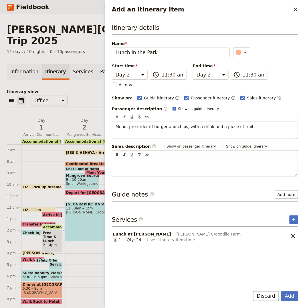
click at [282, 291] on button "Add" at bounding box center [290, 296] width 17 height 10
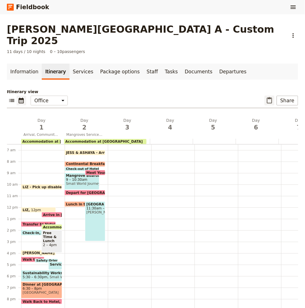
click at [267, 97] on icon "Paste itinerary item" at bounding box center [269, 100] width 5 height 6
select select "2"
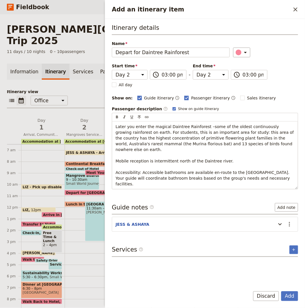
click at [282, 291] on button "Add" at bounding box center [290, 296] width 17 height 10
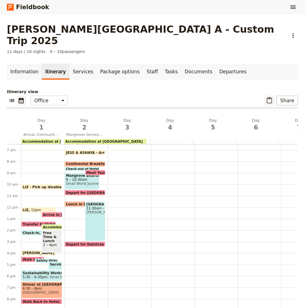
click at [267, 97] on icon "Paste itinerary item" at bounding box center [269, 100] width 5 height 6
select select "2"
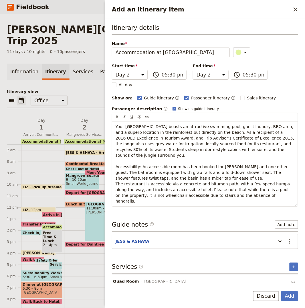
click at [282, 291] on button "Add" at bounding box center [290, 296] width 17 height 10
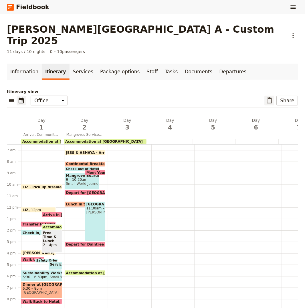
click at [266, 97] on icon "Paste itinerary item" at bounding box center [269, 100] width 7 height 7
select select "2"
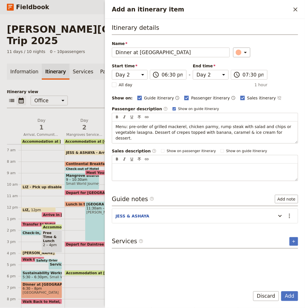
click at [282, 291] on button "Add" at bounding box center [290, 296] width 17 height 10
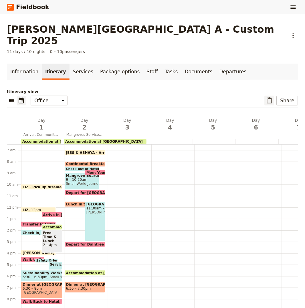
click at [266, 97] on icon "Paste itinerary item" at bounding box center [269, 100] width 7 height 7
select select "3"
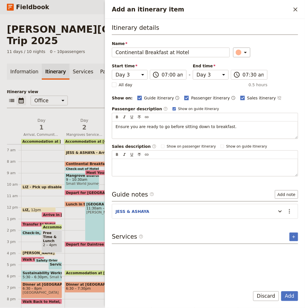
click at [282, 291] on button "Add" at bounding box center [290, 296] width 17 height 10
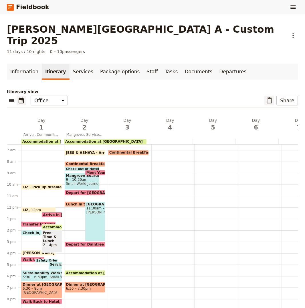
click at [266, 97] on icon "Paste itinerary item" at bounding box center [269, 100] width 7 height 7
select select "3"
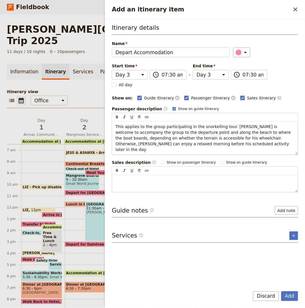
click at [282, 291] on button "Add" at bounding box center [290, 296] width 17 height 10
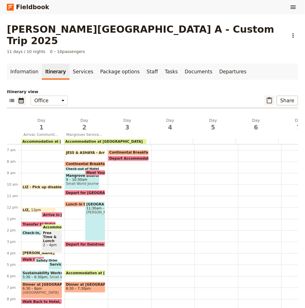
click at [265, 96] on button "​" at bounding box center [270, 101] width 10 height 10
select select "3"
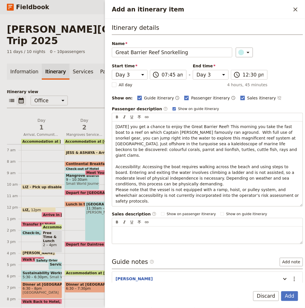
click at [282, 291] on button "Add" at bounding box center [290, 296] width 17 height 10
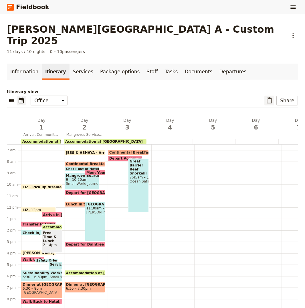
click at [265, 96] on button "​" at bounding box center [270, 101] width 10 height 10
select select "3"
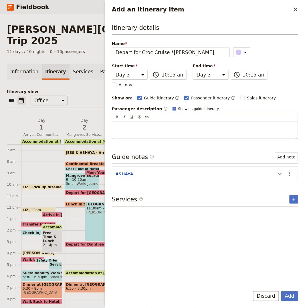
click at [282, 291] on button "Add" at bounding box center [290, 296] width 17 height 10
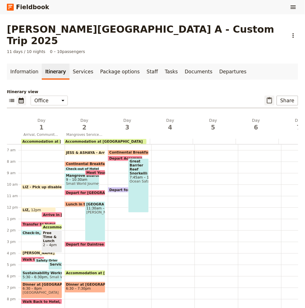
click at [266, 97] on icon "Paste itinerary item" at bounding box center [269, 100] width 7 height 7
select select "3"
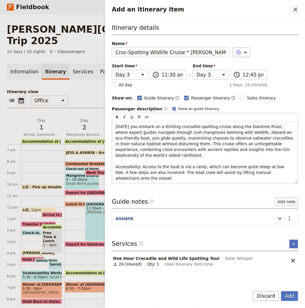
click at [282, 291] on button "Add" at bounding box center [290, 296] width 17 height 10
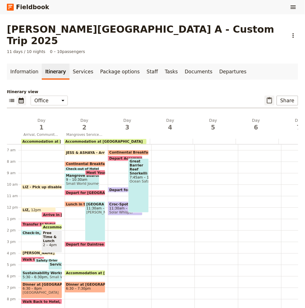
click at [267, 97] on icon "Paste itinerary item" at bounding box center [269, 100] width 7 height 7
select select "3"
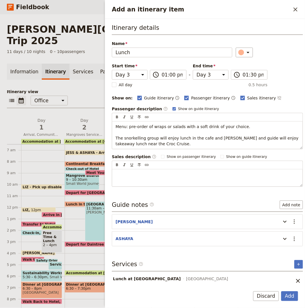
click at [282, 291] on button "Add" at bounding box center [290, 296] width 17 height 10
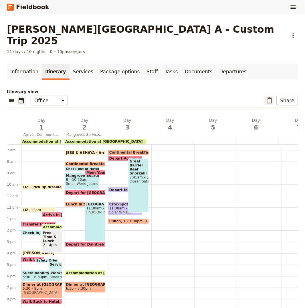
click at [266, 97] on icon "Paste itinerary item" at bounding box center [269, 100] width 7 height 7
select select "3"
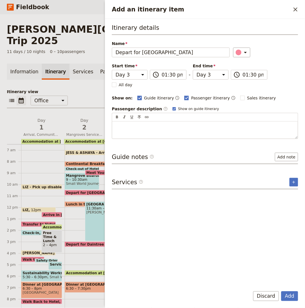
click at [282, 291] on button "Add" at bounding box center [290, 296] width 17 height 10
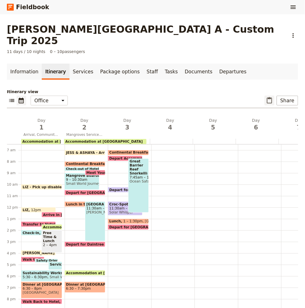
click at [266, 97] on icon "Paste itinerary item" at bounding box center [269, 100] width 7 height 7
select select "3"
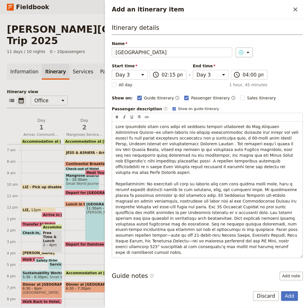
click at [282, 291] on button "Add" at bounding box center [290, 296] width 17 height 10
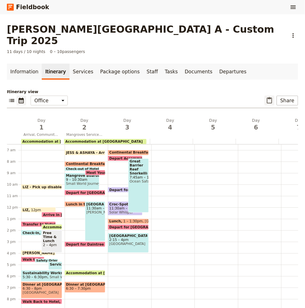
click at [266, 97] on icon "Paste itinerary item" at bounding box center [269, 100] width 7 height 7
select select "3"
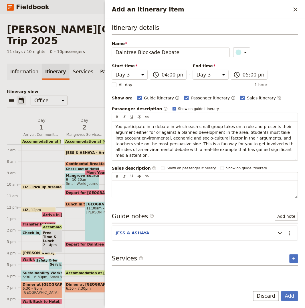
click at [282, 291] on button "Add" at bounding box center [290, 296] width 17 height 10
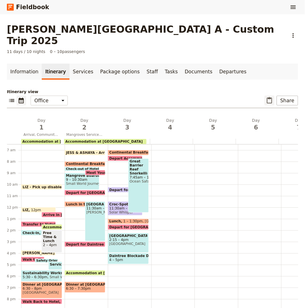
click at [266, 97] on icon "Paste itinerary item" at bounding box center [269, 100] width 7 height 7
select select "3"
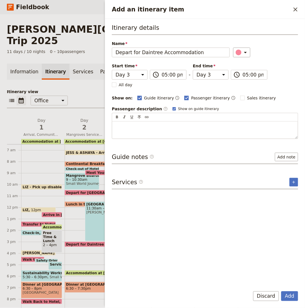
click at [282, 291] on button "Add" at bounding box center [290, 296] width 17 height 10
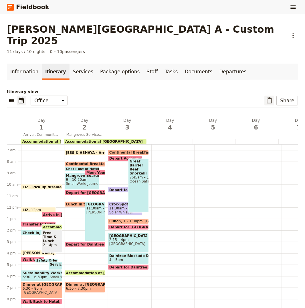
click at [266, 97] on icon "Paste itinerary item" at bounding box center [269, 100] width 7 height 7
select select "3"
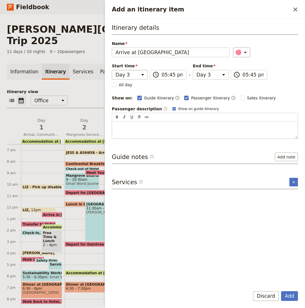
click at [282, 291] on button "Add" at bounding box center [290, 296] width 17 height 10
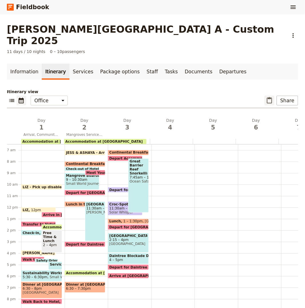
click at [266, 97] on icon "Paste itinerary item" at bounding box center [269, 100] width 7 height 7
select select "3"
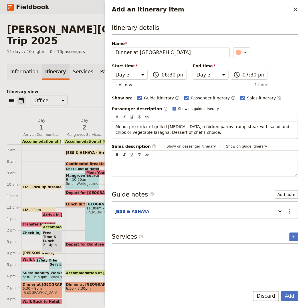
click at [282, 291] on button "Add" at bounding box center [290, 296] width 17 height 10
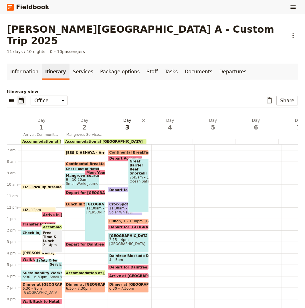
click at [127, 123] on span "3" at bounding box center [127, 127] width 36 height 9
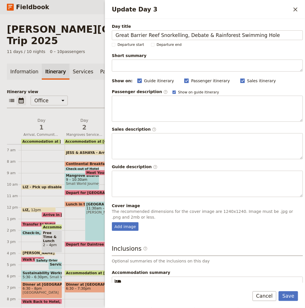
type input "Great Barrier Reef Snorkelling, Debate & Rainforest Swimming Hole"
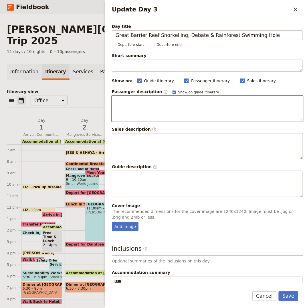
click at [155, 107] on div "Update Day 3" at bounding box center [207, 108] width 191 height 25
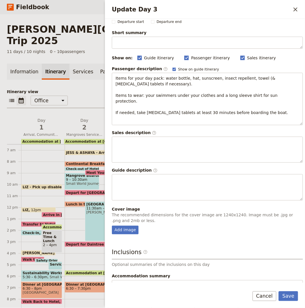
scroll to position [54, 0]
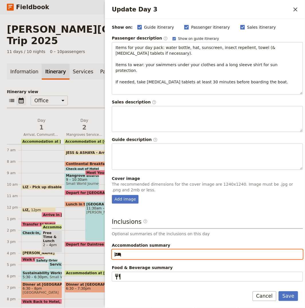
click at [148, 251] on input "Accommodation summary ​" at bounding box center [212, 254] width 176 height 7
paste input "Cape Trib Beach House"
type input "Cape Trib Beach House"
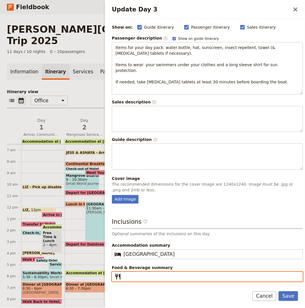
click at [194, 273] on input "Food & Beverage summary ​" at bounding box center [212, 276] width 176 height 7
paste input "Breakfast, Lunch, Dinner"
type input "Breakfast, Lunch, Dinner"
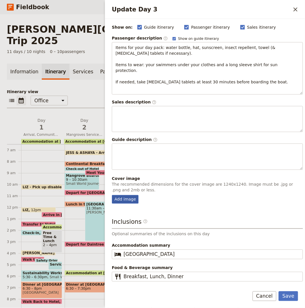
click at [132, 195] on div "Add image" at bounding box center [125, 199] width 27 height 9
click at [112, 195] on input "Add image" at bounding box center [112, 195] width 0 height 0
type input "C:\fakepath\688ad8f812d25dd30b1074bf.jpeg"
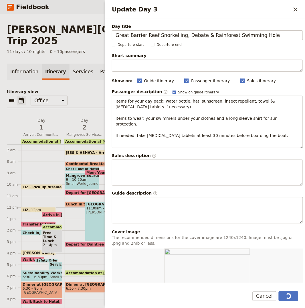
click at [286, 289] on form "Day title Great Barrier Reef Snorkelling, Debate & Rainforest Swimming Hole Dep…" at bounding box center [205, 163] width 200 height 289
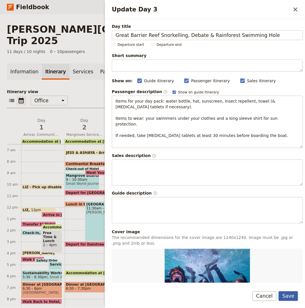
click at [288, 294] on button "Save" at bounding box center [288, 296] width 19 height 10
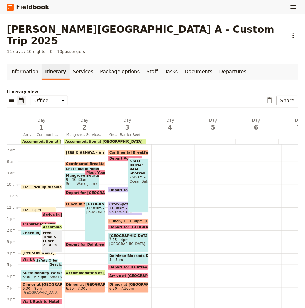
scroll to position [82, 0]
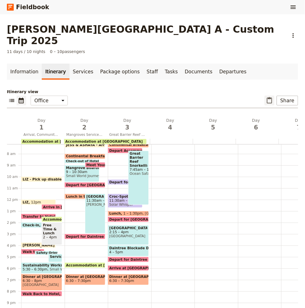
click at [266, 97] on icon "Paste itinerary item" at bounding box center [269, 100] width 7 height 7
select select "4"
select select "6"
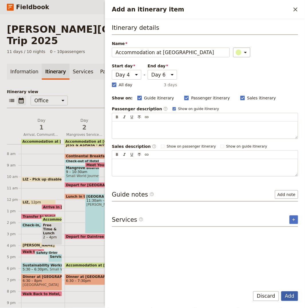
click at [290, 294] on button "Add" at bounding box center [290, 296] width 17 height 10
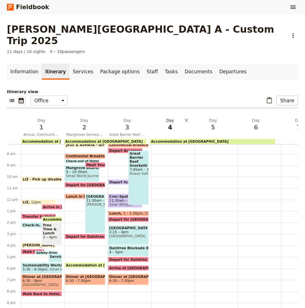
click at [168, 123] on span "4" at bounding box center [170, 127] width 36 height 9
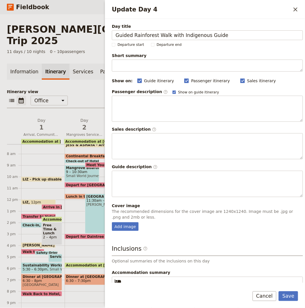
type input "Guided Rainforest Walk with Indigenous Guide"
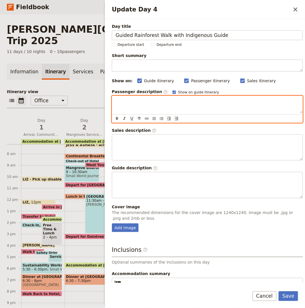
click at [205, 104] on div "Update Day 4" at bounding box center [207, 104] width 191 height 17
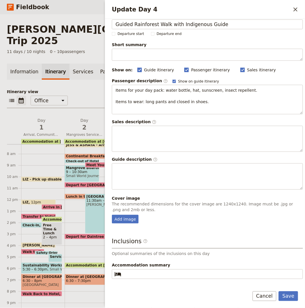
scroll to position [30, 0]
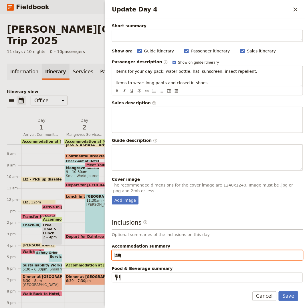
click at [135, 255] on input "Accommodation summary ​" at bounding box center [212, 255] width 176 height 7
paste input "Coral Tree Inn"
type input "Coral Tree Inn"
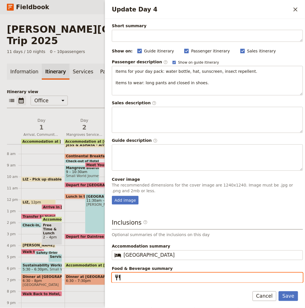
click at [174, 277] on input "Food & Beverage summary ​" at bounding box center [212, 277] width 176 height 7
paste input "Breakfast, Lunch, Dinner"
type input "Breakfast, Lunch, Dinner"
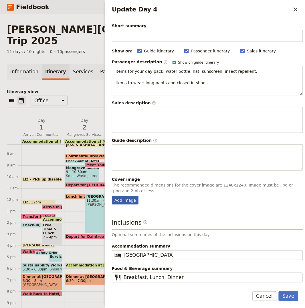
click at [129, 199] on div "Add image" at bounding box center [125, 200] width 27 height 9
click at [112, 196] on input "Add image" at bounding box center [112, 196] width 0 height 0
type input "C:\fakepath\688add5412d25dd30b1074c0.jpeg"
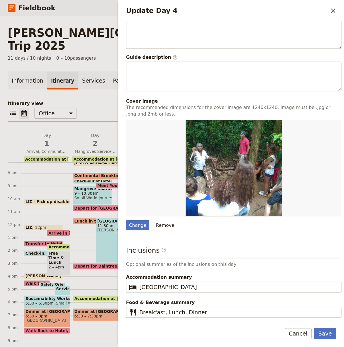
scroll to position [119, 0]
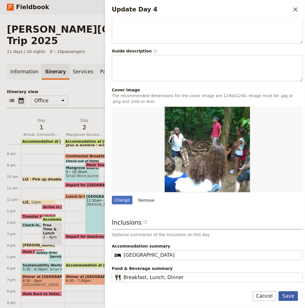
click at [290, 296] on button "Save" at bounding box center [288, 296] width 19 height 10
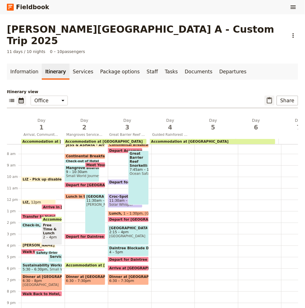
click at [268, 97] on icon "Paste itinerary item" at bounding box center [269, 100] width 5 height 6
select select "4"
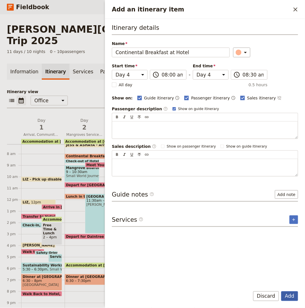
click at [287, 297] on button "Add" at bounding box center [290, 296] width 17 height 10
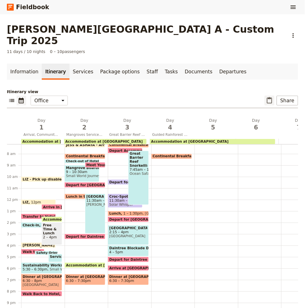
click at [267, 97] on icon "Paste itinerary item" at bounding box center [269, 100] width 7 height 7
select select "4"
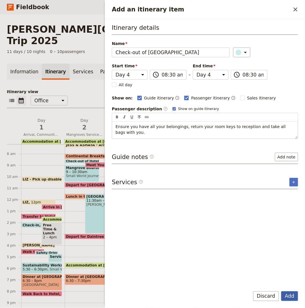
click at [293, 297] on button "Add" at bounding box center [290, 296] width 17 height 10
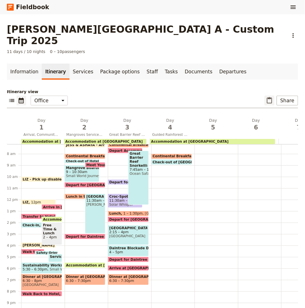
click at [267, 97] on icon "Paste itinerary item" at bounding box center [269, 100] width 5 height 6
select select "4"
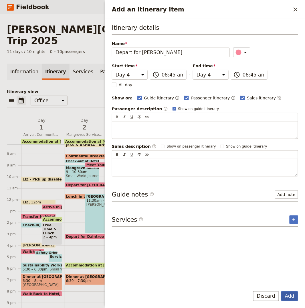
click at [292, 298] on button "Add" at bounding box center [290, 296] width 17 height 10
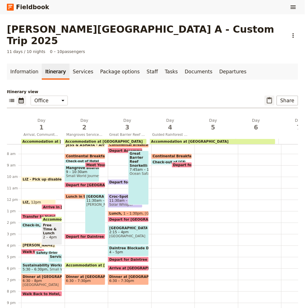
click at [267, 97] on icon "Paste itinerary item" at bounding box center [269, 100] width 5 height 6
select select "4"
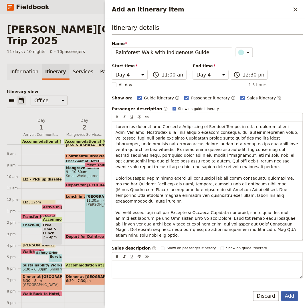
click at [288, 298] on button "Add" at bounding box center [290, 296] width 17 height 10
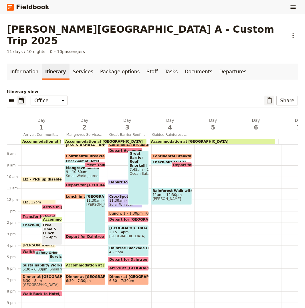
click at [271, 96] on button "​" at bounding box center [270, 101] width 10 height 10
select select "4"
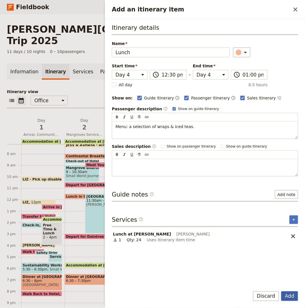
click at [293, 297] on button "Add" at bounding box center [290, 296] width 17 height 10
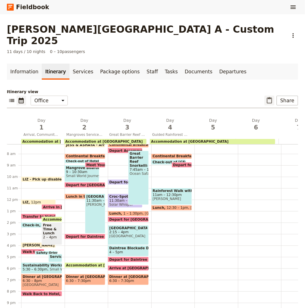
click at [266, 97] on icon "Paste itinerary item" at bounding box center [269, 100] width 7 height 7
select select "4"
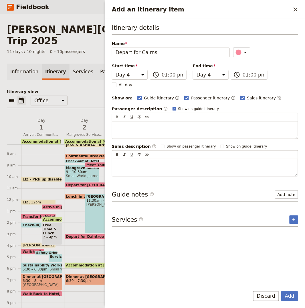
click at [282, 291] on button "Add" at bounding box center [290, 296] width 17 height 10
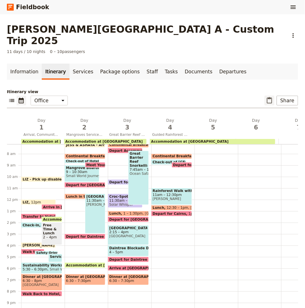
click at [266, 97] on icon "Paste itinerary item" at bounding box center [269, 100] width 7 height 7
select select "4"
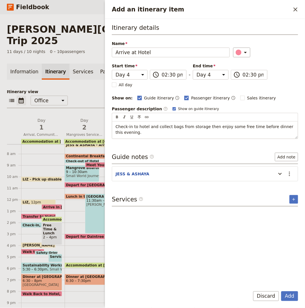
click at [282, 291] on button "Add" at bounding box center [290, 296] width 17 height 10
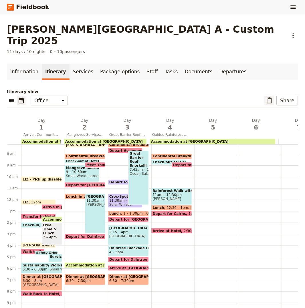
click at [266, 97] on icon "Paste itinerary item" at bounding box center [269, 100] width 7 height 7
select select "4"
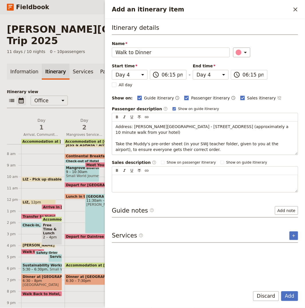
click at [282, 291] on button "Add" at bounding box center [290, 296] width 17 height 10
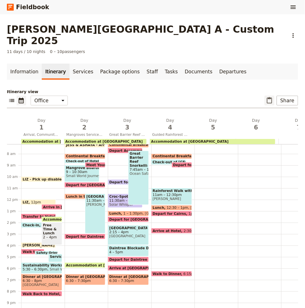
click at [268, 97] on icon "Paste itinerary item" at bounding box center [269, 100] width 5 height 6
select select "4"
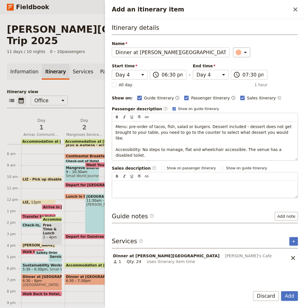
click at [282, 291] on button "Add" at bounding box center [290, 296] width 17 height 10
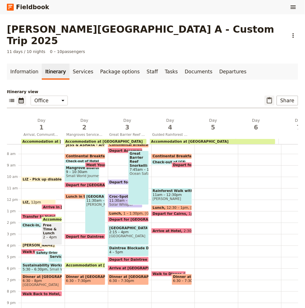
click at [266, 97] on icon "Paste itinerary item" at bounding box center [269, 100] width 7 height 7
select select "4"
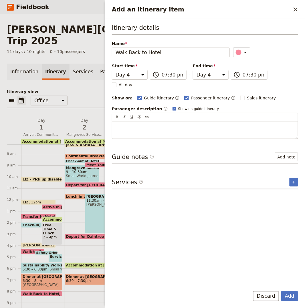
click at [282, 291] on button "Add" at bounding box center [290, 296] width 17 height 10
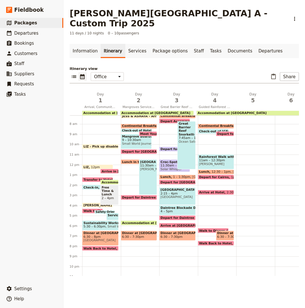
scroll to position [82, 0]
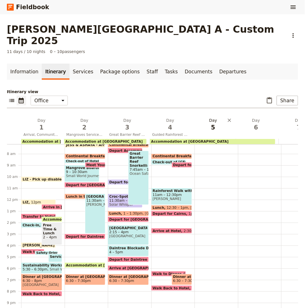
click at [217, 123] on span "5" at bounding box center [213, 127] width 36 height 9
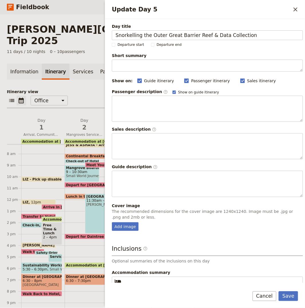
type input "Snorkelling the Outer Great Barrier Reef & Data Collection"
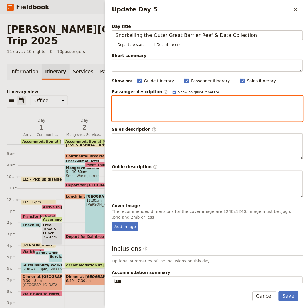
click at [227, 111] on div "Update Day 5" at bounding box center [207, 108] width 191 height 25
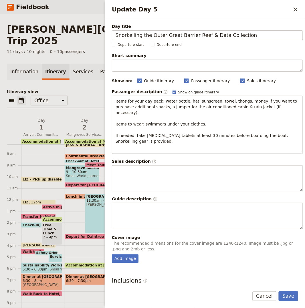
scroll to position [53, 0]
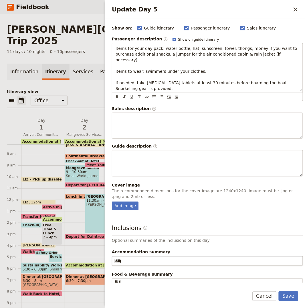
click at [141, 256] on fieldset "​" at bounding box center [207, 261] width 191 height 10
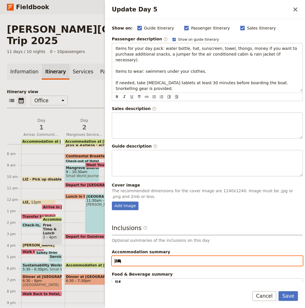
click at [141, 258] on input "Accommodation summary ​" at bounding box center [212, 261] width 176 height 7
paste input "Coral Tree Inn"
type input "Coral Tree Inn"
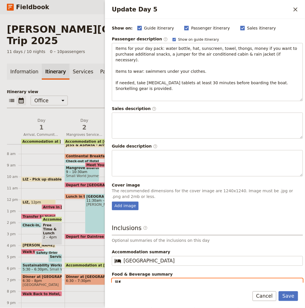
drag, startPoint x: 187, startPoint y: 275, endPoint x: 196, endPoint y: 271, distance: 9.7
click at [187, 280] on input "Food & Beverage summary ​" at bounding box center [212, 283] width 176 height 7
paste input "Breakfast, Lunch, Dinner"
type input "Breakfast, Lunch, Dinner"
click at [125, 205] on div "Day title Snorkelling the Outer Great Barrier Reef & Data Collection Departure …" at bounding box center [207, 129] width 191 height 317
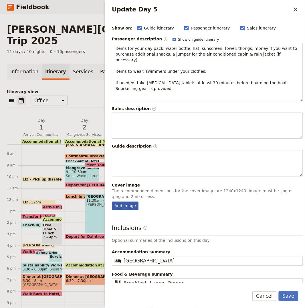
click at [126, 203] on div "Add image" at bounding box center [125, 206] width 27 height 9
click at [112, 202] on input "Add image" at bounding box center [112, 201] width 0 height 0
type input "C:\fakepath\688afe3e12d25dd30b1074c1.jpeg"
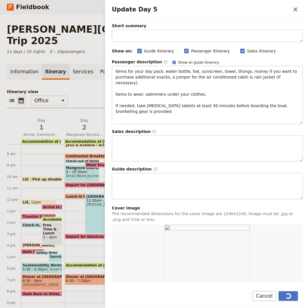
scroll to position [0, 0]
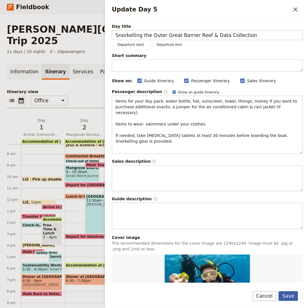
click at [291, 294] on button "Save" at bounding box center [288, 296] width 19 height 10
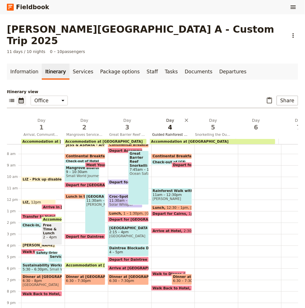
click at [162, 123] on span "4" at bounding box center [170, 127] width 36 height 9
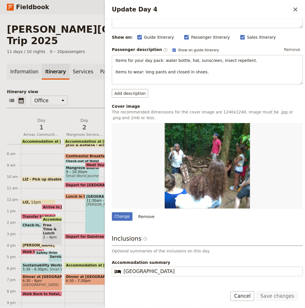
scroll to position [67, 0]
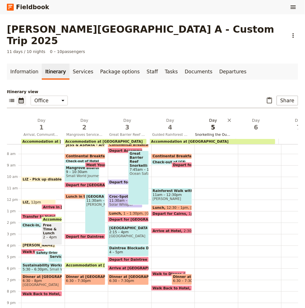
click at [218, 123] on span "5" at bounding box center [213, 127] width 36 height 9
click at [266, 97] on icon "Paste itinerary item" at bounding box center [269, 100] width 7 height 7
select select "5"
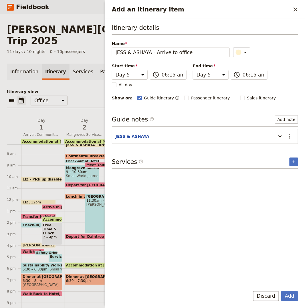
click at [282, 291] on button "Add" at bounding box center [290, 296] width 17 height 10
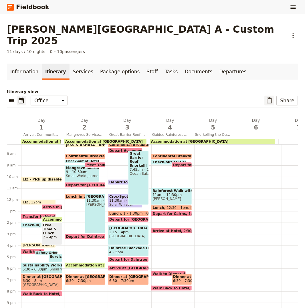
click at [270, 97] on icon "Paste itinerary item" at bounding box center [269, 100] width 7 height 7
select select "5"
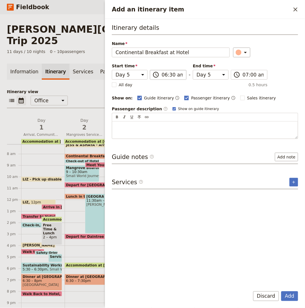
click at [282, 291] on button "Add" at bounding box center [290, 296] width 17 height 10
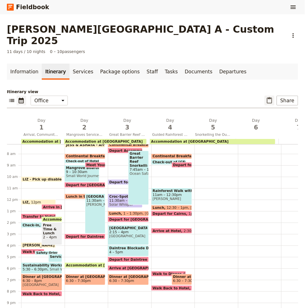
click at [266, 97] on icon "Paste itinerary item" at bounding box center [269, 100] width 7 height 7
select select "5"
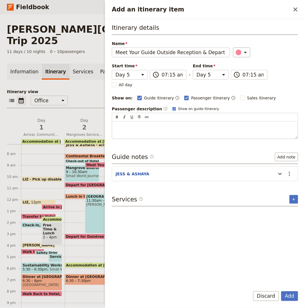
scroll to position [0, 27]
click at [282, 291] on button "Add" at bounding box center [290, 296] width 17 height 10
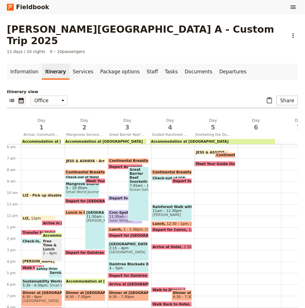
scroll to position [66, 0]
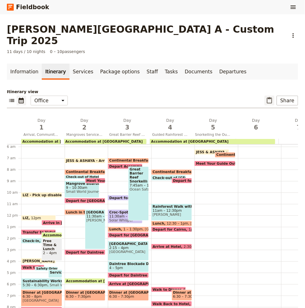
click at [267, 97] on icon "Paste itinerary item" at bounding box center [269, 100] width 5 height 6
select select "5"
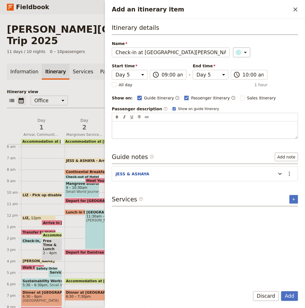
click at [282, 291] on button "Add" at bounding box center [290, 296] width 17 height 10
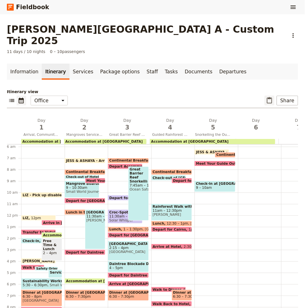
click at [267, 97] on icon "Paste itinerary item" at bounding box center [269, 100] width 7 height 7
select select "5"
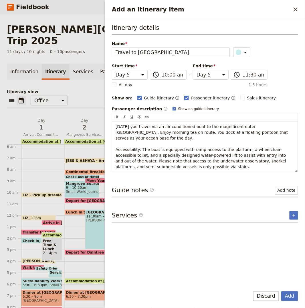
click at [282, 291] on button "Add" at bounding box center [290, 296] width 17 height 10
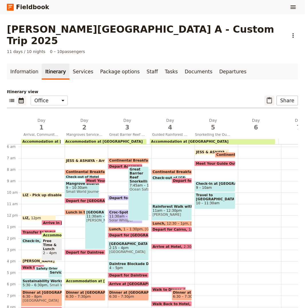
click at [266, 97] on icon "Paste itinerary item" at bounding box center [269, 100] width 7 height 7
select select "5"
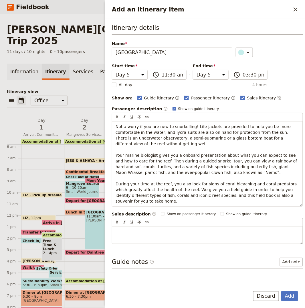
click at [282, 291] on button "Add" at bounding box center [290, 296] width 17 height 10
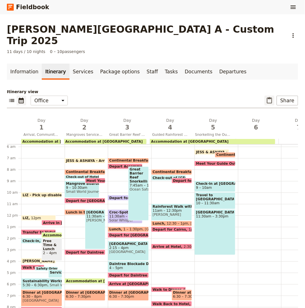
click at [265, 96] on button "​" at bounding box center [270, 101] width 10 height 10
select select "5"
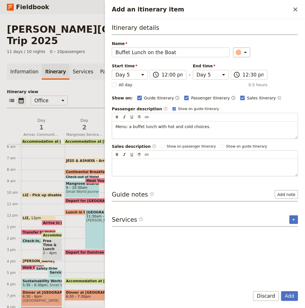
click at [282, 291] on button "Add" at bounding box center [290, 296] width 17 height 10
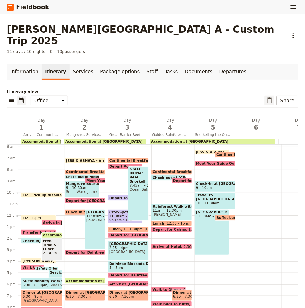
click at [267, 97] on icon "Paste itinerary item" at bounding box center [269, 100] width 7 height 7
select select "5"
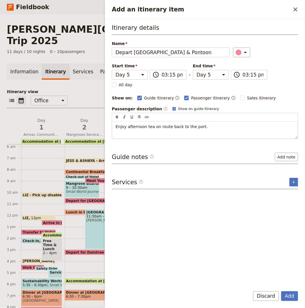
click at [282, 291] on button "Add" at bounding box center [290, 296] width 17 height 10
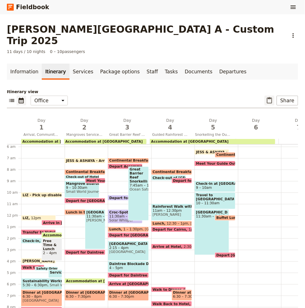
click at [266, 97] on icon "Paste itinerary item" at bounding box center [269, 100] width 7 height 7
select select "5"
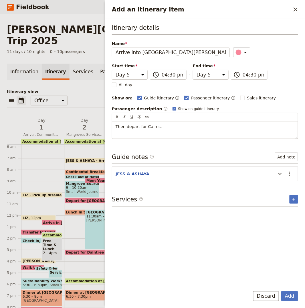
click at [282, 291] on button "Add" at bounding box center [290, 296] width 17 height 10
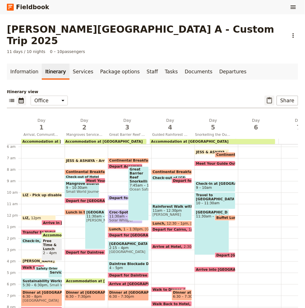
click at [266, 97] on icon "Paste itinerary item" at bounding box center [269, 100] width 7 height 7
select select "5"
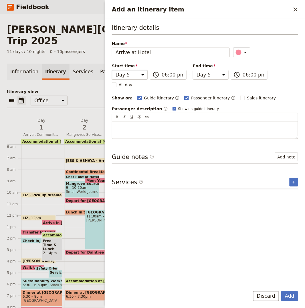
click at [282, 291] on button "Add" at bounding box center [290, 296] width 17 height 10
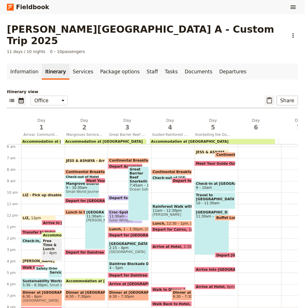
click at [266, 97] on icon "Paste itinerary item" at bounding box center [269, 100] width 7 height 7
select select "5"
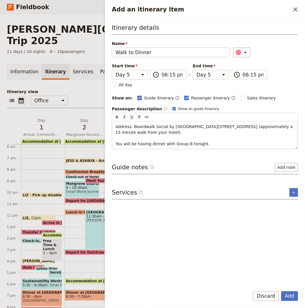
click at [282, 291] on button "Add" at bounding box center [290, 296] width 17 height 10
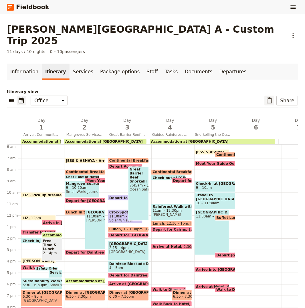
click at [265, 96] on button "​" at bounding box center [270, 101] width 10 height 10
select select "5"
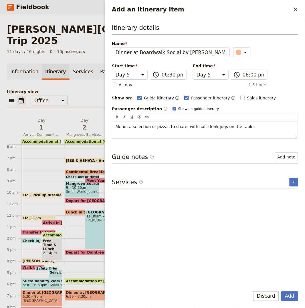
click at [282, 291] on button "Add" at bounding box center [290, 296] width 17 height 10
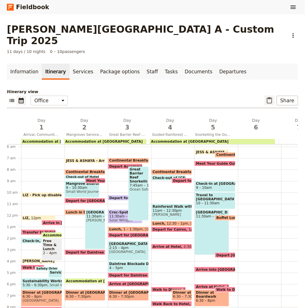
click at [270, 96] on button "​" at bounding box center [270, 101] width 10 height 10
select select "5"
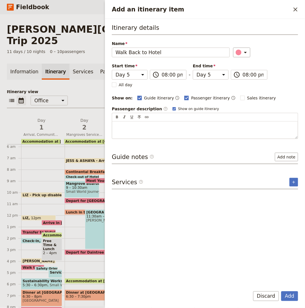
click at [282, 291] on button "Add" at bounding box center [290, 296] width 17 height 10
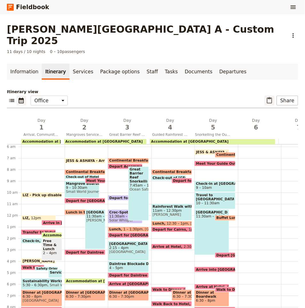
click at [266, 97] on icon "Paste itinerary item" at bounding box center [269, 100] width 7 height 7
select select "6"
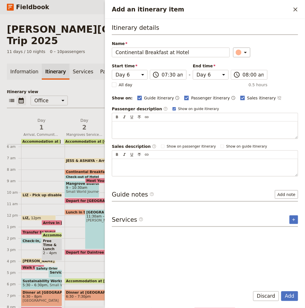
click at [282, 291] on button "Add" at bounding box center [290, 296] width 17 height 10
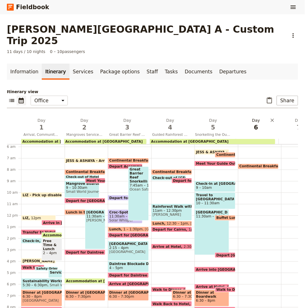
click at [249, 123] on span "6" at bounding box center [256, 127] width 36 height 9
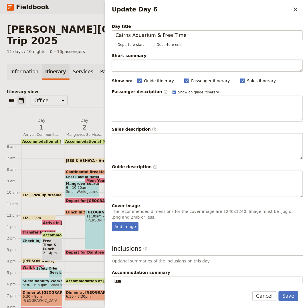
type input "Cairns Aquarium & Free Time"
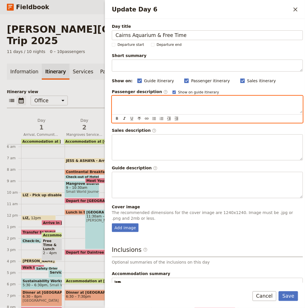
click at [184, 107] on div "Update Day 6" at bounding box center [207, 104] width 191 height 17
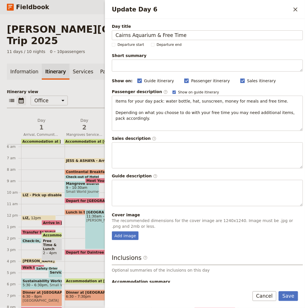
scroll to position [36, 0]
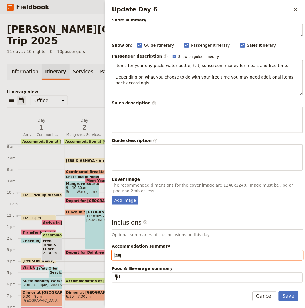
click at [145, 258] on input "Accommodation summary ​" at bounding box center [212, 255] width 176 height 7
paste input "Coral Tree Inn"
type input "Coral Tree Inn"
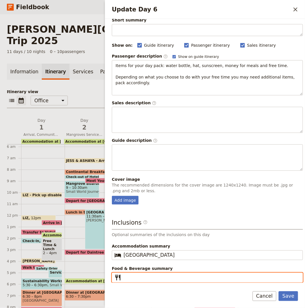
drag, startPoint x: 198, startPoint y: 276, endPoint x: 211, endPoint y: 270, distance: 14.7
click at [198, 276] on input "Food & Beverage summary ​" at bounding box center [212, 277] width 176 height 7
paste input "Breakfast"
type input "Breakfast"
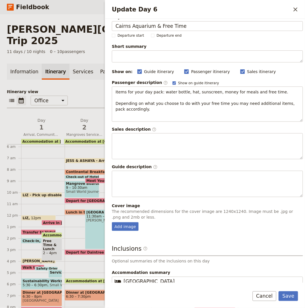
scroll to position [13, 0]
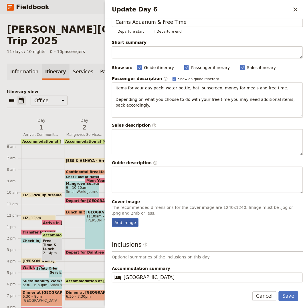
click at [125, 222] on div "Add image" at bounding box center [125, 222] width 27 height 9
click at [112, 218] on input "Add image" at bounding box center [112, 218] width 0 height 0
type input "C:\fakepath\688c148a12d25dd30b1074d6.jpeg"
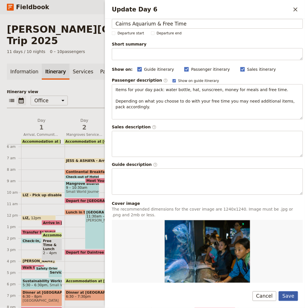
click at [290, 295] on button "Save" at bounding box center [288, 296] width 19 height 10
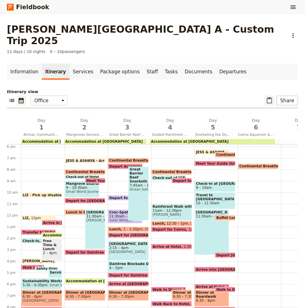
click at [266, 97] on icon "Paste itinerary item" at bounding box center [269, 100] width 7 height 7
select select "6"
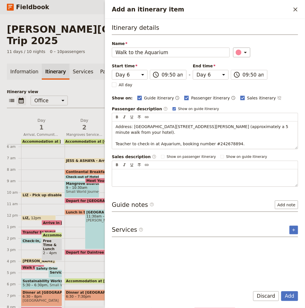
click at [282, 291] on button "Add" at bounding box center [290, 296] width 17 height 10
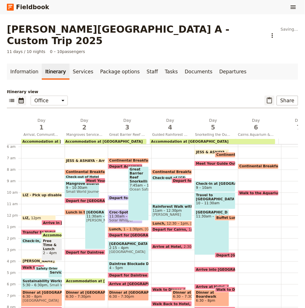
click at [265, 96] on button "​" at bounding box center [270, 101] width 10 height 10
select select "6"
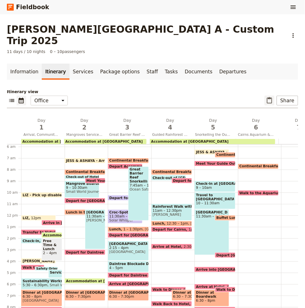
click at [266, 97] on icon "Paste itinerary item" at bounding box center [269, 100] width 7 height 7
select select "6"
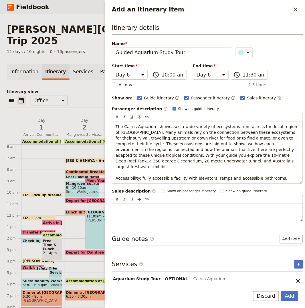
click at [282, 291] on button "Add" at bounding box center [290, 296] width 17 height 10
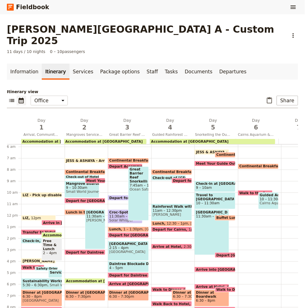
click at [261, 96] on div "​ ​ Office Guide Passenger Sales ​ Share" at bounding box center [153, 102] width 292 height 13
click at [266, 96] on button "​" at bounding box center [270, 101] width 10 height 10
select select "6"
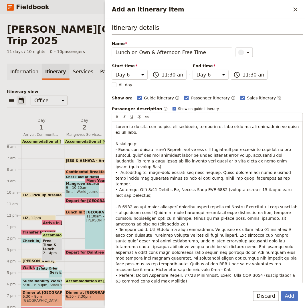
click at [282, 291] on button "Add" at bounding box center [290, 296] width 17 height 10
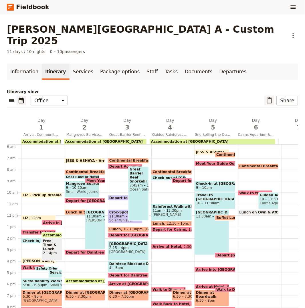
click at [266, 97] on icon "Paste itinerary item" at bounding box center [269, 100] width 7 height 7
select select "6"
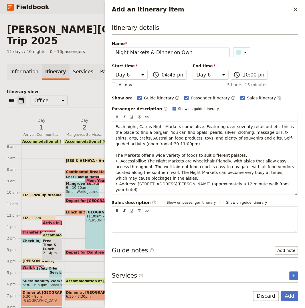
click at [282, 291] on button "Add" at bounding box center [290, 296] width 17 height 10
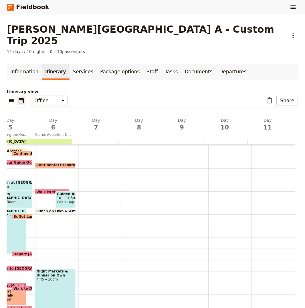
scroll to position [0, 207]
click at [89, 123] on span "7" at bounding box center [96, 127] width 36 height 9
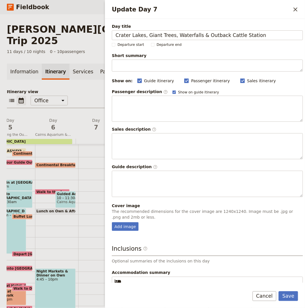
type input "Crater Lakes, Giant Trees, Waterfalls & Outback Cattle Station"
click at [176, 103] on p "Update Day 7" at bounding box center [208, 101] width 184 height 6
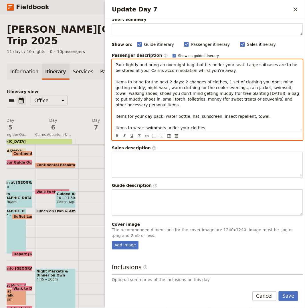
scroll to position [81, 0]
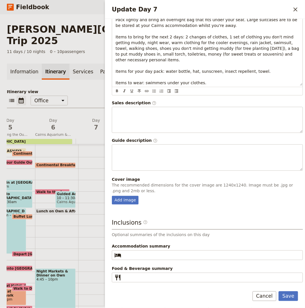
drag, startPoint x: 168, startPoint y: 235, endPoint x: 159, endPoint y: 249, distance: 17.1
click at [168, 235] on p "Optional summaries of the inclusions on this day" at bounding box center [207, 235] width 191 height 6
click at [150, 260] on div "Inclusions ​ Optional summaries of the inclusions on this day Accommodation sum…" at bounding box center [207, 250] width 191 height 64
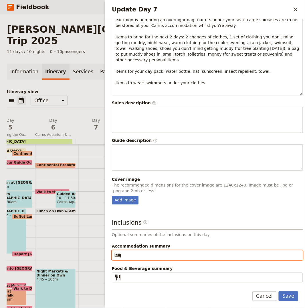
click at [150, 257] on input "Accommodation summary ​" at bounding box center [212, 255] width 176 height 7
paste input "Outback Cattle Station"
type input "Outback Cattle Station"
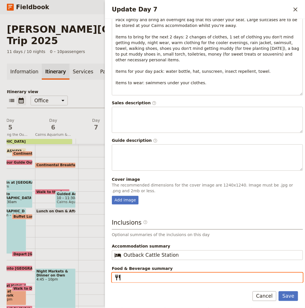
click at [182, 278] on input "Food & Beverage summary ​" at bounding box center [212, 277] width 176 height 7
paste input "Breakfast, Lunch, Dinner"
type input "Breakfast, Lunch, Dinner"
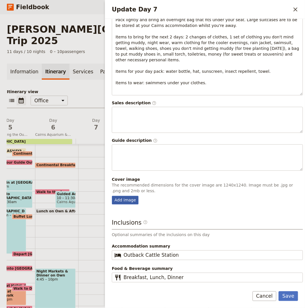
click at [129, 201] on div "Add image" at bounding box center [125, 200] width 27 height 9
click at [112, 196] on input "Add image" at bounding box center [112, 196] width 0 height 0
type input "C:\fakepath\688c13e212d25dd30b1074d4.jpeg"
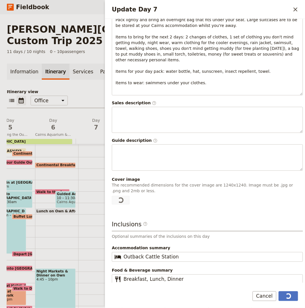
scroll to position [0, 0]
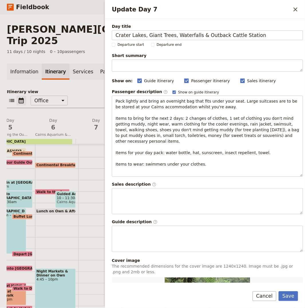
click at [289, 298] on button "Save" at bounding box center [288, 296] width 19 height 10
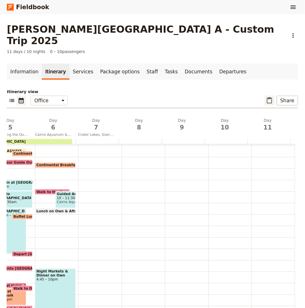
click at [267, 97] on icon "Paste itinerary item" at bounding box center [269, 100] width 7 height 7
select select "7"
select select "8"
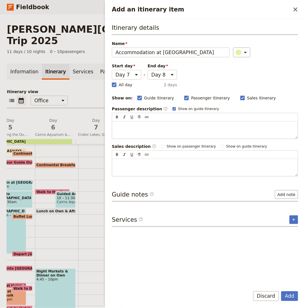
click at [282, 291] on button "Add" at bounding box center [290, 296] width 17 height 10
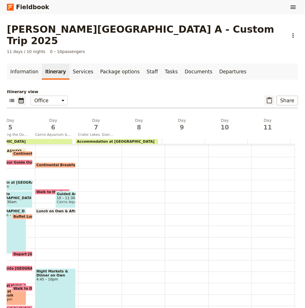
click at [267, 97] on icon "Paste itinerary item" at bounding box center [269, 100] width 5 height 6
select select "7"
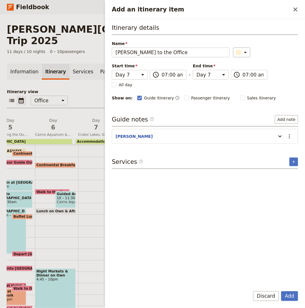
click at [282, 291] on button "Add" at bounding box center [290, 296] width 17 height 10
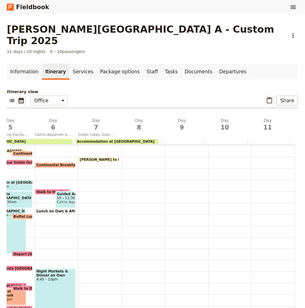
click at [267, 97] on icon "Paste itinerary item" at bounding box center [269, 100] width 5 height 6
select select "7"
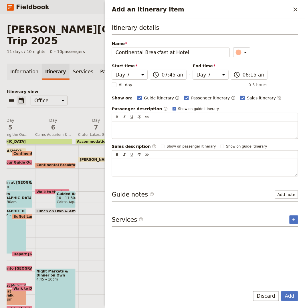
click at [282, 291] on button "Add" at bounding box center [290, 296] width 17 height 10
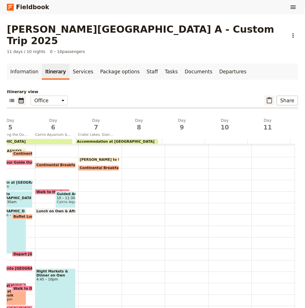
click at [265, 96] on button "​" at bounding box center [270, 101] width 10 height 10
select select "7"
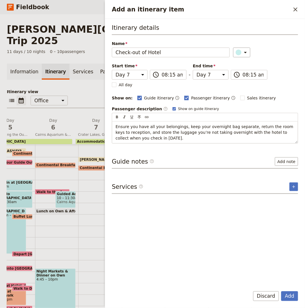
click at [282, 291] on button "Add" at bounding box center [290, 296] width 17 height 10
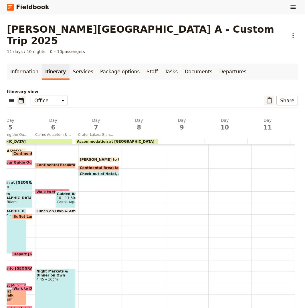
click at [266, 97] on icon "Paste itinerary item" at bounding box center [269, 100] width 7 height 7
select select "7"
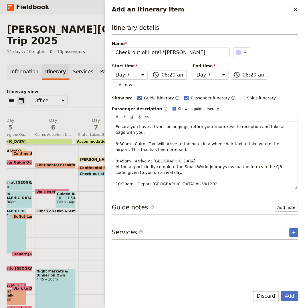
click at [282, 291] on button "Add" at bounding box center [290, 296] width 17 height 10
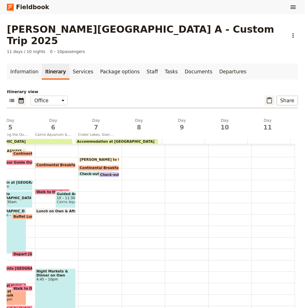
click at [265, 96] on button "​" at bounding box center [270, 101] width 10 height 10
select select "7"
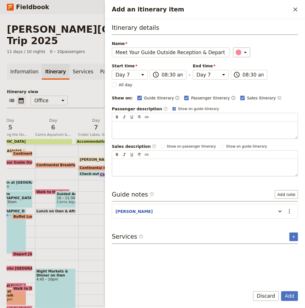
click at [282, 291] on button "Add" at bounding box center [290, 296] width 17 height 10
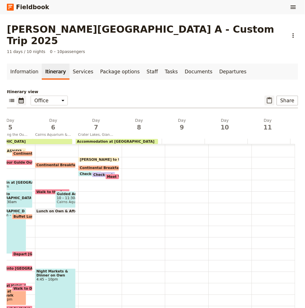
click at [267, 97] on icon "Paste itinerary item" at bounding box center [269, 100] width 7 height 7
select select "7"
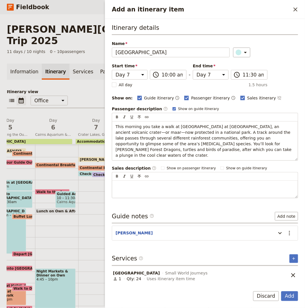
click at [282, 291] on button "Add" at bounding box center [290, 296] width 17 height 10
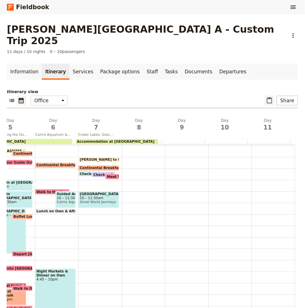
click at [265, 96] on button "​" at bounding box center [270, 101] width 10 height 10
select select "7"
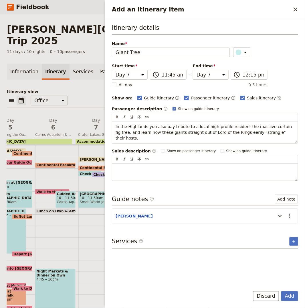
click at [282, 291] on button "Add" at bounding box center [290, 296] width 17 height 10
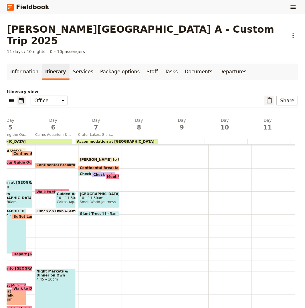
click at [269, 97] on icon "Paste itinerary item" at bounding box center [269, 100] width 7 height 7
select select "7"
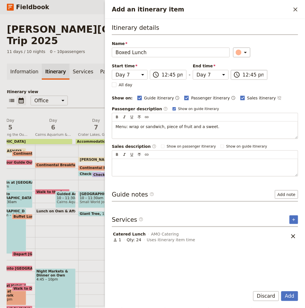
click at [282, 291] on button "Add" at bounding box center [290, 296] width 17 height 10
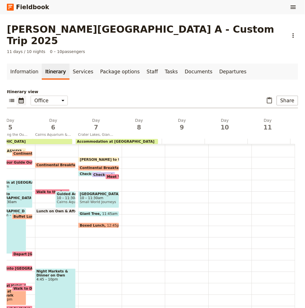
click at [270, 89] on p "Itinerary view" at bounding box center [153, 92] width 292 height 6
click at [267, 97] on icon "Paste itinerary item" at bounding box center [269, 100] width 5 height 6
select select "7"
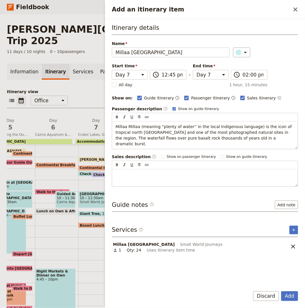
click at [282, 291] on button "Add" at bounding box center [290, 296] width 17 height 10
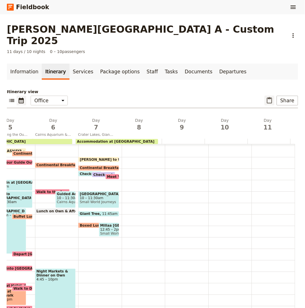
click at [268, 97] on icon "Paste itinerary item" at bounding box center [269, 100] width 7 height 7
select select "7"
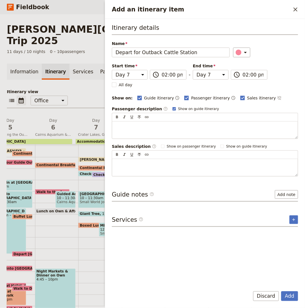
click at [282, 291] on button "Add" at bounding box center [290, 296] width 17 height 10
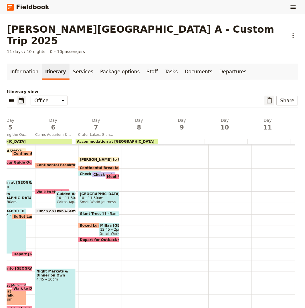
click at [267, 97] on icon "Paste itinerary item" at bounding box center [269, 100] width 7 height 7
select select "7"
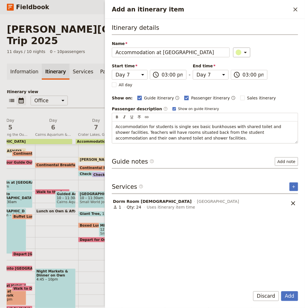
click at [282, 291] on button "Add" at bounding box center [290, 296] width 17 height 10
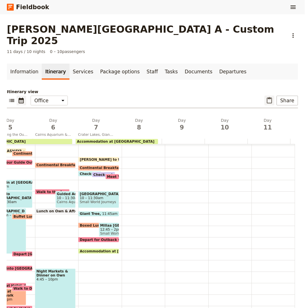
click at [266, 97] on icon "Paste itinerary item" at bounding box center [269, 100] width 7 height 7
select select "7"
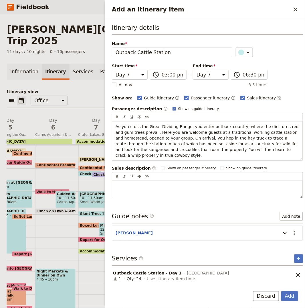
click at [282, 291] on button "Add" at bounding box center [290, 296] width 17 height 10
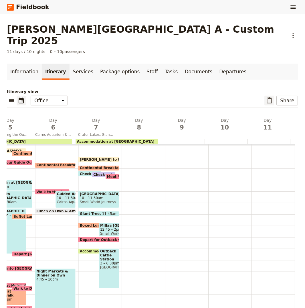
click at [266, 97] on icon "Paste itinerary item" at bounding box center [269, 100] width 7 height 7
select select "7"
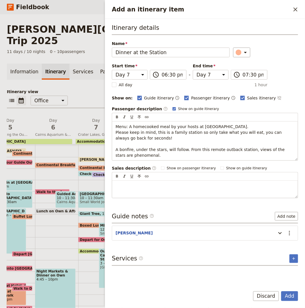
click at [282, 291] on button "Add" at bounding box center [290, 296] width 17 height 10
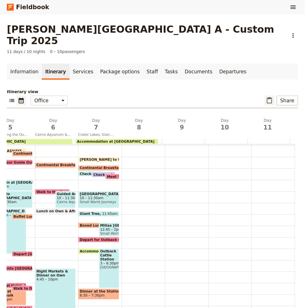
click at [266, 97] on icon "Paste itinerary item" at bounding box center [269, 100] width 7 height 7
select select "8"
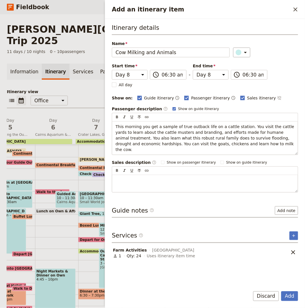
click at [282, 291] on button "Add" at bounding box center [290, 296] width 17 height 10
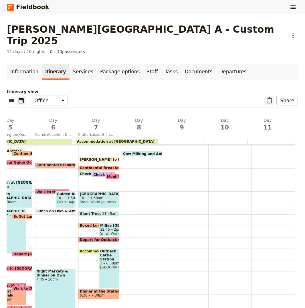
click at [266, 97] on icon "Paste itinerary item" at bounding box center [269, 100] width 7 height 7
select select "8"
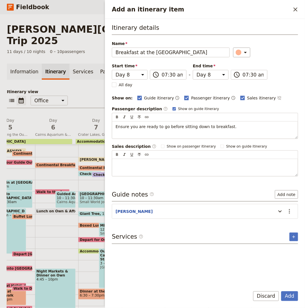
click at [282, 291] on button "Add" at bounding box center [290, 296] width 17 height 10
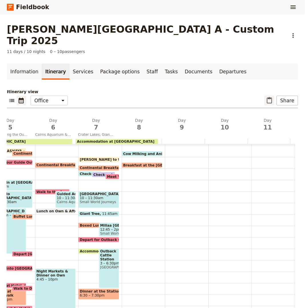
click at [267, 97] on icon "Paste itinerary item" at bounding box center [269, 100] width 7 height 7
select select "8"
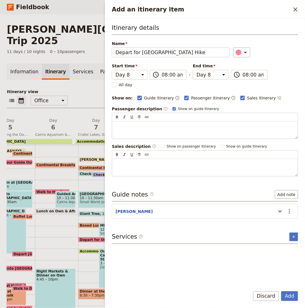
click at [282, 291] on button "Add" at bounding box center [290, 296] width 17 height 10
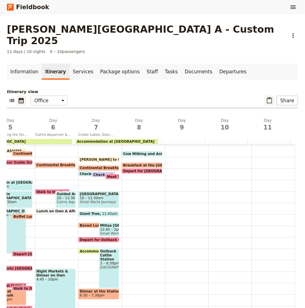
click at [266, 97] on icon "Paste itinerary item" at bounding box center [269, 100] width 7 height 7
select select "8"
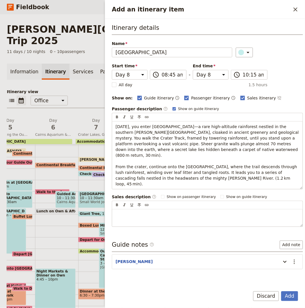
click at [282, 291] on button "Add" at bounding box center [290, 296] width 17 height 10
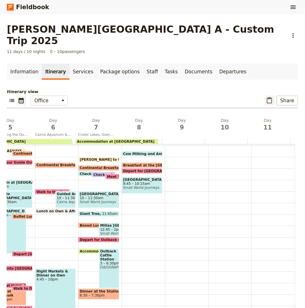
click at [266, 97] on icon "Paste itinerary item" at bounding box center [269, 100] width 7 height 7
select select "8"
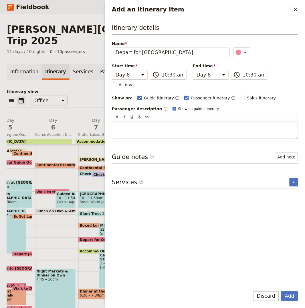
click at [282, 291] on button "Add" at bounding box center [290, 296] width 17 height 10
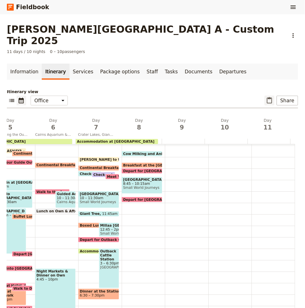
click at [261, 96] on div "​ ​ Office Guide Passenger Sales ​ Share" at bounding box center [153, 102] width 292 height 13
click at [265, 96] on button "​" at bounding box center [270, 101] width 10 height 10
select select "8"
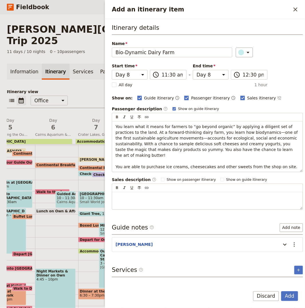
click at [282, 291] on button "Add" at bounding box center [290, 296] width 17 height 10
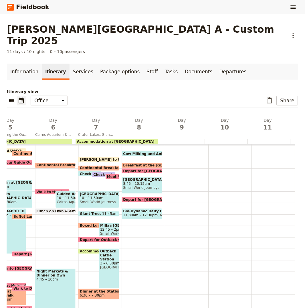
click at [259, 96] on div "​ ​ Office Guide Passenger Sales ​ Share" at bounding box center [153, 102] width 292 height 13
click at [266, 97] on icon "Paste itinerary item" at bounding box center [269, 100] width 7 height 7
select select "8"
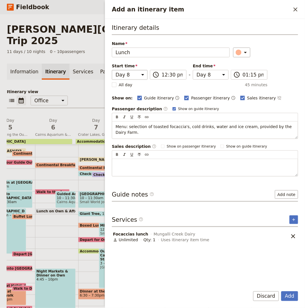
click at [282, 291] on button "Add" at bounding box center [290, 296] width 17 height 10
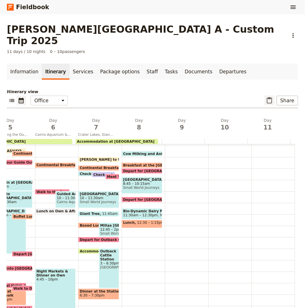
click at [267, 97] on icon "Paste itinerary item" at bounding box center [269, 100] width 5 height 6
select select "8"
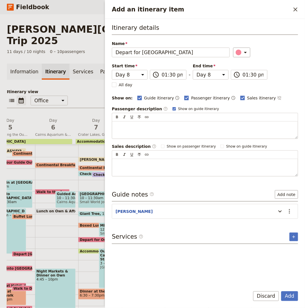
click at [282, 291] on button "Add" at bounding box center [290, 296] width 17 height 10
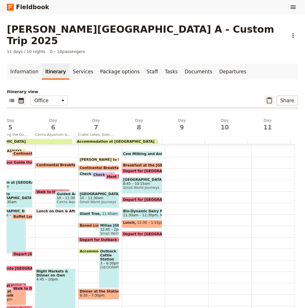
click at [267, 97] on icon "Paste itinerary item" at bounding box center [269, 100] width 5 height 6
select select "8"
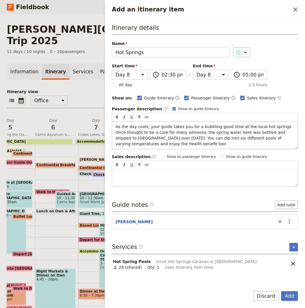
click at [282, 291] on button "Add" at bounding box center [290, 296] width 17 height 10
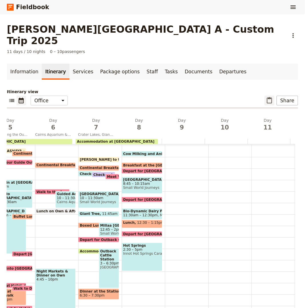
click at [270, 96] on button "​" at bounding box center [270, 101] width 10 height 10
select select "8"
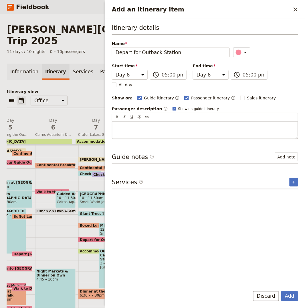
click at [282, 291] on button "Add" at bounding box center [290, 296] width 17 height 10
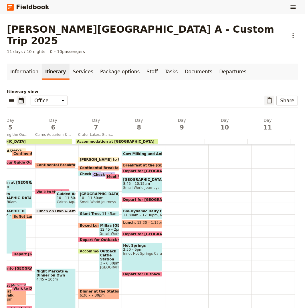
click at [266, 97] on icon "Paste itinerary item" at bounding box center [269, 100] width 7 height 7
select select "8"
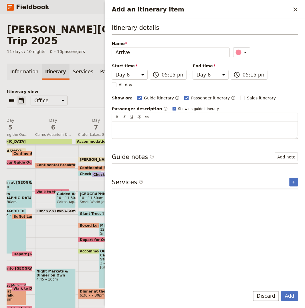
click at [282, 291] on button "Add" at bounding box center [290, 296] width 17 height 10
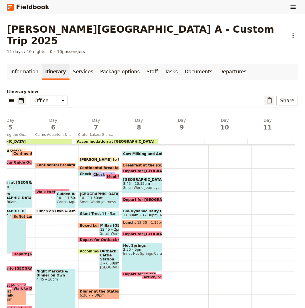
click at [270, 96] on button "​" at bounding box center [270, 101] width 10 height 10
select select "8"
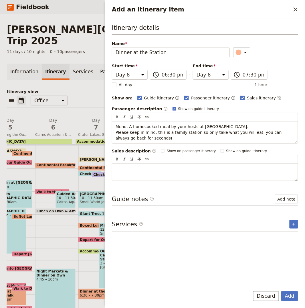
click at [282, 291] on button "Add" at bounding box center [290, 296] width 17 height 10
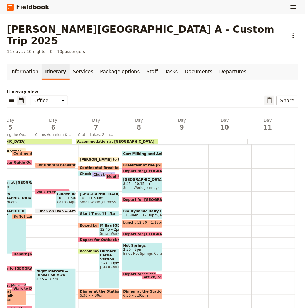
click at [267, 97] on icon "Paste itinerary item" at bounding box center [269, 100] width 7 height 7
select select "9"
select select "10"
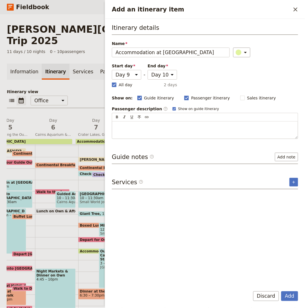
click at [282, 291] on button "Add" at bounding box center [290, 296] width 17 height 10
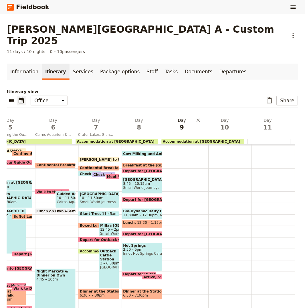
click at [182, 123] on span "9" at bounding box center [182, 127] width 36 height 9
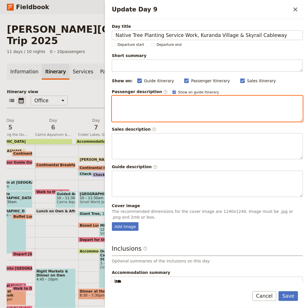
click at [172, 106] on div "Update Day 9" at bounding box center [207, 108] width 191 height 25
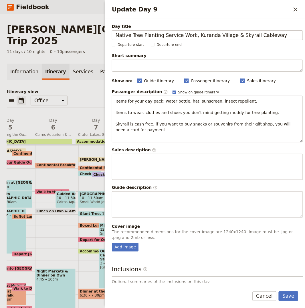
scroll to position [47, 0]
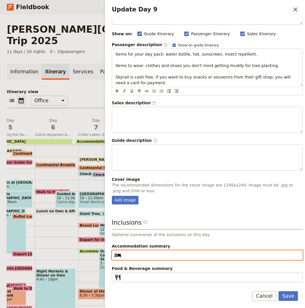
click at [153, 255] on input "Accommodation summary ​" at bounding box center [212, 255] width 176 height 7
paste input "Coral Tree Inn"
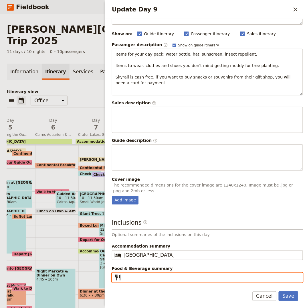
click at [232, 278] on input "Food & Beverage summary ​" at bounding box center [212, 277] width 176 height 7
paste input "Breakfast, Lunch, Dinner"
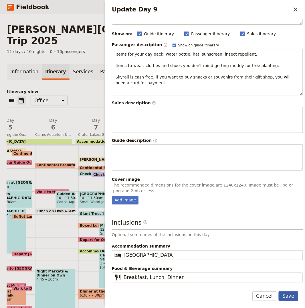
click at [296, 293] on button "Save" at bounding box center [288, 296] width 19 height 10
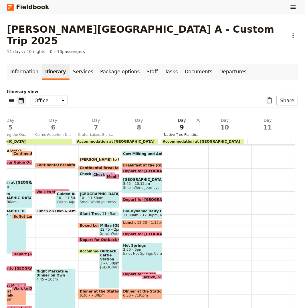
click at [178, 120] on button "Day 9 Native Tree Planting Service Work, Kuranda Village & Skyrail Cableway" at bounding box center [183, 127] width 43 height 21
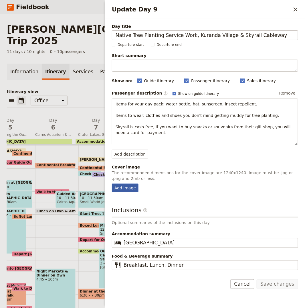
click at [126, 188] on div "Add image" at bounding box center [125, 188] width 27 height 9
click at [112, 184] on input "Add image" at bounding box center [112, 183] width 0 height 0
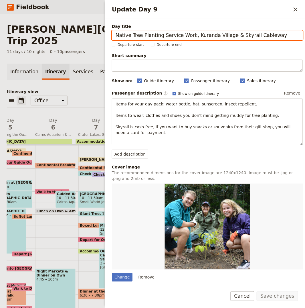
click at [91, 89] on p "Itinerary view" at bounding box center [153, 92] width 292 height 6
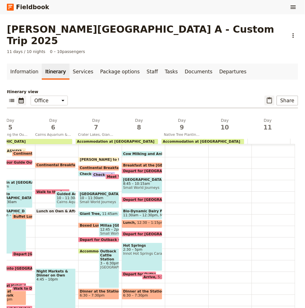
click at [266, 97] on icon "Paste itinerary item" at bounding box center [269, 100] width 7 height 7
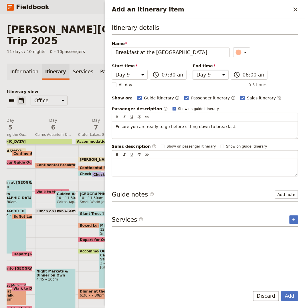
click at [282, 291] on button "Add" at bounding box center [290, 296] width 17 height 10
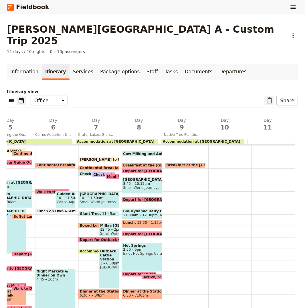
click at [266, 97] on icon "Paste itinerary item" at bounding box center [269, 100] width 7 height 7
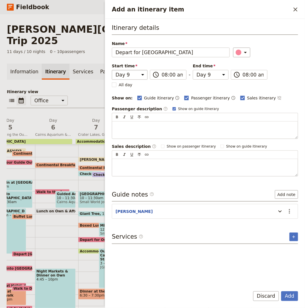
click at [282, 291] on button "Add" at bounding box center [290, 296] width 17 height 10
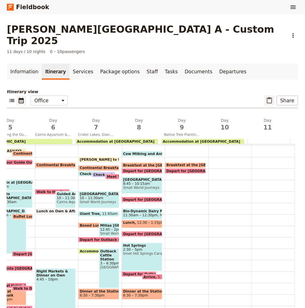
click at [266, 97] on icon "Paste itinerary item" at bounding box center [269, 100] width 7 height 7
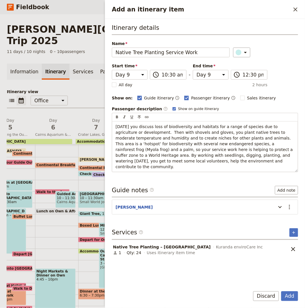
click at [282, 291] on button "Add" at bounding box center [290, 296] width 17 height 10
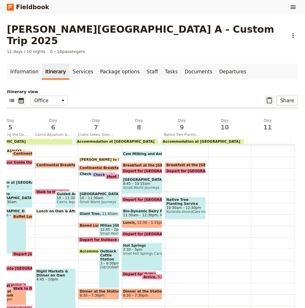
click at [268, 96] on button "​" at bounding box center [270, 101] width 10 height 10
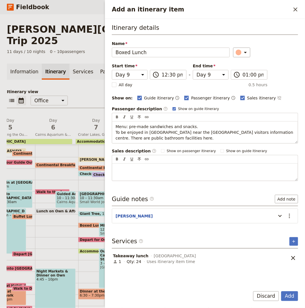
click at [282, 291] on button "Add" at bounding box center [290, 296] width 17 height 10
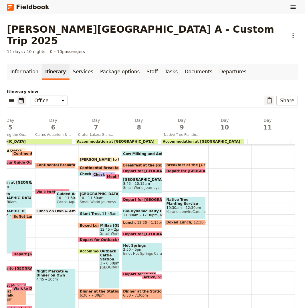
click at [268, 97] on icon "Paste itinerary item" at bounding box center [269, 100] width 7 height 7
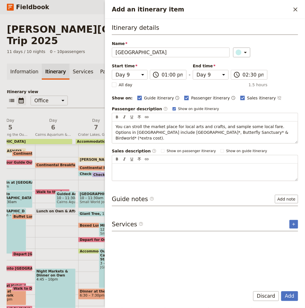
click at [282, 291] on button "Add" at bounding box center [290, 296] width 17 height 10
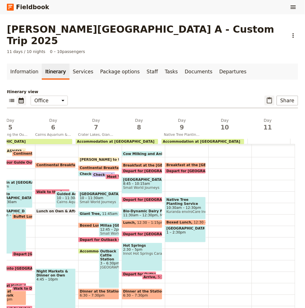
click at [265, 96] on button "​" at bounding box center [270, 101] width 10 height 10
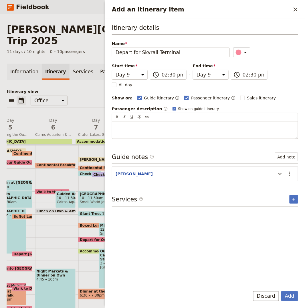
click at [282, 291] on button "Add" at bounding box center [290, 296] width 17 height 10
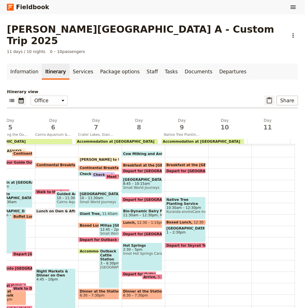
click at [268, 97] on icon "Paste itinerary item" at bounding box center [269, 100] width 7 height 7
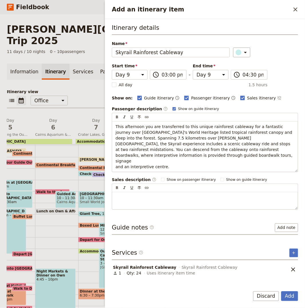
click at [282, 291] on button "Add" at bounding box center [290, 296] width 17 height 10
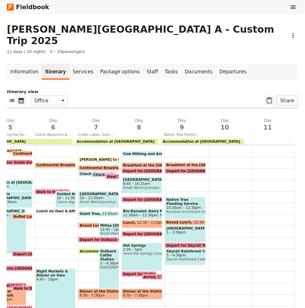
click at [266, 97] on icon "Paste itinerary item" at bounding box center [269, 100] width 7 height 7
click at [264, 90] on div "Albert Park College A - Custom Trip 2025 ​ 11 days / 10 nights 0 – 10 passenger…" at bounding box center [152, 161] width 305 height 294
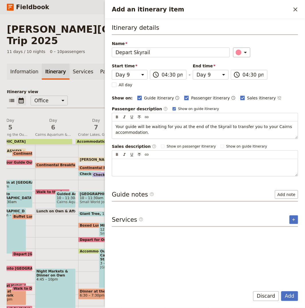
click at [282, 291] on button "Add" at bounding box center [290, 296] width 17 height 10
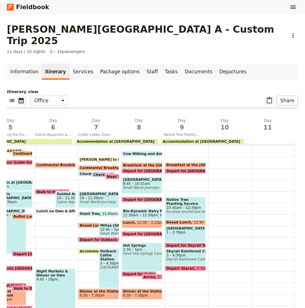
click at [267, 97] on icon "Paste itinerary item" at bounding box center [269, 100] width 5 height 6
click at [265, 87] on div "Albert Park College A - Custom Trip 2025 ​ 11 days / 10 nights 0 – 10 passenger…" at bounding box center [152, 161] width 305 height 294
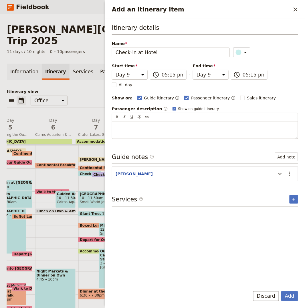
click at [282, 291] on button "Add" at bounding box center [290, 296] width 17 height 10
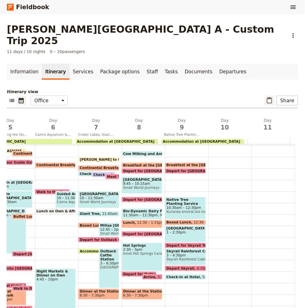
click at [266, 97] on icon "Paste itinerary item" at bounding box center [269, 100] width 7 height 7
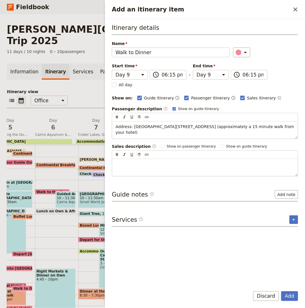
click at [282, 291] on button "Add" at bounding box center [290, 296] width 17 height 10
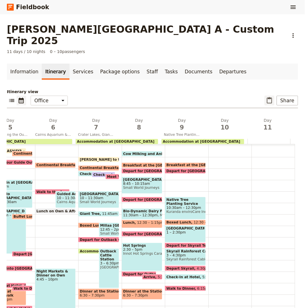
click at [266, 97] on icon "Paste itinerary item" at bounding box center [269, 100] width 7 height 7
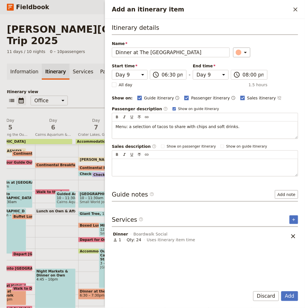
click at [282, 291] on button "Add" at bounding box center [290, 296] width 17 height 10
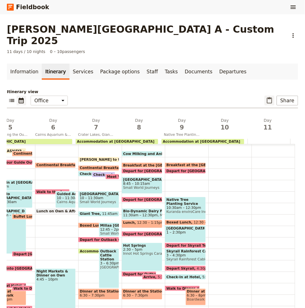
click at [266, 97] on icon "Paste itinerary item" at bounding box center [269, 100] width 7 height 7
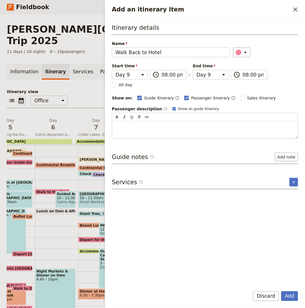
click at [282, 291] on button "Add" at bounding box center [290, 296] width 17 height 10
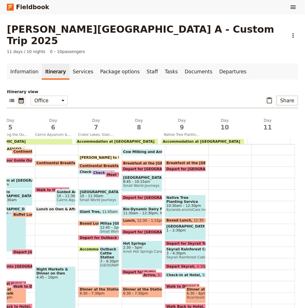
scroll to position [65, 0]
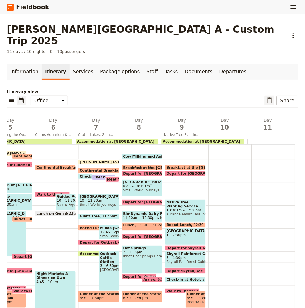
click at [265, 96] on button "​" at bounding box center [270, 101] width 10 height 10
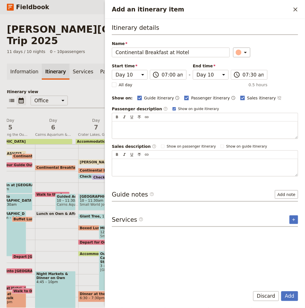
click at [282, 291] on button "Add" at bounding box center [290, 296] width 17 height 10
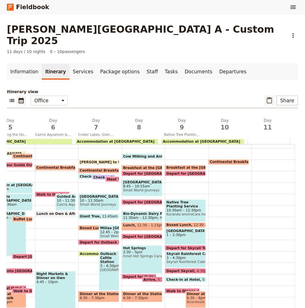
click at [265, 96] on button "​" at bounding box center [270, 101] width 10 height 10
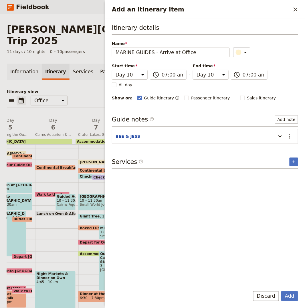
click at [282, 291] on button "Add" at bounding box center [290, 296] width 17 height 10
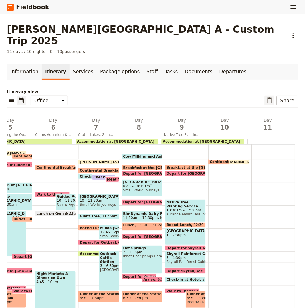
click at [266, 97] on icon "Paste itinerary item" at bounding box center [269, 100] width 7 height 7
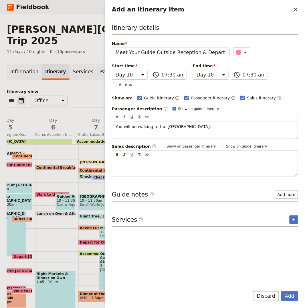
click at [282, 291] on button "Add" at bounding box center [290, 296] width 17 height 10
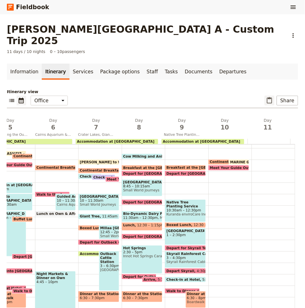
click at [267, 97] on icon "Paste itinerary item" at bounding box center [269, 100] width 5 height 6
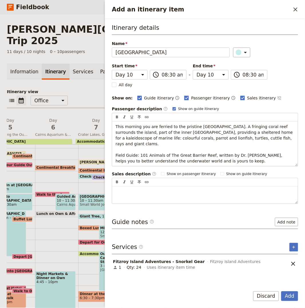
click at [282, 291] on button "Add" at bounding box center [290, 296] width 17 height 10
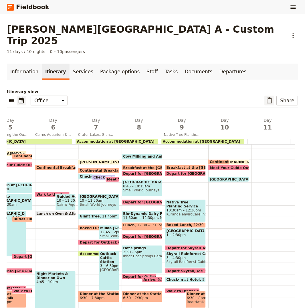
click at [270, 96] on button "​" at bounding box center [270, 101] width 10 height 10
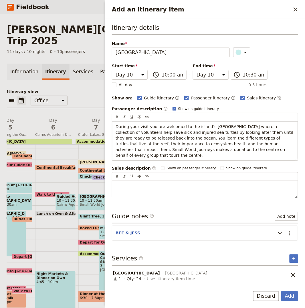
click at [282, 291] on button "Add" at bounding box center [290, 296] width 17 height 10
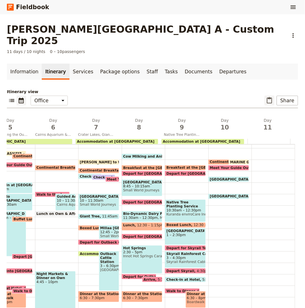
click at [270, 96] on button "​" at bounding box center [270, 101] width 10 height 10
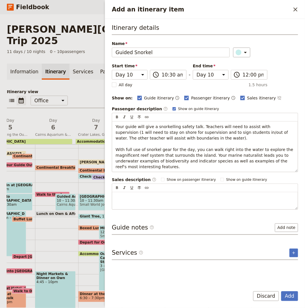
click at [282, 291] on button "Add" at bounding box center [290, 296] width 17 height 10
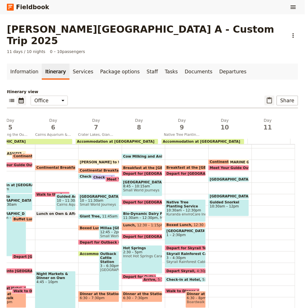
click at [266, 97] on icon "Paste itinerary item" at bounding box center [269, 100] width 7 height 7
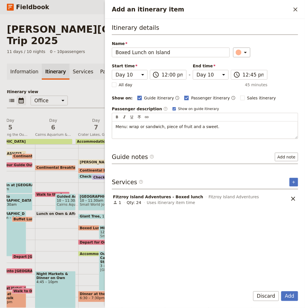
click at [282, 291] on button "Add" at bounding box center [290, 296] width 17 height 10
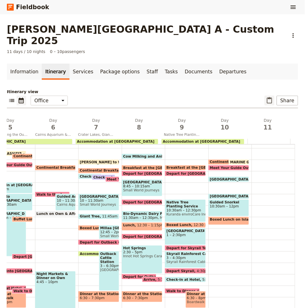
click at [267, 97] on icon "Paste itinerary item" at bounding box center [269, 100] width 7 height 7
click at [267, 88] on div "Albert Park College A - Custom Trip 2025 ​ 11 days / 10 nights 0 – 10 passenger…" at bounding box center [152, 161] width 305 height 294
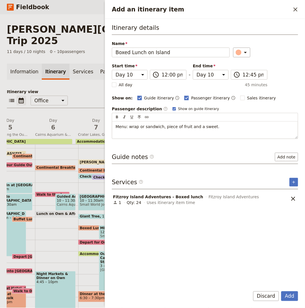
click at [282, 291] on button "Add" at bounding box center [290, 296] width 17 height 10
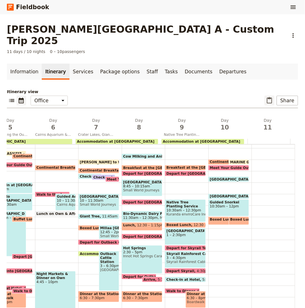
click at [265, 96] on button "​" at bounding box center [270, 101] width 10 height 10
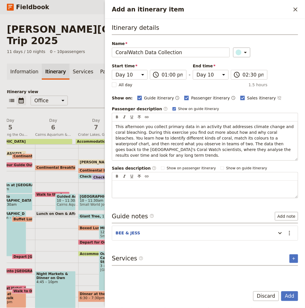
click at [282, 291] on button "Add" at bounding box center [290, 296] width 17 height 10
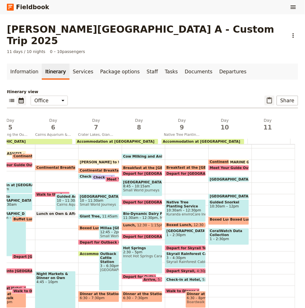
click at [267, 97] on icon "Paste itinerary item" at bounding box center [269, 100] width 5 height 6
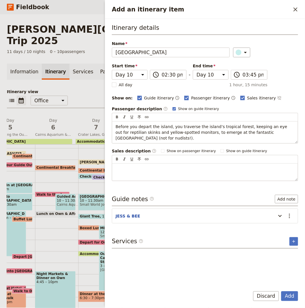
click at [282, 291] on button "Add" at bounding box center [290, 296] width 17 height 10
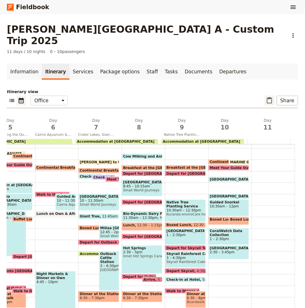
click at [267, 97] on icon "Paste itinerary item" at bounding box center [269, 100] width 5 height 6
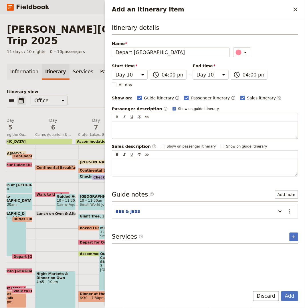
click at [282, 291] on button "Add" at bounding box center [290, 296] width 17 height 10
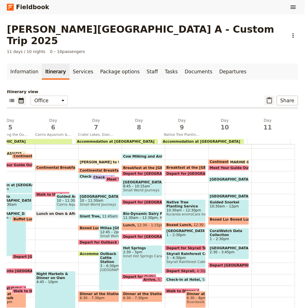
click at [266, 97] on icon "Paste itinerary item" at bounding box center [269, 100] width 7 height 7
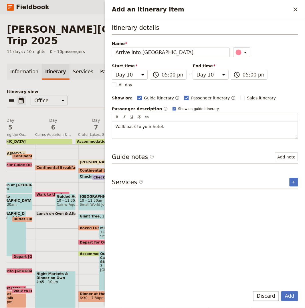
click at [282, 291] on button "Add" at bounding box center [290, 296] width 17 height 10
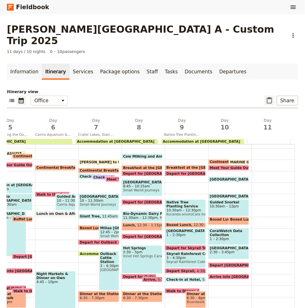
click at [267, 97] on icon "Paste itinerary item" at bounding box center [269, 100] width 7 height 7
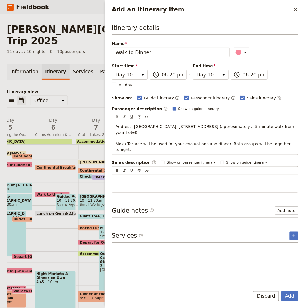
click at [282, 291] on button "Add" at bounding box center [290, 296] width 17 height 10
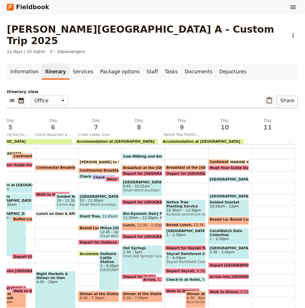
click at [266, 97] on icon "Paste itinerary item" at bounding box center [269, 100] width 7 height 7
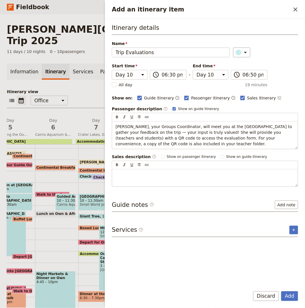
click at [282, 291] on button "Add" at bounding box center [290, 296] width 17 height 10
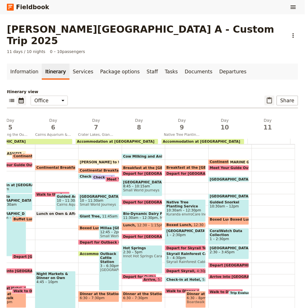
click at [266, 97] on icon "Paste itinerary item" at bounding box center [269, 100] width 7 height 7
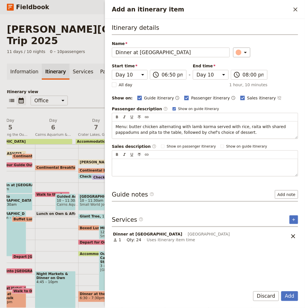
click at [282, 291] on button "Add" at bounding box center [290, 296] width 17 height 10
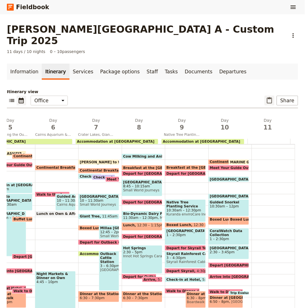
click at [267, 97] on icon "Paste itinerary item" at bounding box center [269, 100] width 5 height 6
click at [267, 87] on div "Albert Park College A - Custom Trip 2025 ​ 11 days / 10 nights 0 – 10 passenger…" at bounding box center [152, 161] width 305 height 294
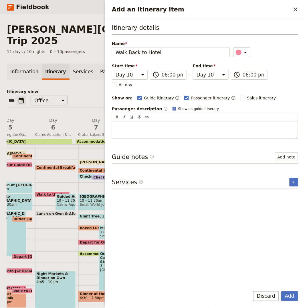
click at [282, 291] on button "Add" at bounding box center [290, 296] width 17 height 10
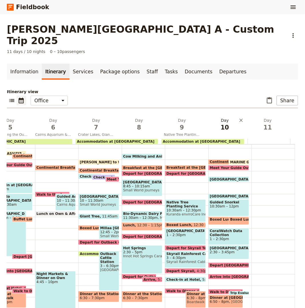
click at [217, 117] on h2 "Day 10" at bounding box center [225, 124] width 36 height 14
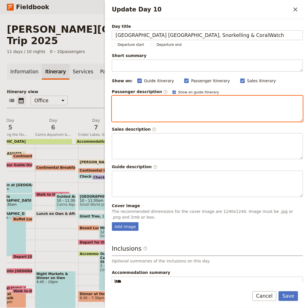
click at [194, 109] on div "Update Day 10" at bounding box center [207, 108] width 191 height 25
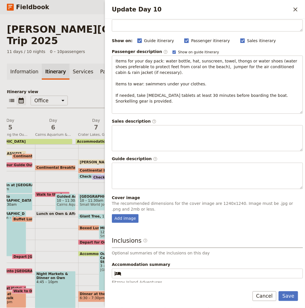
scroll to position [72, 0]
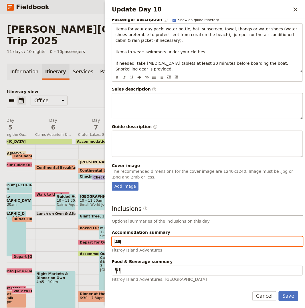
click at [142, 239] on input "Accommodation summary ​" at bounding box center [212, 241] width 176 height 7
paste input "Coral Tree Inn"
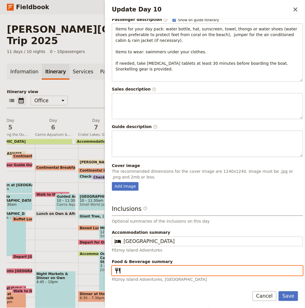
click at [249, 271] on input "Food & Beverage summary ​" at bounding box center [212, 270] width 176 height 7
paste input "Breakfast, Lunch, Dinner"
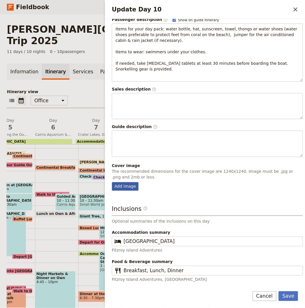
click at [113, 186] on div "Add image" at bounding box center [125, 186] width 27 height 9
click at [112, 182] on input "Add image" at bounding box center [112, 182] width 0 height 0
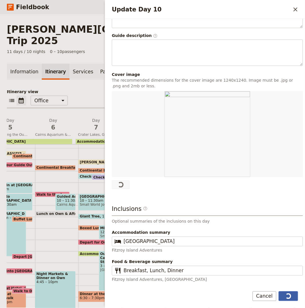
scroll to position [162, 0]
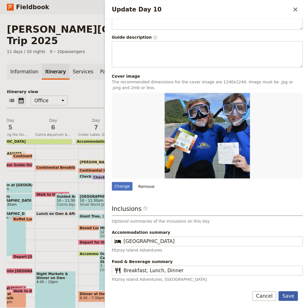
click at [292, 296] on button "Save" at bounding box center [288, 296] width 19 height 10
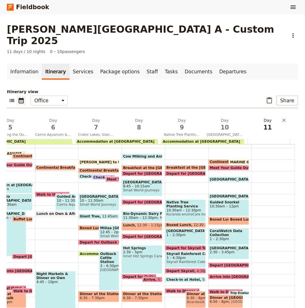
click at [258, 123] on span "11" at bounding box center [268, 127] width 36 height 9
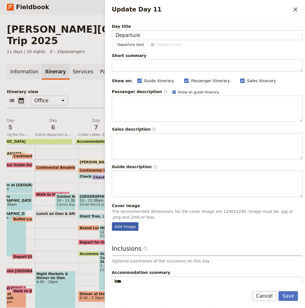
click at [127, 223] on div "Add image" at bounding box center [125, 226] width 27 height 9
click at [112, 222] on input "Add image" at bounding box center [112, 222] width 0 height 0
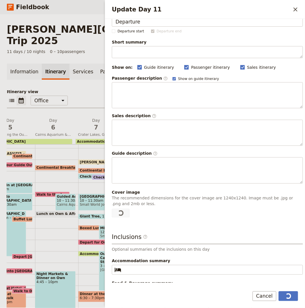
scroll to position [28, 0]
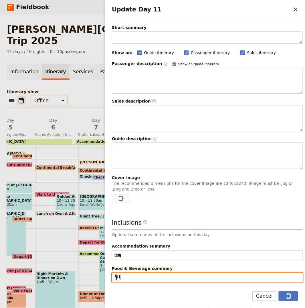
click at [144, 278] on input "Food & Beverage summary ​" at bounding box center [212, 277] width 176 height 7
paste input "Breakfast"
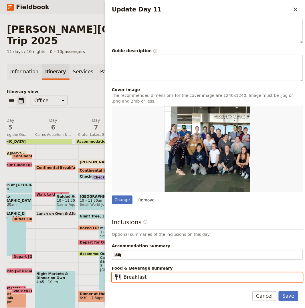
scroll to position [116, 0]
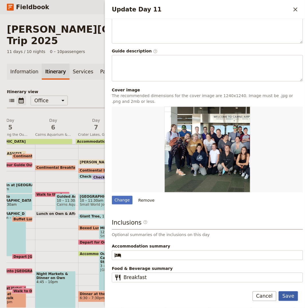
click at [291, 295] on button "Save" at bounding box center [288, 296] width 19 height 10
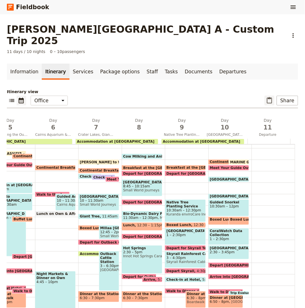
click at [268, 97] on icon "Paste itinerary item" at bounding box center [269, 100] width 5 height 6
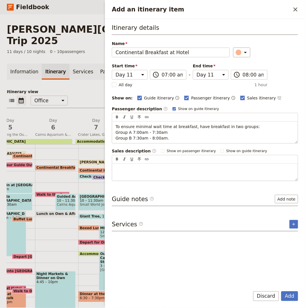
click at [282, 291] on button "Add" at bounding box center [290, 296] width 17 height 10
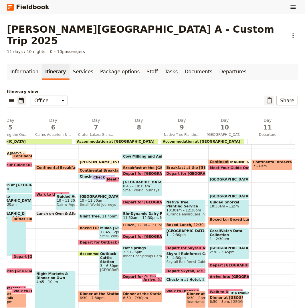
click at [267, 97] on icon "Paste itinerary item" at bounding box center [269, 100] width 5 height 6
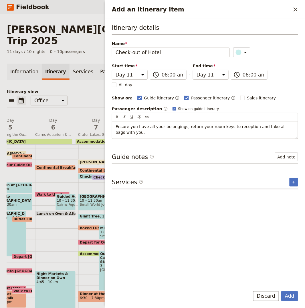
click at [282, 291] on button "Add" at bounding box center [290, 296] width 17 height 10
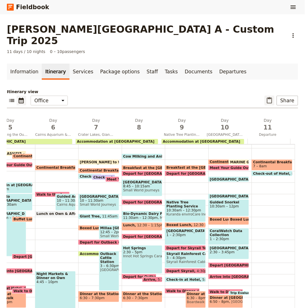
click at [266, 97] on icon "Paste itinerary item" at bounding box center [269, 100] width 7 height 7
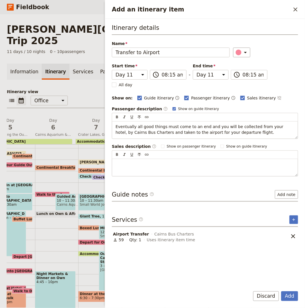
click at [282, 291] on button "Add" at bounding box center [290, 296] width 17 height 10
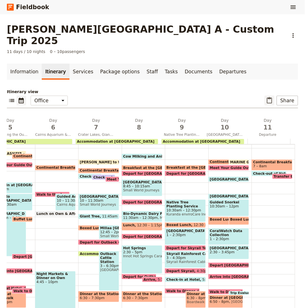
click at [267, 97] on icon "Paste itinerary item" at bounding box center [269, 100] width 5 height 6
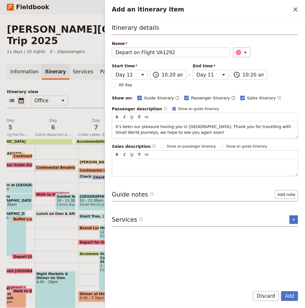
click at [282, 291] on button "Add" at bounding box center [290, 296] width 17 height 10
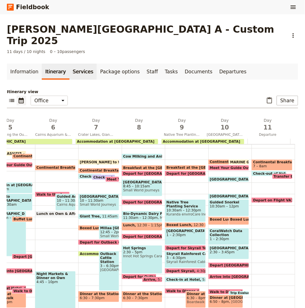
drag, startPoint x: 63, startPoint y: 67, endPoint x: 83, endPoint y: 62, distance: 21.1
click at [63, 67] on link "Itinerary" at bounding box center [55, 72] width 27 height 16
click at [79, 64] on link "Services" at bounding box center [83, 72] width 27 height 16
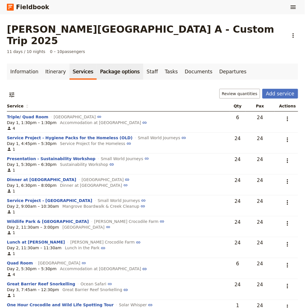
click at [107, 64] on link "Package options" at bounding box center [120, 72] width 46 height 16
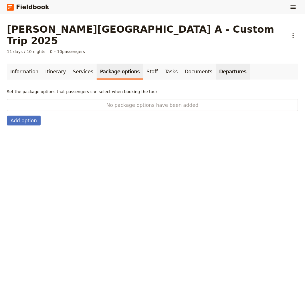
click at [218, 64] on link "Departures" at bounding box center [233, 72] width 34 height 16
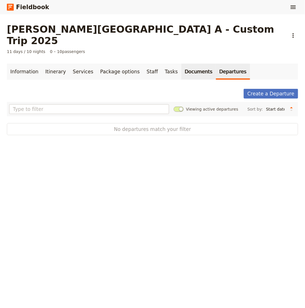
click at [184, 64] on link "Documents" at bounding box center [199, 72] width 35 height 16
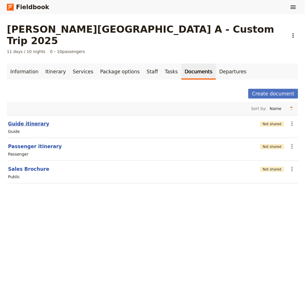
click at [28, 120] on button "Guide itinerary" at bounding box center [28, 123] width 41 height 7
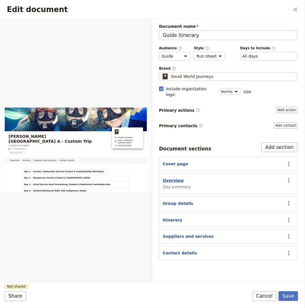
click at [170, 178] on button "Overview" at bounding box center [173, 181] width 21 height 6
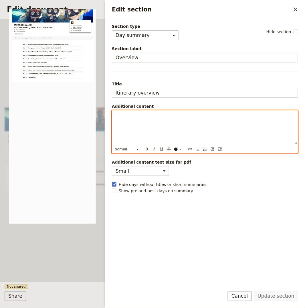
click at [174, 115] on p "Edit section" at bounding box center [205, 116] width 179 height 6
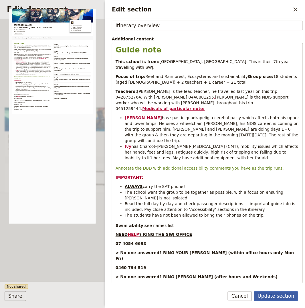
click at [285, 297] on button "Update section" at bounding box center [276, 296] width 44 height 10
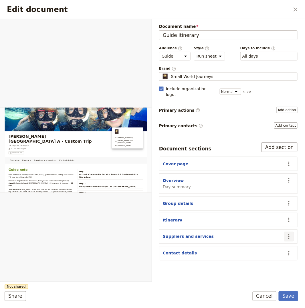
click at [292, 233] on icon "Actions" at bounding box center [289, 236] width 7 height 7
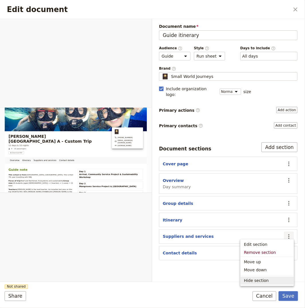
click at [268, 279] on span "Hide section" at bounding box center [267, 281] width 46 height 6
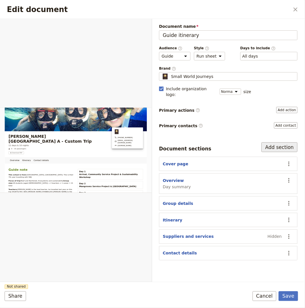
click at [284, 142] on button "Add section" at bounding box center [280, 147] width 36 height 10
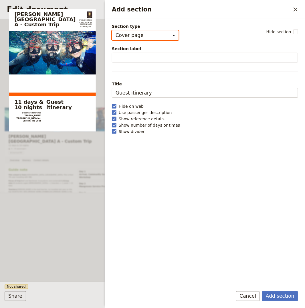
click at [144, 37] on select "Cover page Day summary Itinerary Group details Contact details Suppliers and se…" at bounding box center [145, 35] width 67 height 10
click at [112, 30] on select "Cover page Day summary Itinerary Group details Contact details Suppliers and se…" at bounding box center [145, 35] width 67 height 10
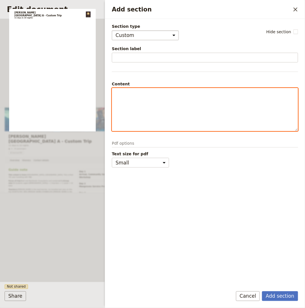
click at [132, 92] on p "Add section" at bounding box center [205, 94] width 179 height 6
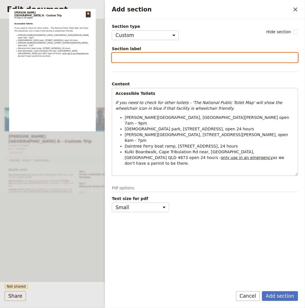
click at [136, 54] on input "Section label" at bounding box center [205, 58] width 186 height 10
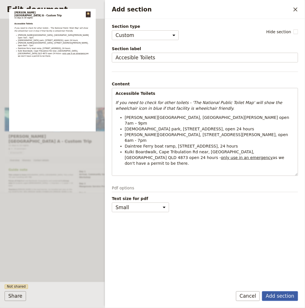
click at [284, 293] on button "Add section" at bounding box center [280, 296] width 36 height 10
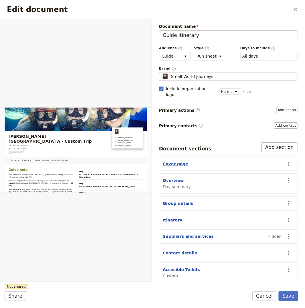
click at [172, 161] on button "Cover page" at bounding box center [175, 164] width 25 height 6
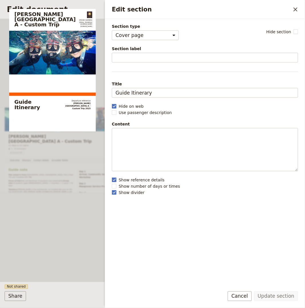
click at [292, 8] on button "​" at bounding box center [296, 10] width 10 height 10
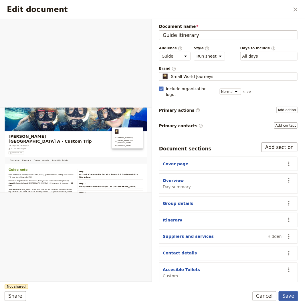
click at [292, 294] on button "Save" at bounding box center [288, 296] width 19 height 10
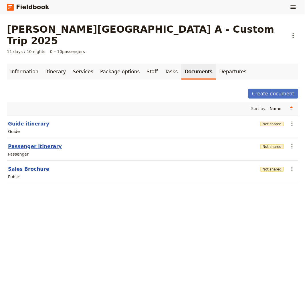
click at [36, 143] on button "Passenger itinerary" at bounding box center [35, 146] width 54 height 7
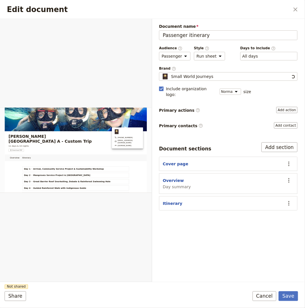
scroll to position [0, 0]
click at [174, 178] on button "Overview" at bounding box center [173, 181] width 21 height 6
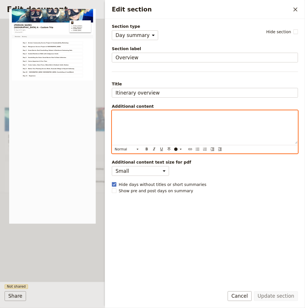
click at [173, 114] on div "Edit section" at bounding box center [205, 127] width 186 height 33
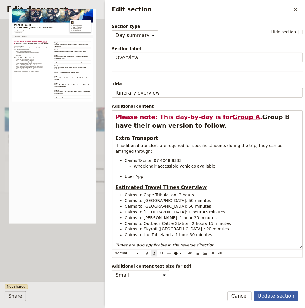
click at [280, 294] on button "Update section" at bounding box center [276, 296] width 44 height 10
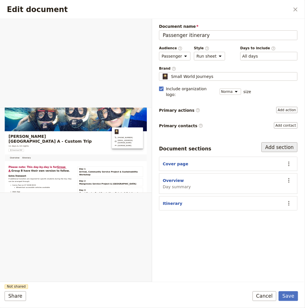
click at [271, 143] on button "Add section" at bounding box center [280, 147] width 36 height 10
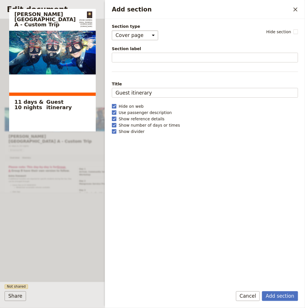
click at [132, 37] on select "Cover page Day summary Itinerary Custom" at bounding box center [135, 35] width 46 height 10
click at [112, 30] on select "Cover page Day summary Itinerary Custom" at bounding box center [135, 35] width 46 height 10
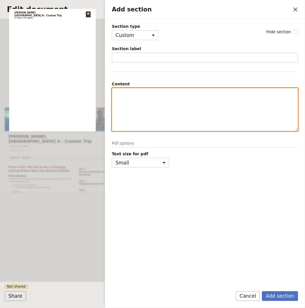
click at [141, 105] on div "Add section" at bounding box center [205, 109] width 186 height 43
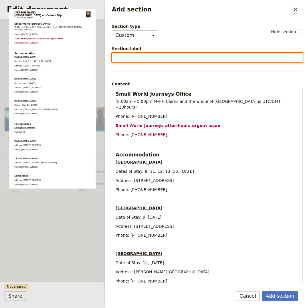
click at [157, 59] on input "Section label" at bounding box center [207, 58] width 191 height 10
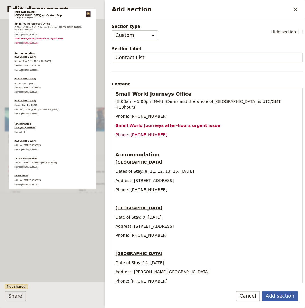
click at [276, 300] on button "Add section" at bounding box center [280, 296] width 36 height 10
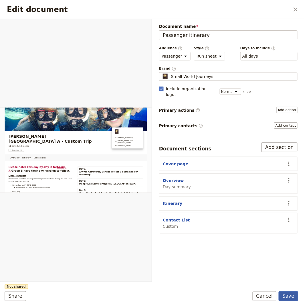
click at [284, 294] on button "Save" at bounding box center [288, 296] width 19 height 10
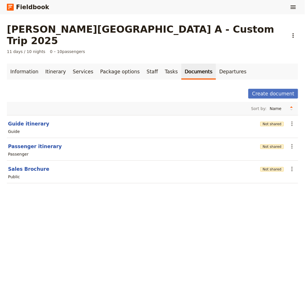
click at [39, 138] on section "Passenger itinerary Not shared ​ Passenger" at bounding box center [153, 149] width 292 height 23
click at [31, 143] on button "Passenger itinerary" at bounding box center [35, 146] width 54 height 7
click at [25, 166] on button "Sales Brochure" at bounding box center [28, 169] width 41 height 7
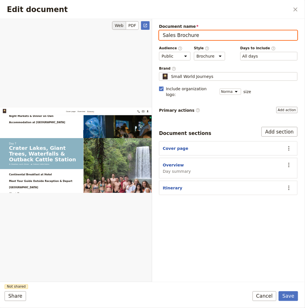
scroll to position [2866, 0]
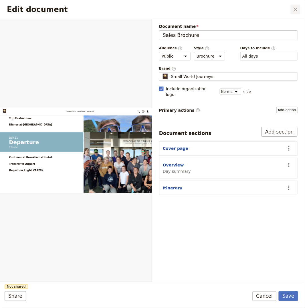
click at [288, 17] on div "Edit document ​" at bounding box center [152, 9] width 305 height 19
click at [296, 8] on icon "Close dialog" at bounding box center [295, 9] width 7 height 7
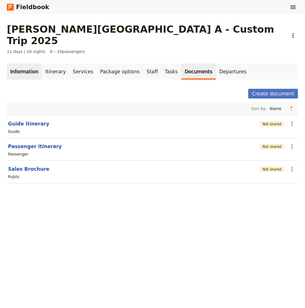
drag, startPoint x: 24, startPoint y: 61, endPoint x: 31, endPoint y: 55, distance: 8.7
click at [25, 64] on link "Information" at bounding box center [24, 72] width 35 height 16
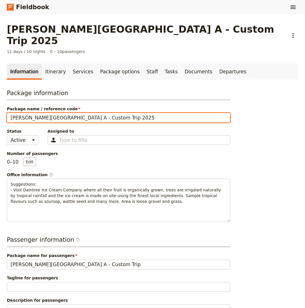
click at [102, 113] on input "[PERSON_NAME][GEOGRAPHIC_DATA] A - Custom Trip 2025" at bounding box center [119, 118] width 224 height 10
click at [151, 113] on input "[PERSON_NAME][GEOGRAPHIC_DATA] A - Custom Trip 2025" at bounding box center [119, 118] width 224 height 10
type input "[PERSON_NAME][GEOGRAPHIC_DATA] A - Custom Trip 2025 [For review]"
